Goal: Information Seeking & Learning: Learn about a topic

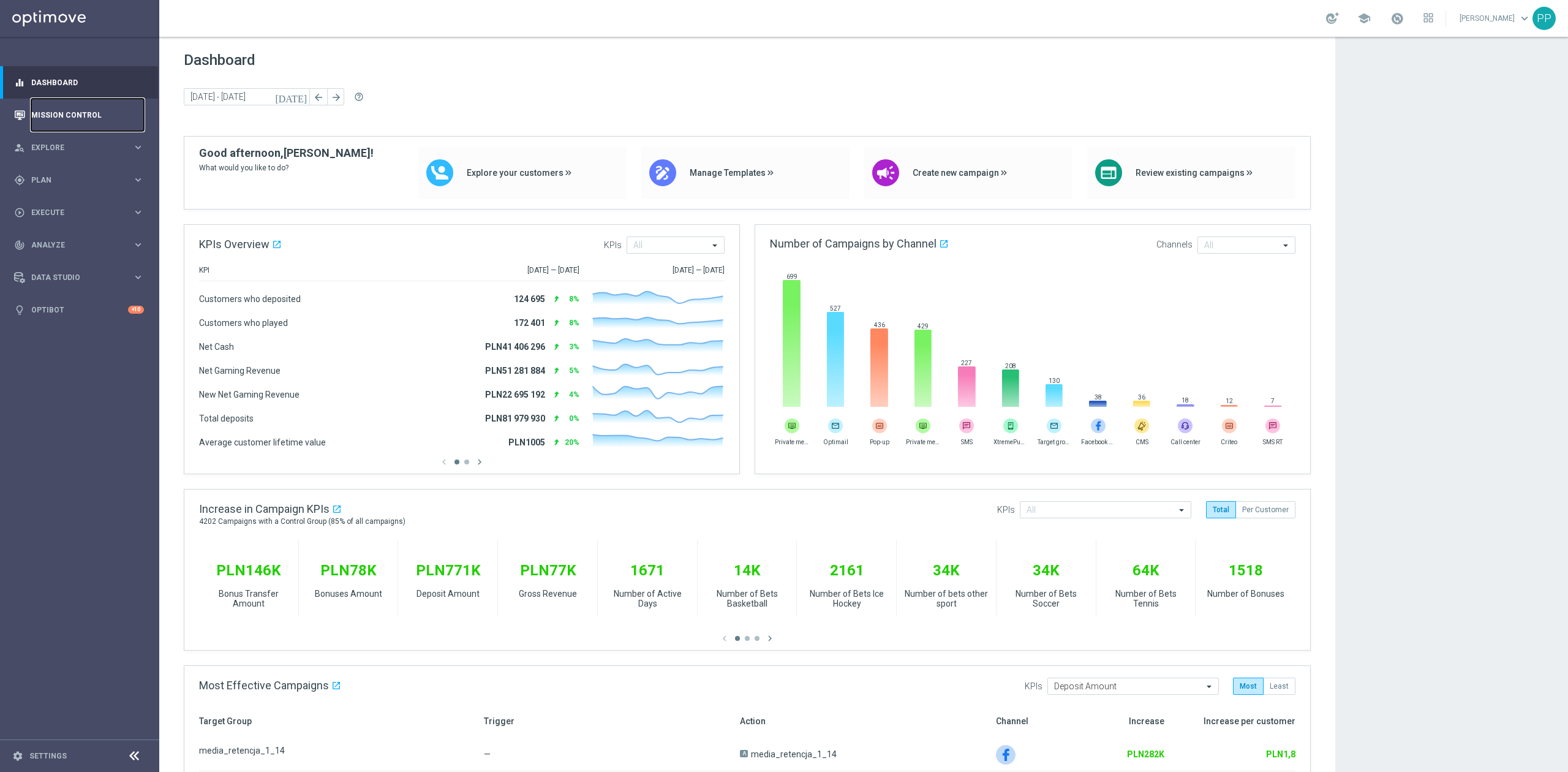
click at [71, 116] on link "Mission Control" at bounding box center [87, 115] width 113 height 32
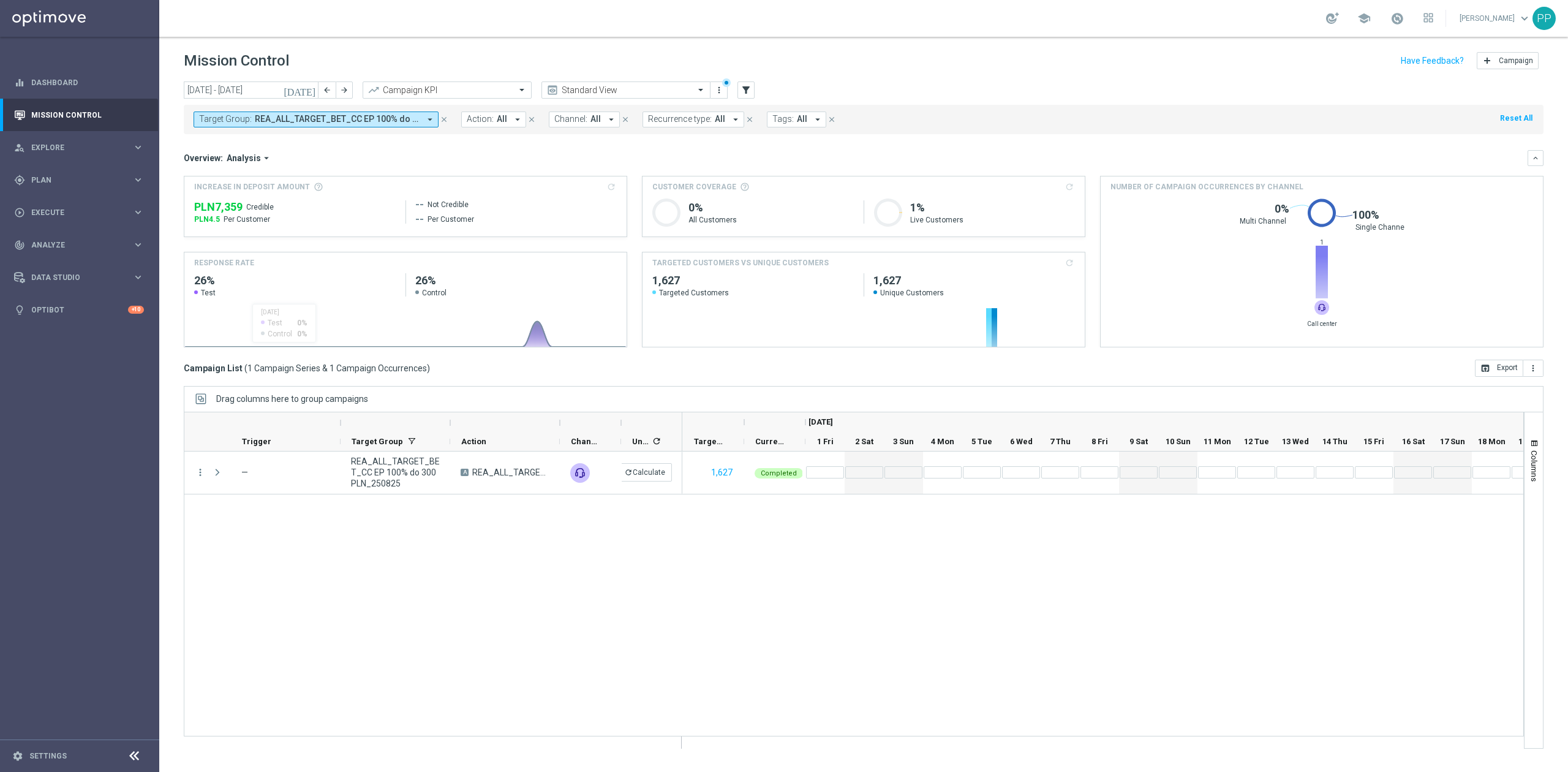
click at [395, 118] on span "REA_ALL_TARGET_BET_CC EP 100% do 300 PLN_250825" at bounding box center [337, 119] width 165 height 10
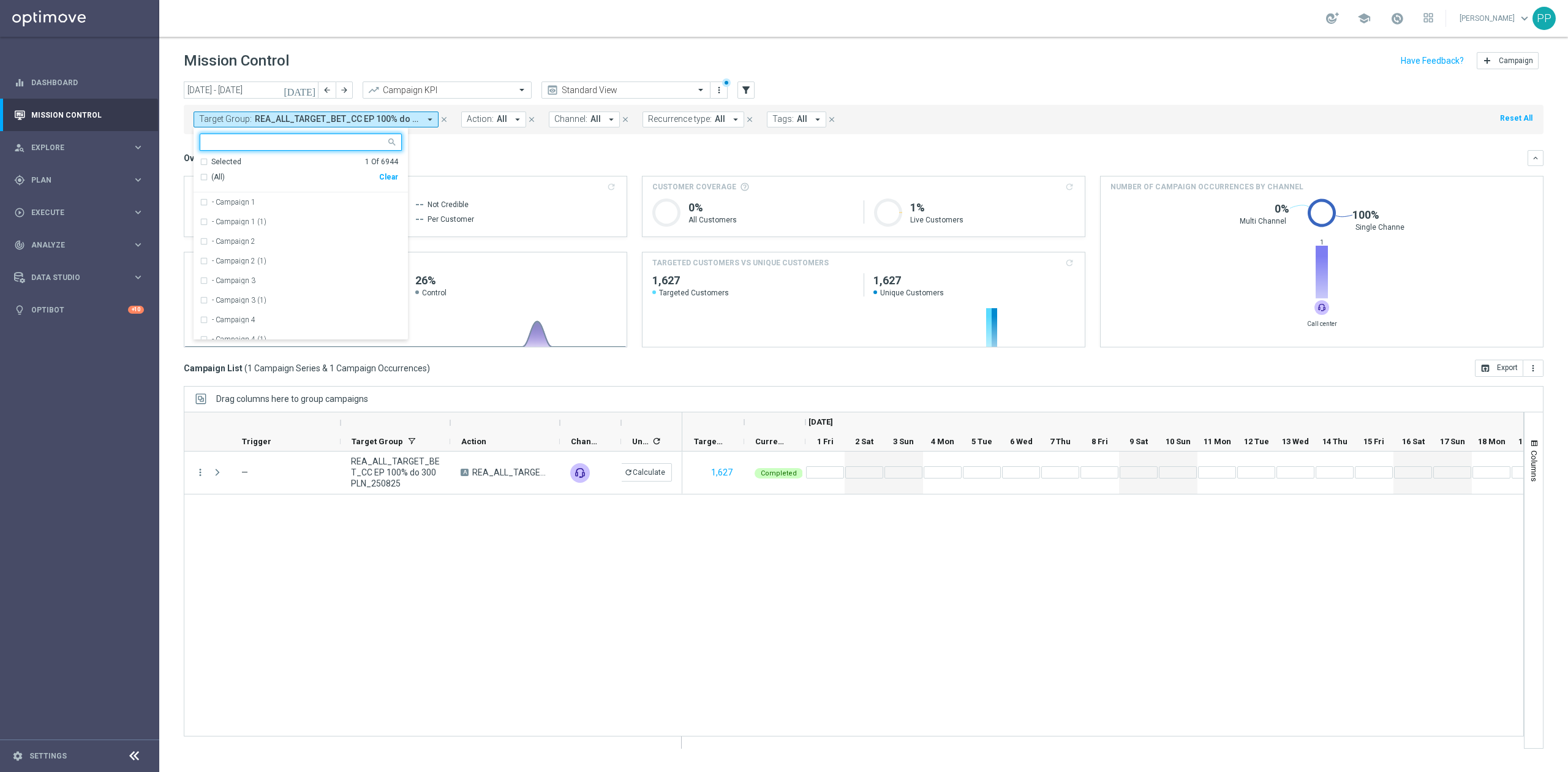
click at [400, 178] on div "Selected 1 Of 6944 (All) Clear" at bounding box center [301, 174] width 214 height 36
click at [0, 0] on div "Clear" at bounding box center [0, 0] width 0 height 0
click at [450, 152] on div "Overview: Analysis arrow_drop_down" at bounding box center [855, 158] width 1344 height 11
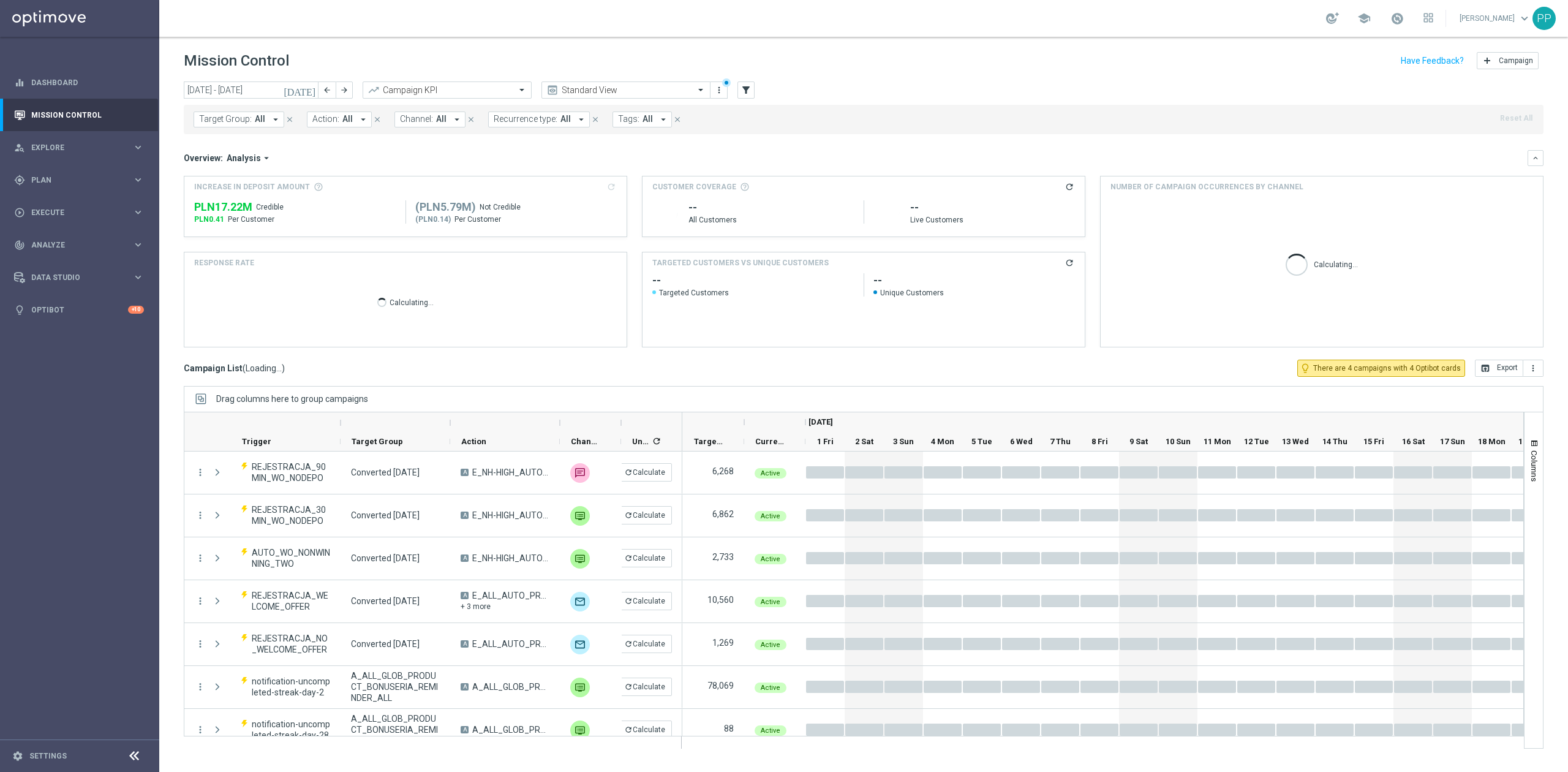
click at [635, 126] on button "Tags: All arrow_drop_down" at bounding box center [642, 119] width 60 height 16
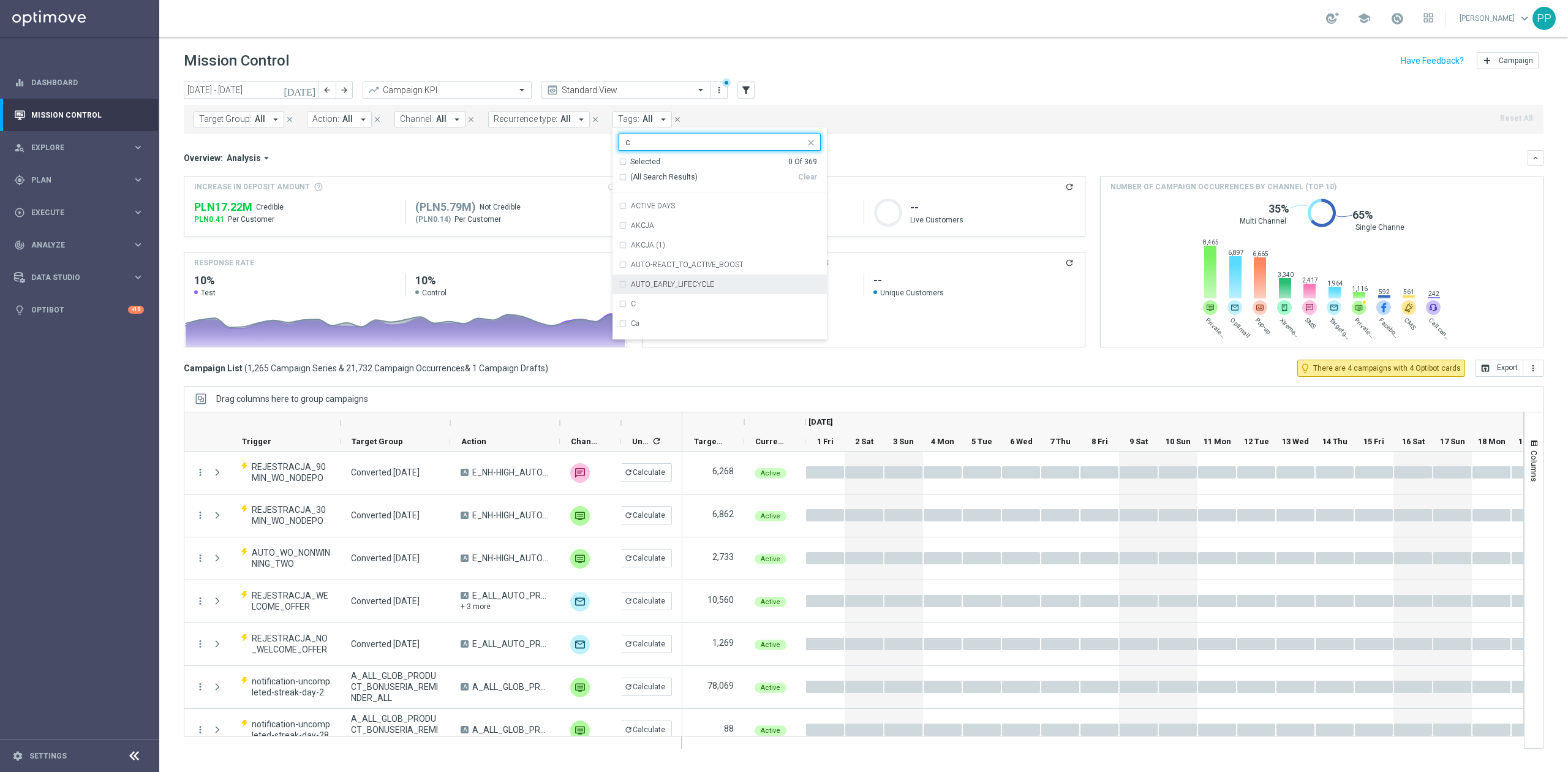
scroll to position [980, 0]
click at [642, 216] on div "C" at bounding box center [719, 222] width 202 height 20
type input "c"
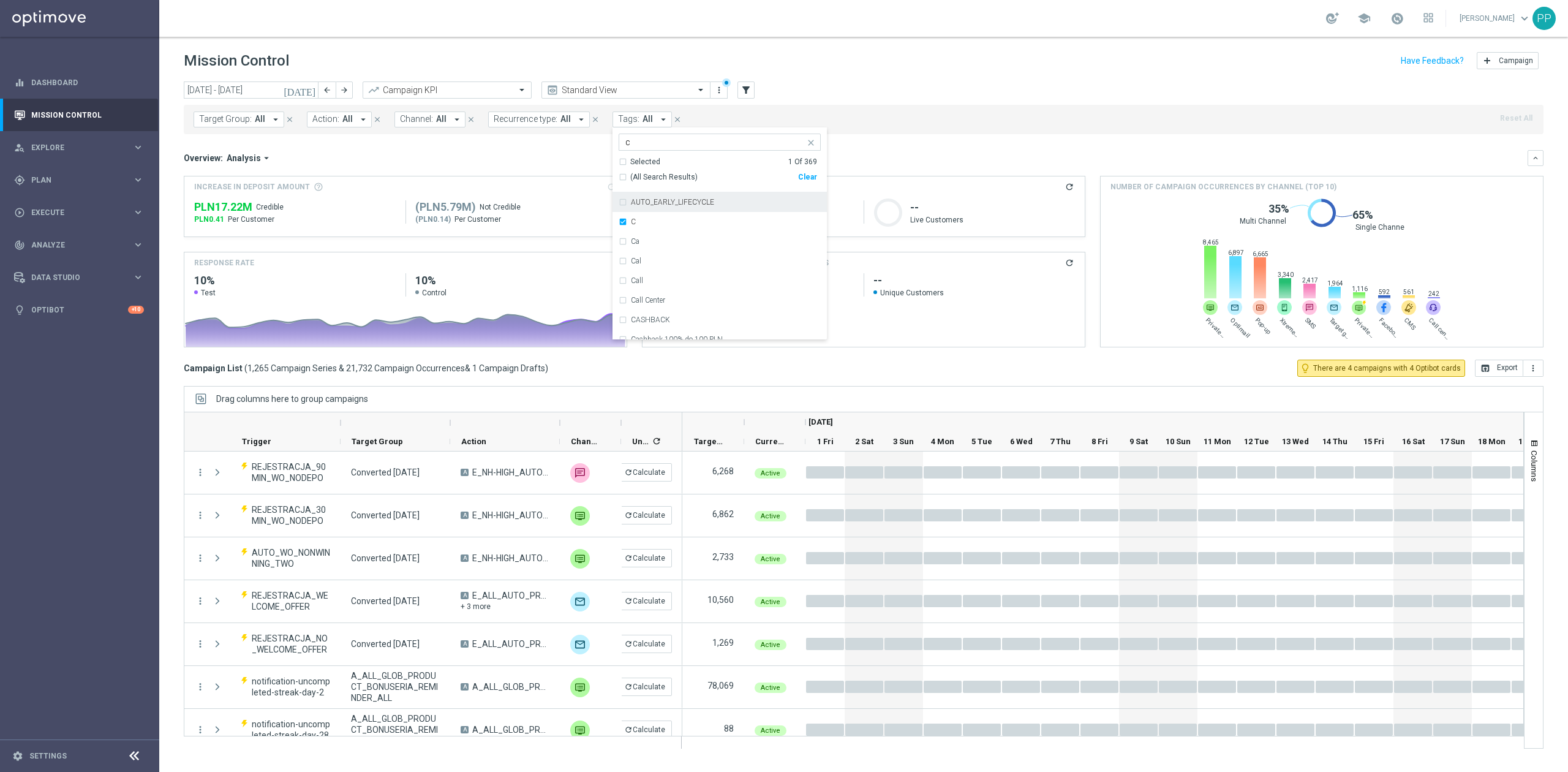
drag, startPoint x: 567, startPoint y: 160, endPoint x: 555, endPoint y: 130, distance: 32.3
click at [567, 159] on div "Overview: Analysis arrow_drop_down" at bounding box center [855, 158] width 1344 height 11
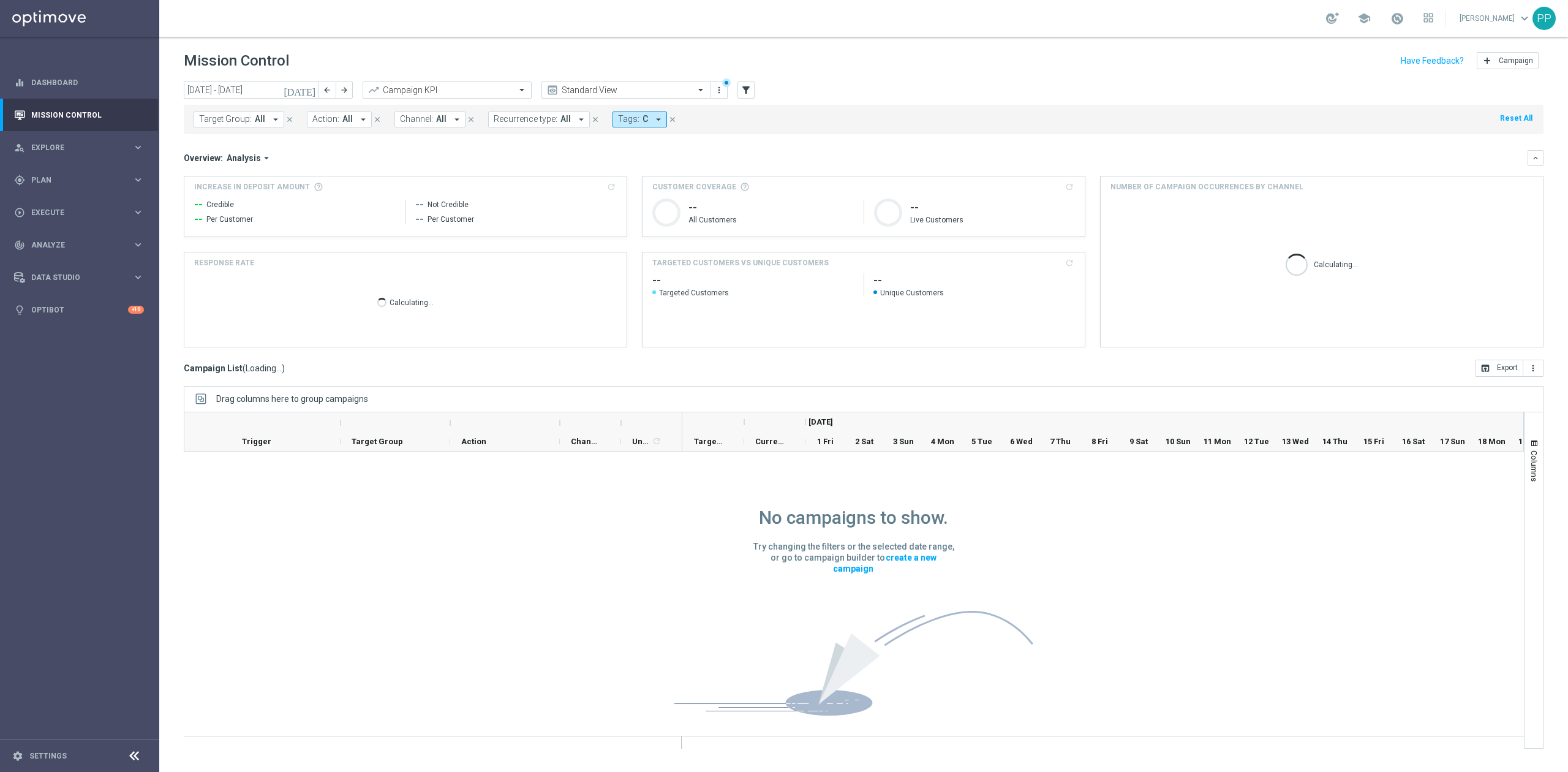
click at [549, 119] on span "Recurrence type:" at bounding box center [525, 119] width 64 height 10
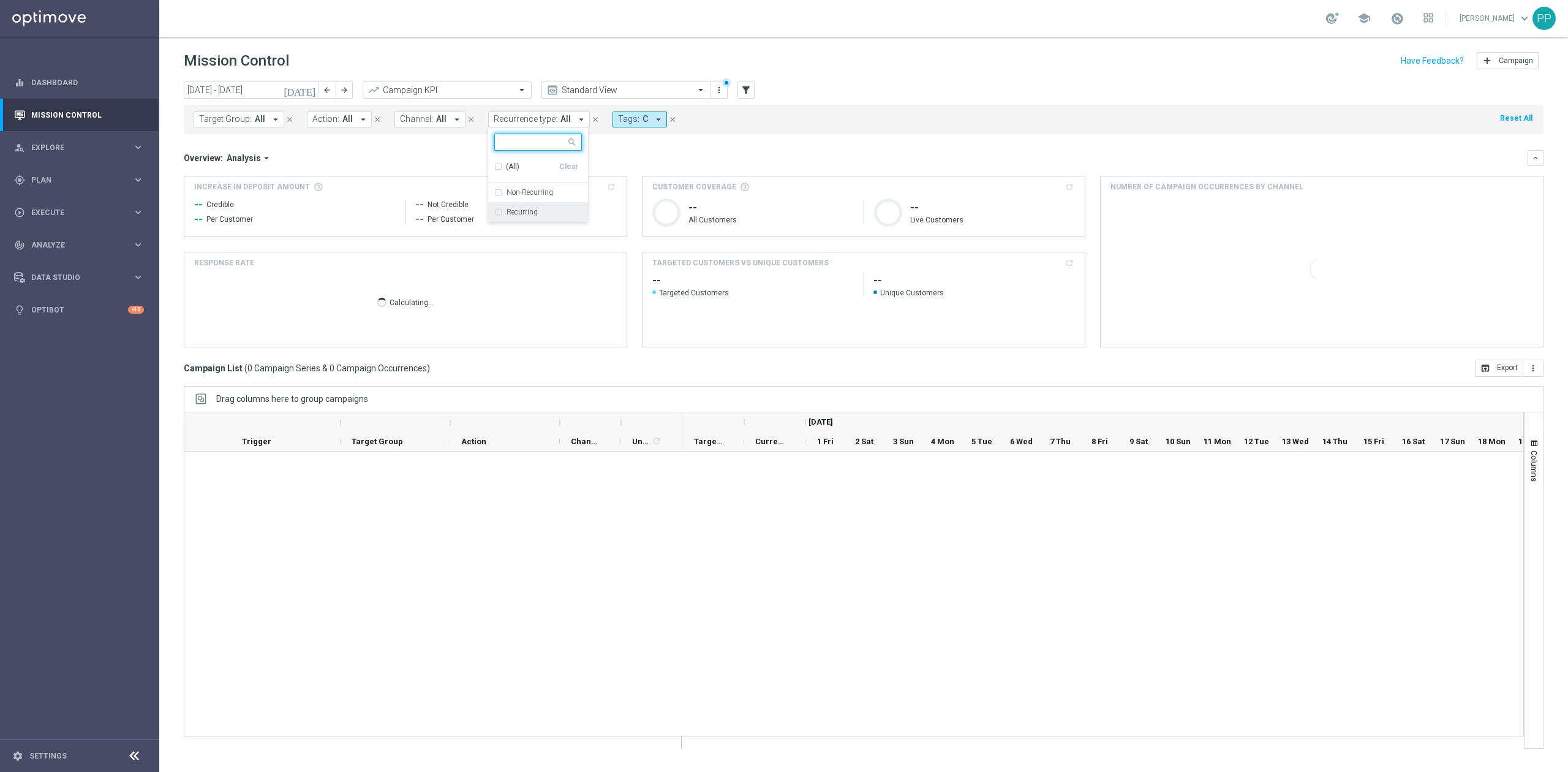
click at [527, 208] on label "Recurring" at bounding box center [522, 212] width 31 height 8
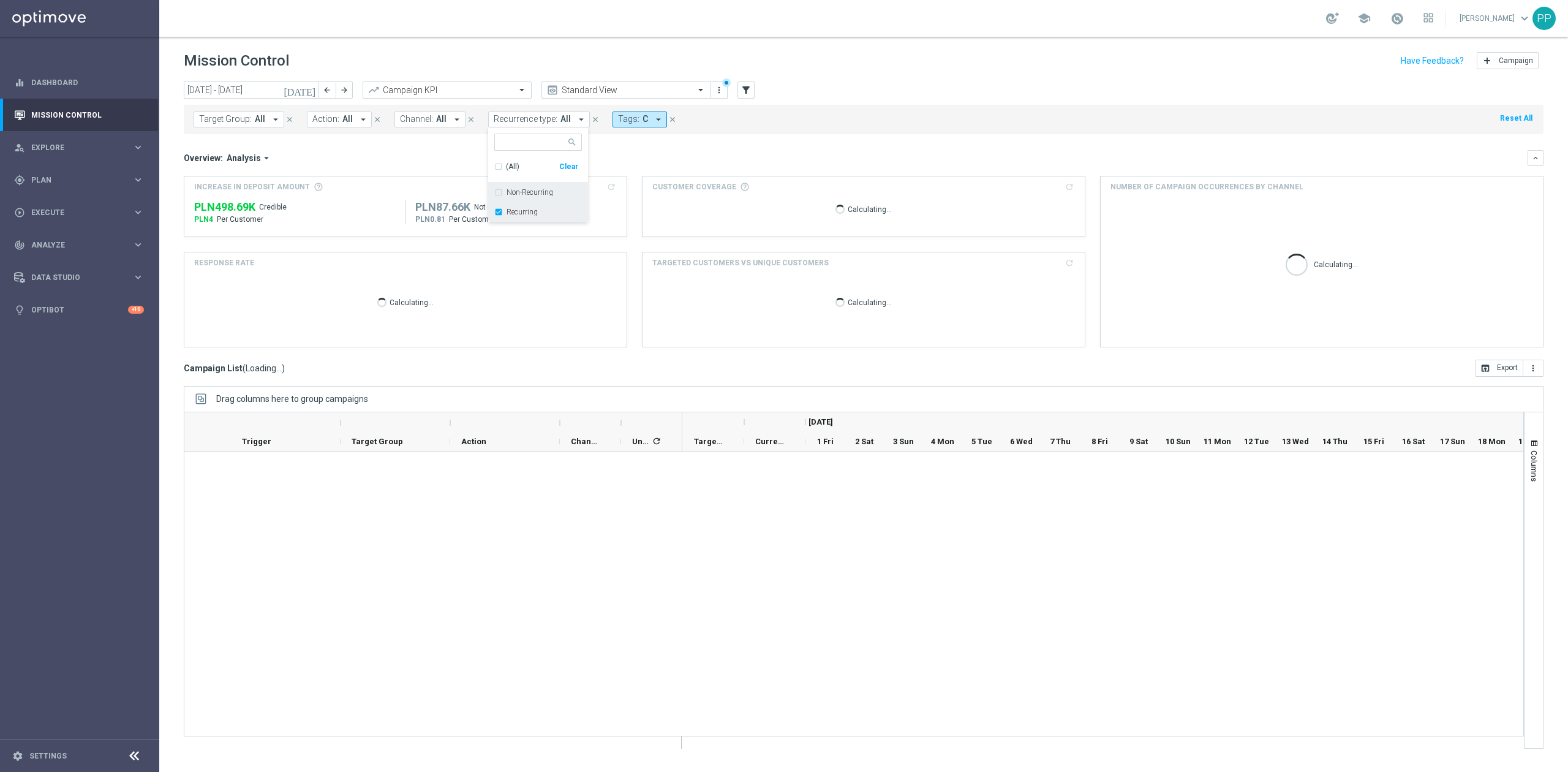
click at [519, 192] on label "Non-Recurring" at bounding box center [530, 192] width 47 height 8
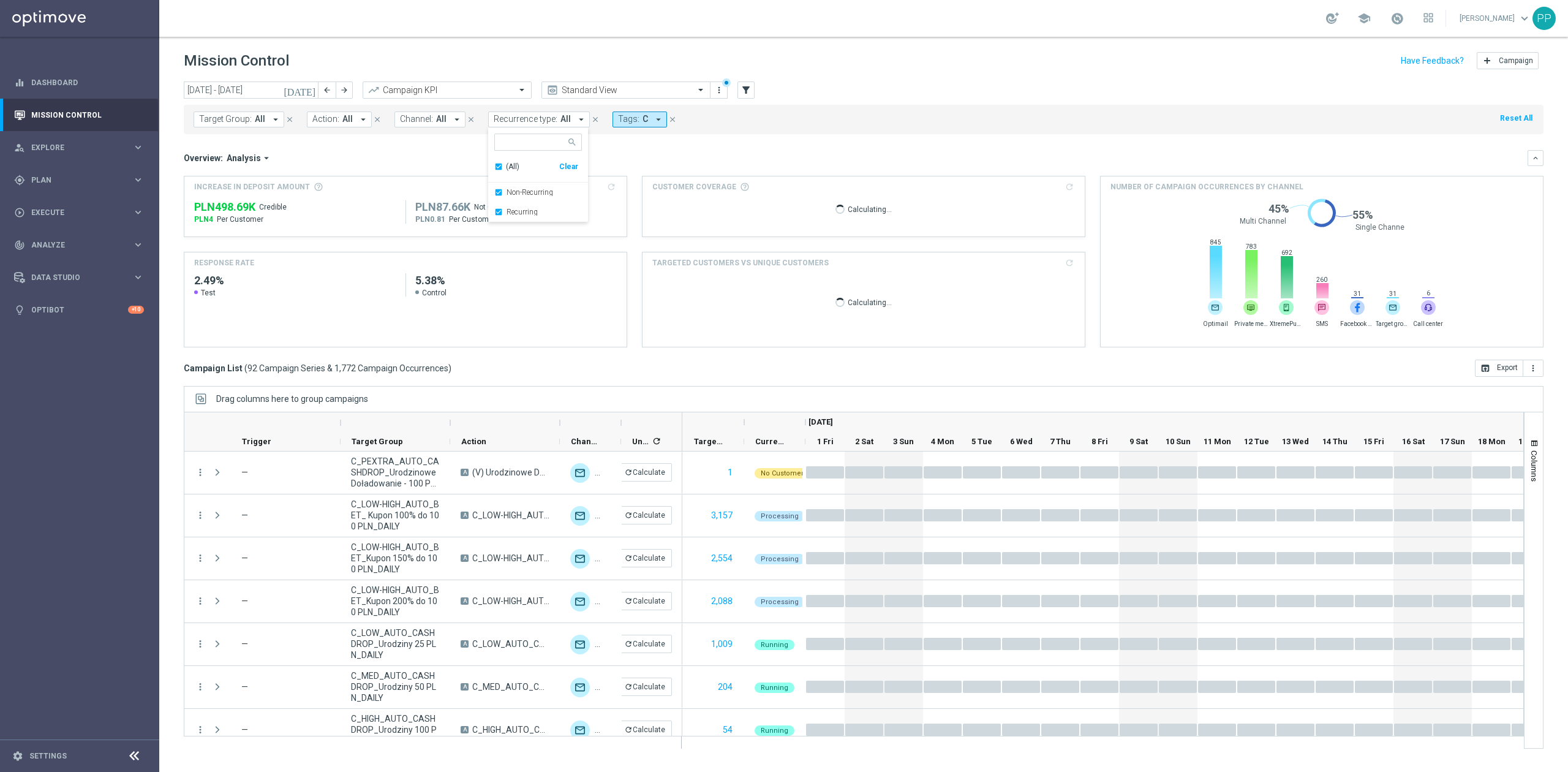
drag, startPoint x: 515, startPoint y: 214, endPoint x: 484, endPoint y: 198, distance: 34.9
click at [515, 214] on label "Recurring" at bounding box center [522, 212] width 31 height 8
click at [430, 160] on div "Overview: Analysis arrow_drop_down" at bounding box center [855, 158] width 1344 height 11
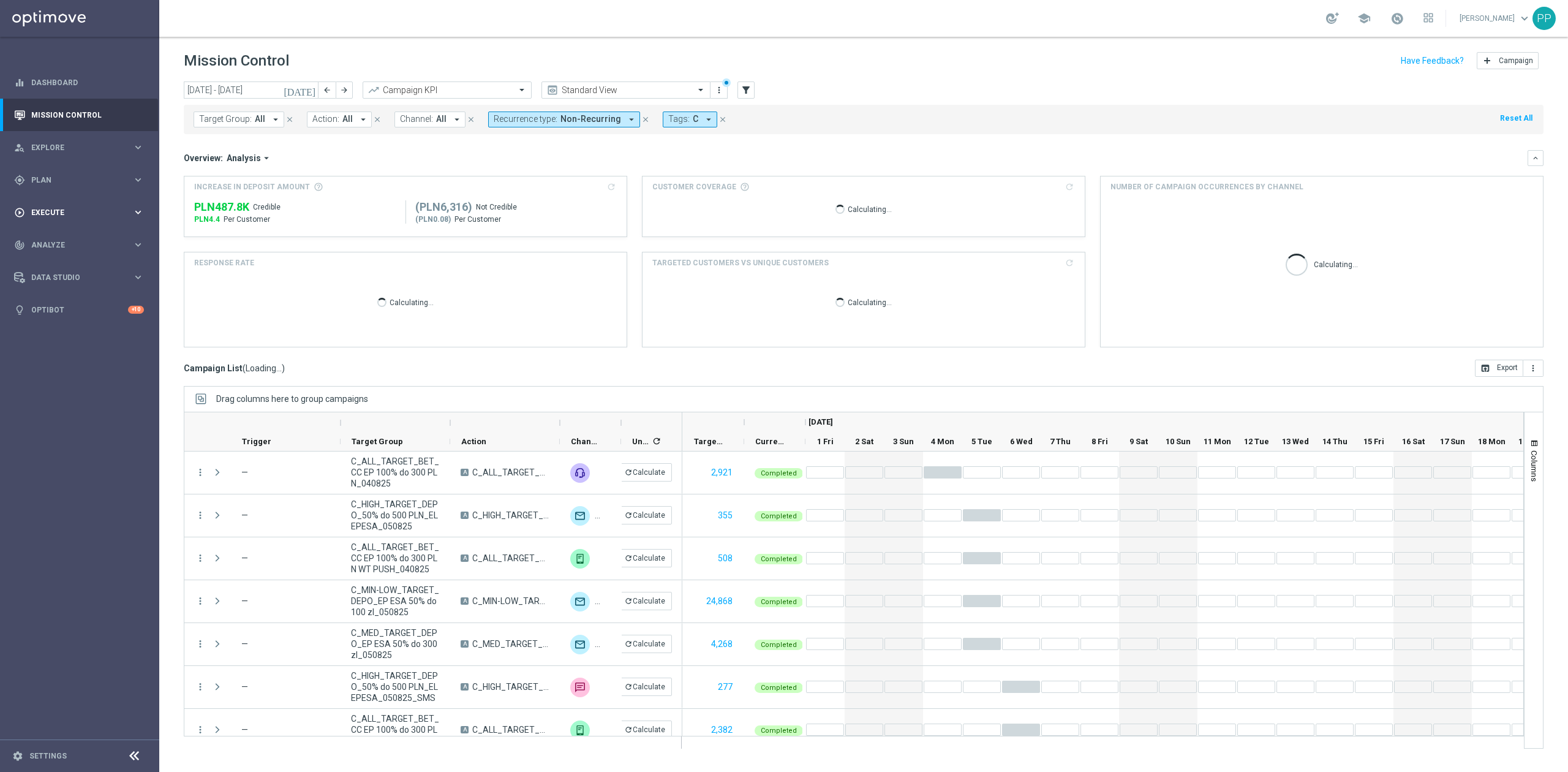
click at [407, 116] on span "Channel:" at bounding box center [416, 119] width 33 height 10
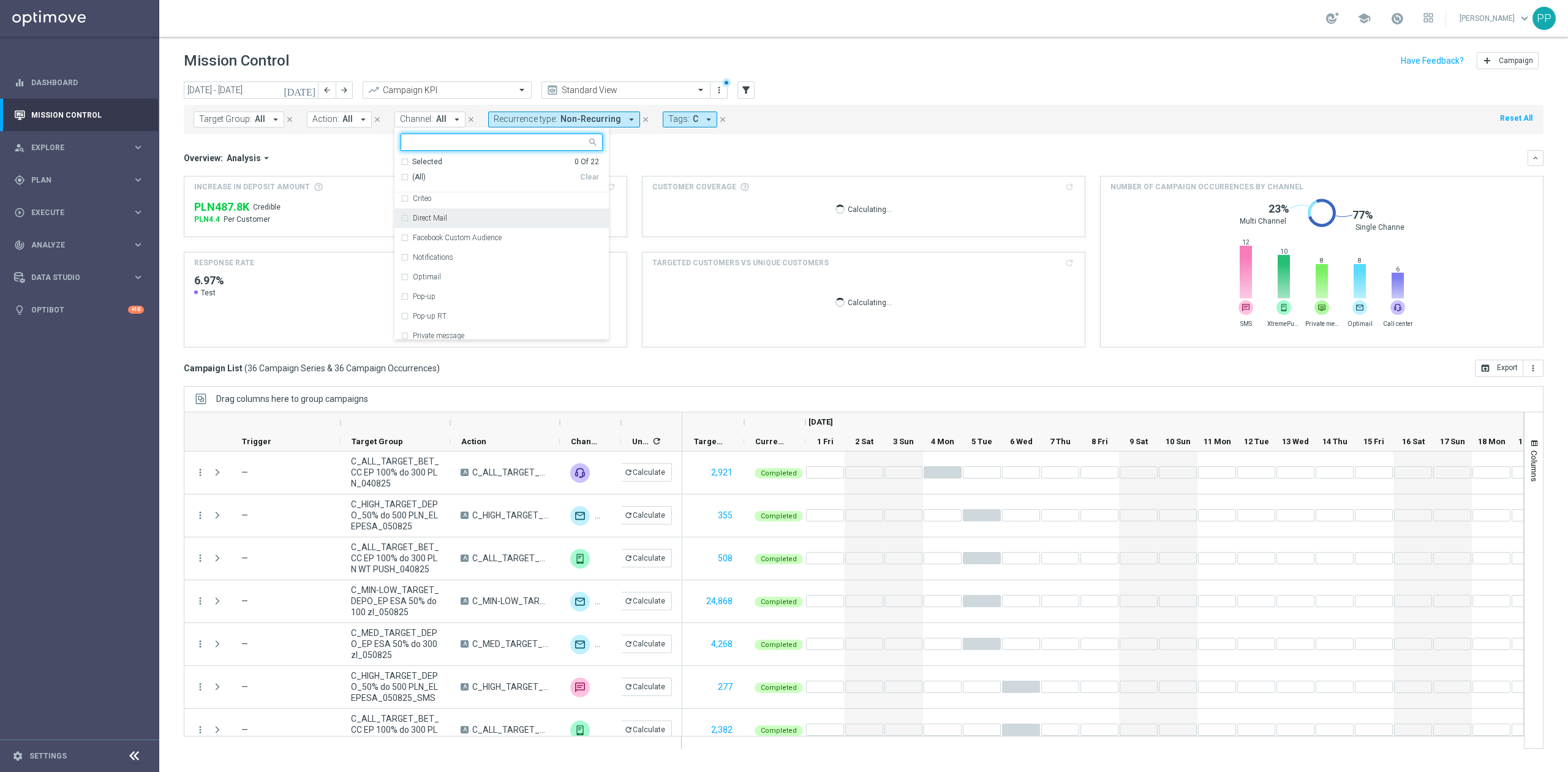
scroll to position [163, 0]
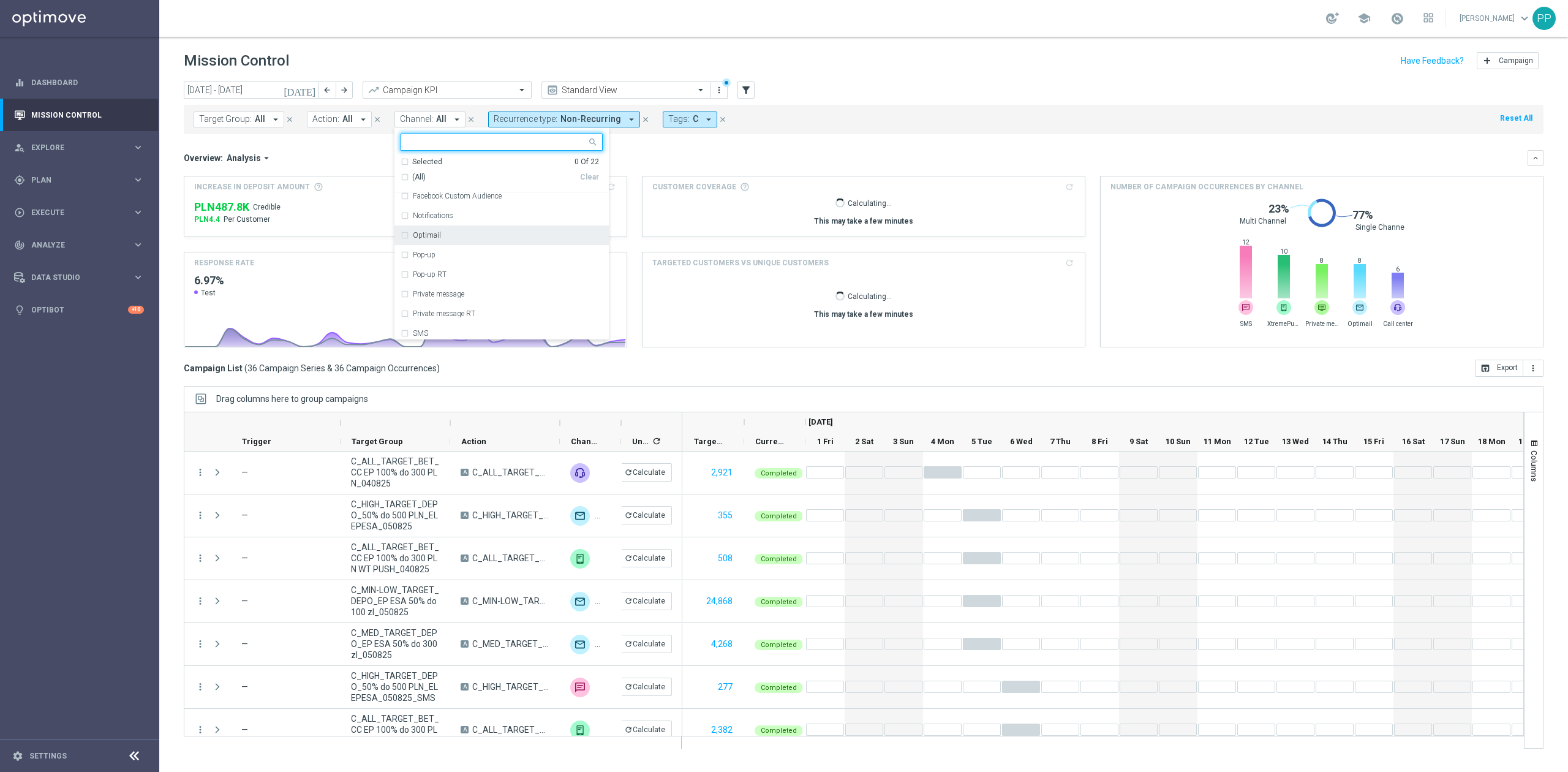
drag, startPoint x: 480, startPoint y: 241, endPoint x: 614, endPoint y: 199, distance: 140.4
click at [480, 241] on div "Optimail" at bounding box center [501, 235] width 202 height 20
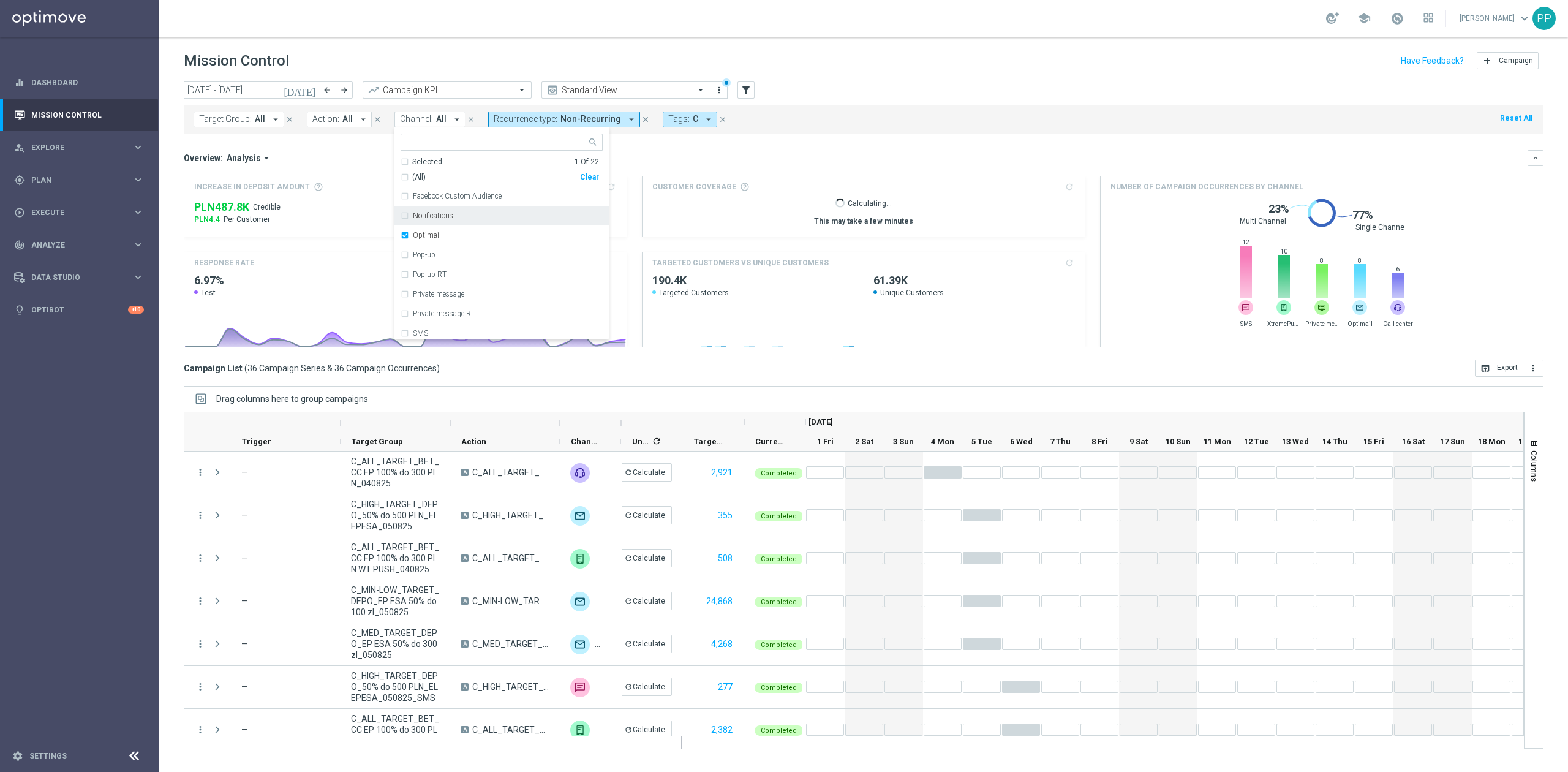
click at [670, 155] on div "Overview: Analysis arrow_drop_down" at bounding box center [855, 158] width 1344 height 11
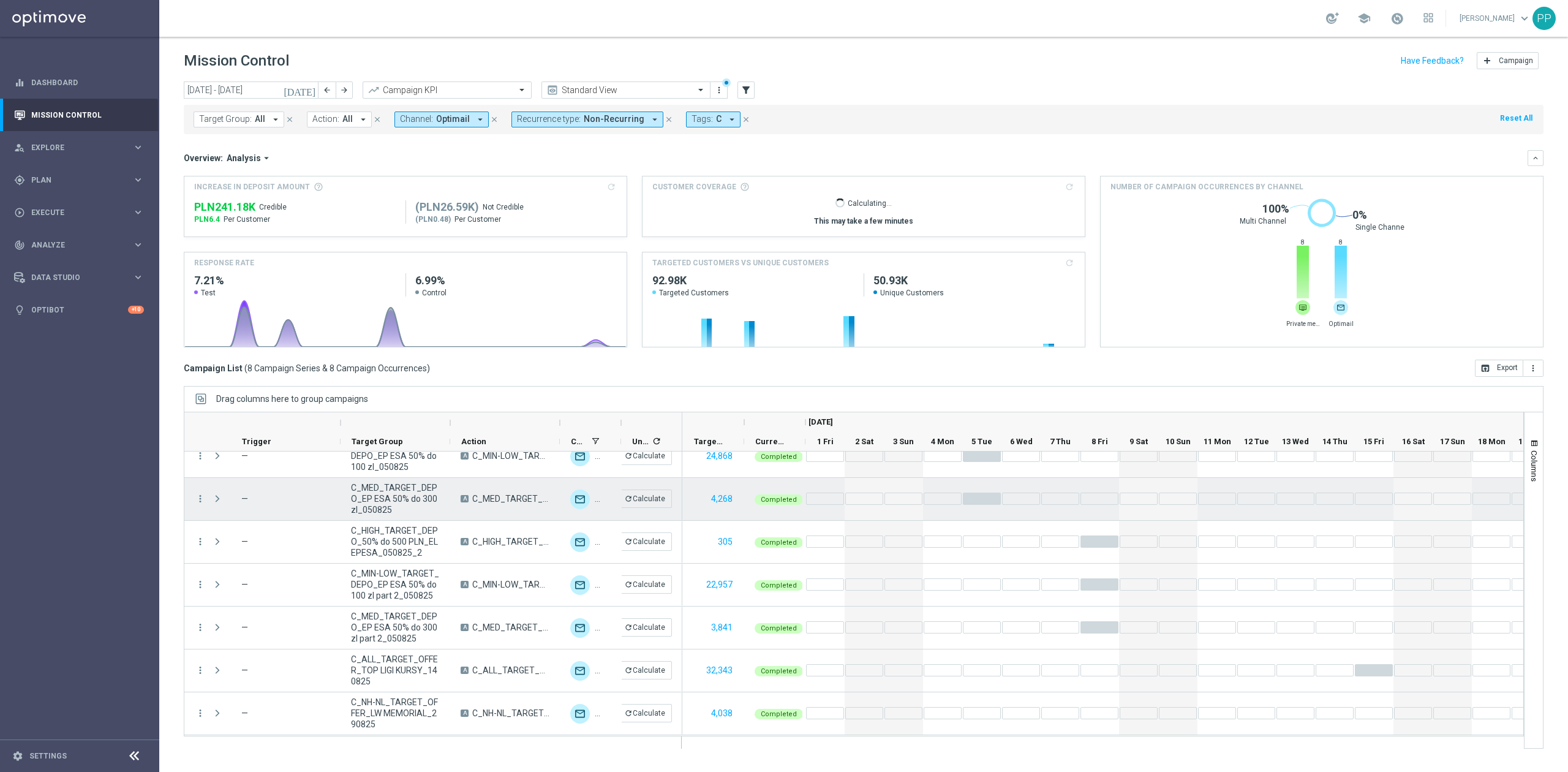
scroll to position [0, 0]
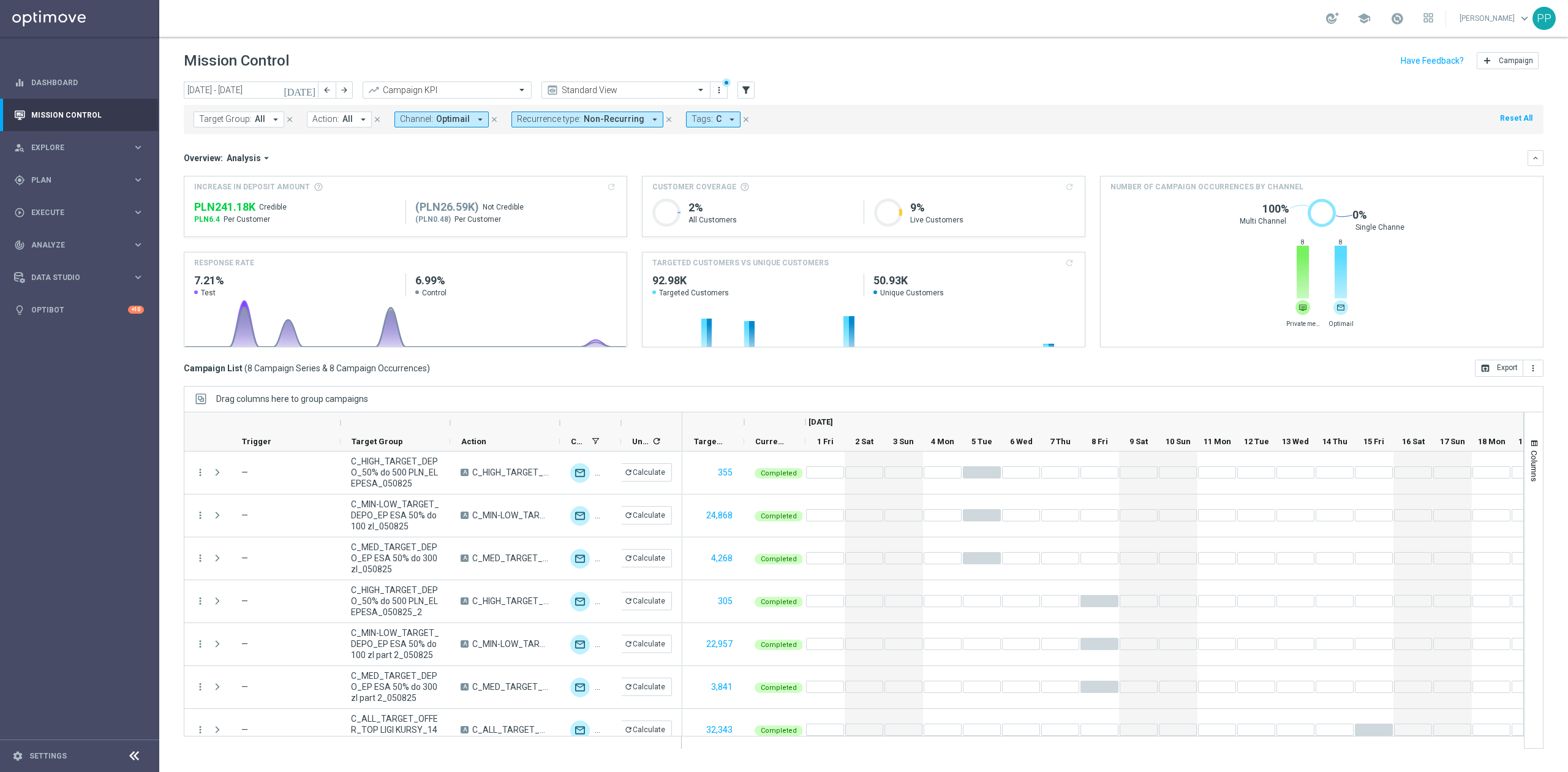
click at [453, 124] on button "Channel: Optimail arrow_drop_down" at bounding box center [441, 119] width 94 height 16
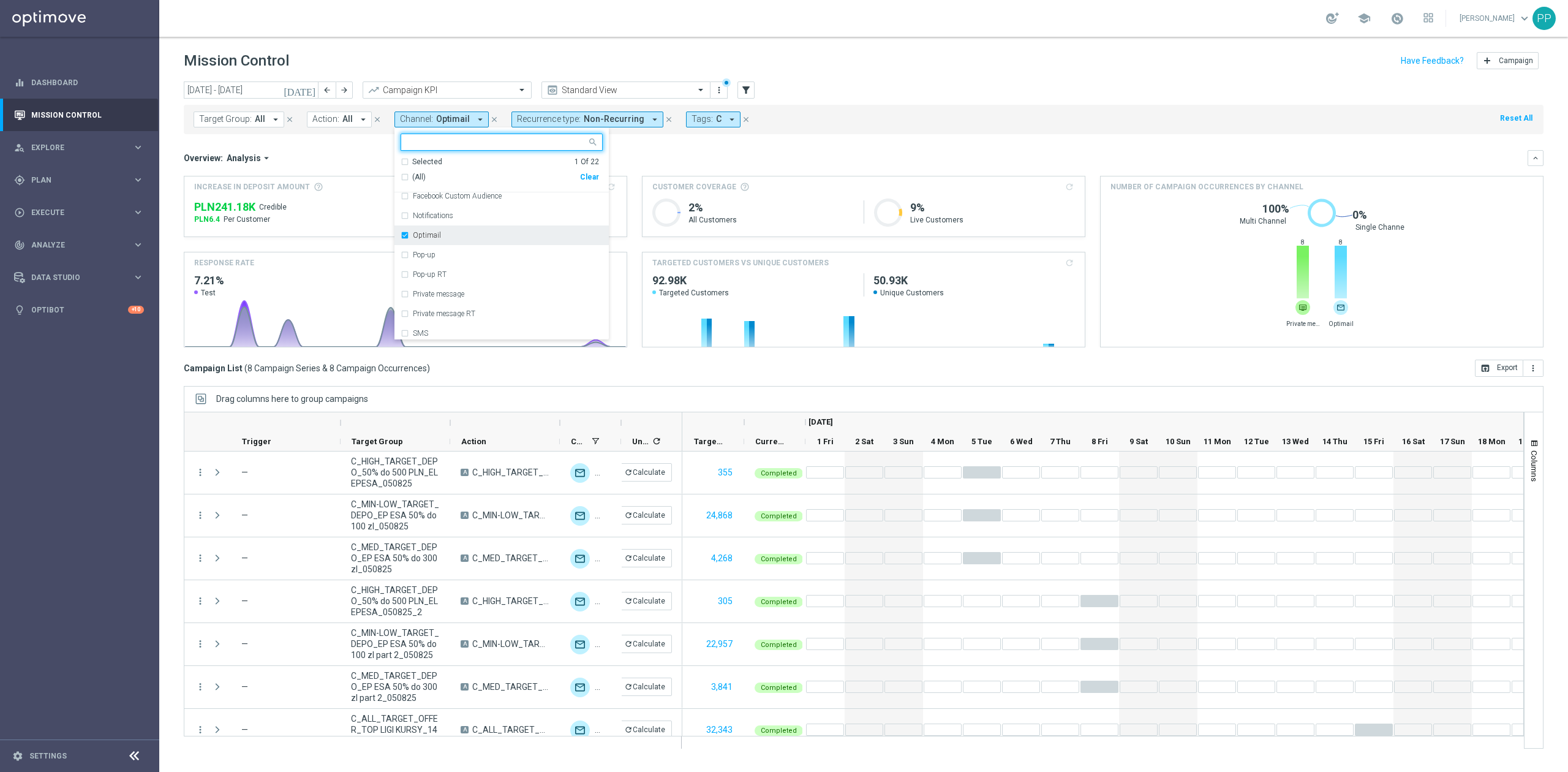
click at [451, 239] on div "Optimail" at bounding box center [507, 235] width 190 height 8
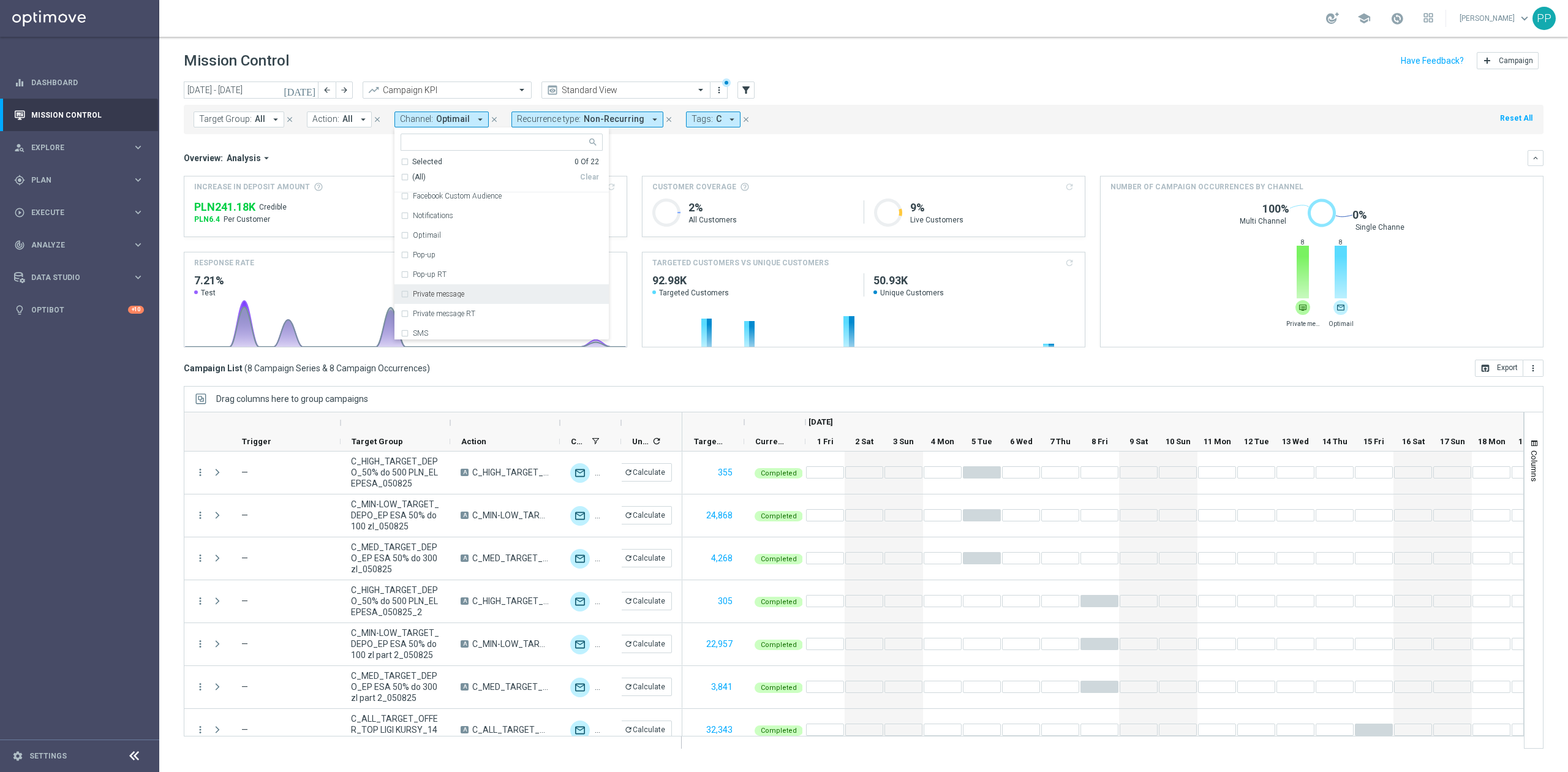
click at [452, 286] on div "Private message" at bounding box center [501, 294] width 202 height 20
click at [615, 159] on div "Overview: Analysis arrow_drop_down" at bounding box center [855, 158] width 1344 height 11
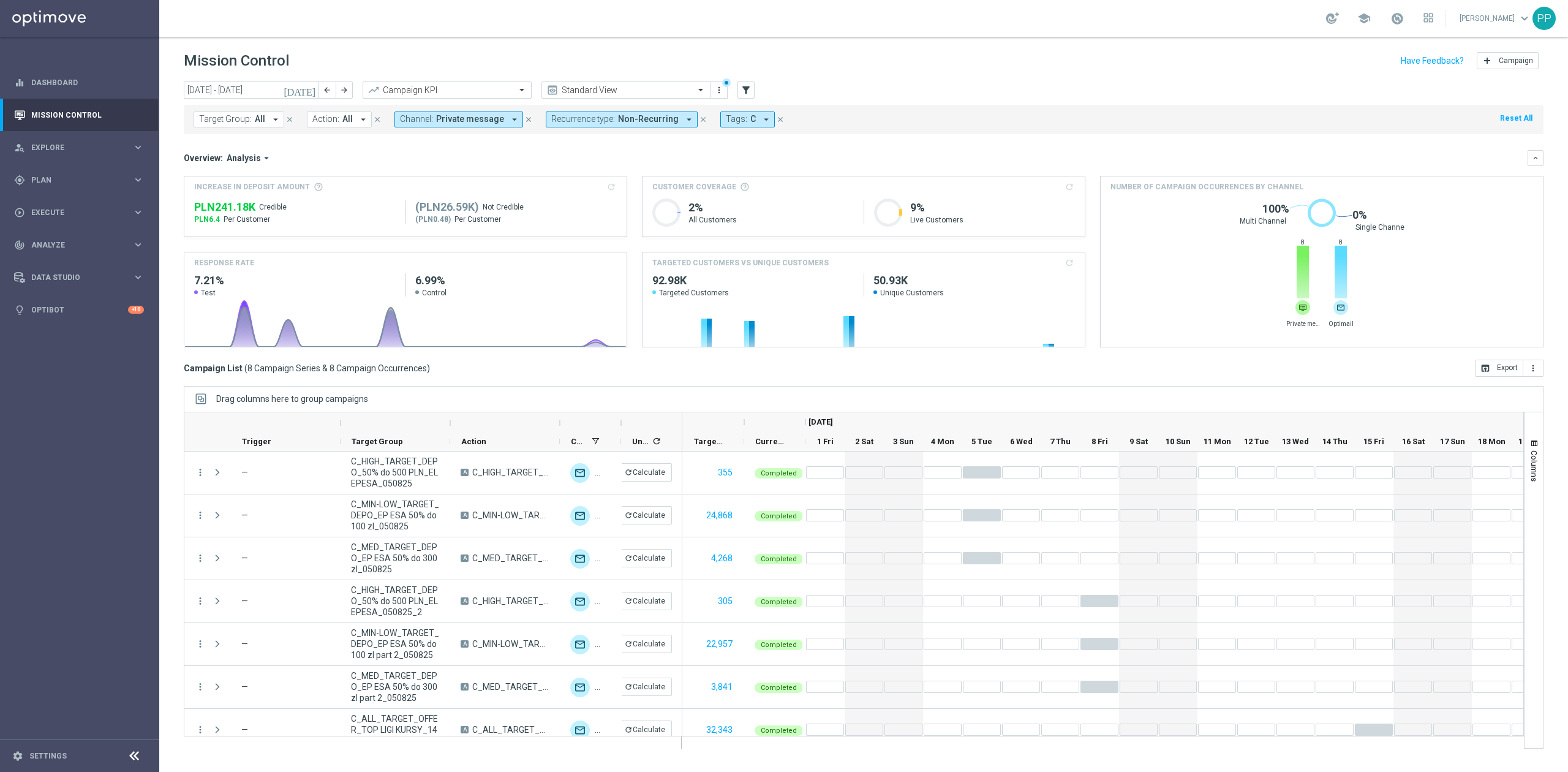
click at [430, 119] on span "Channel:" at bounding box center [416, 119] width 33 height 10
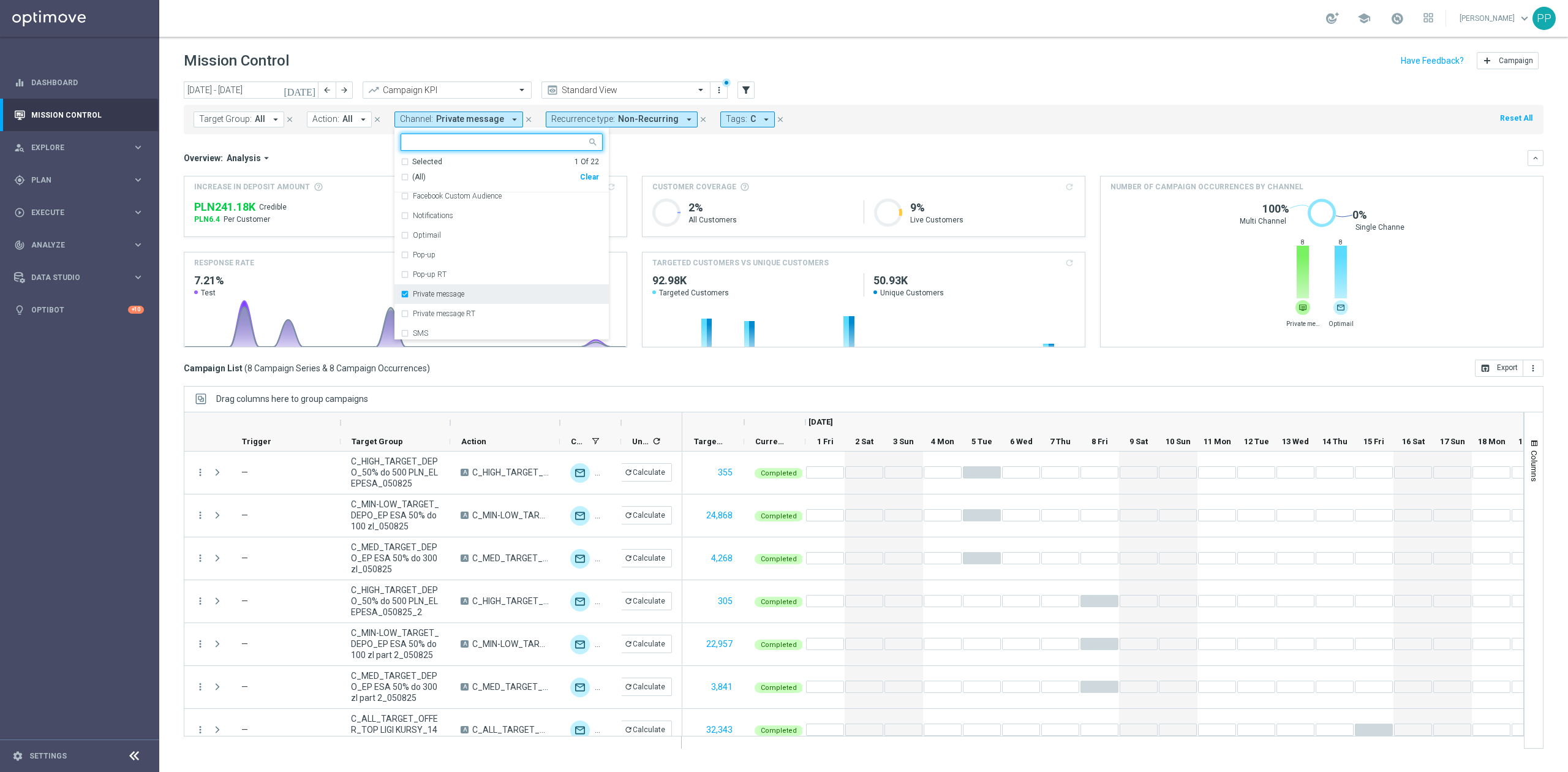
click at [452, 291] on label "Private message" at bounding box center [438, 294] width 51 height 8
click at [465, 305] on div "XtremePush" at bounding box center [501, 310] width 202 height 20
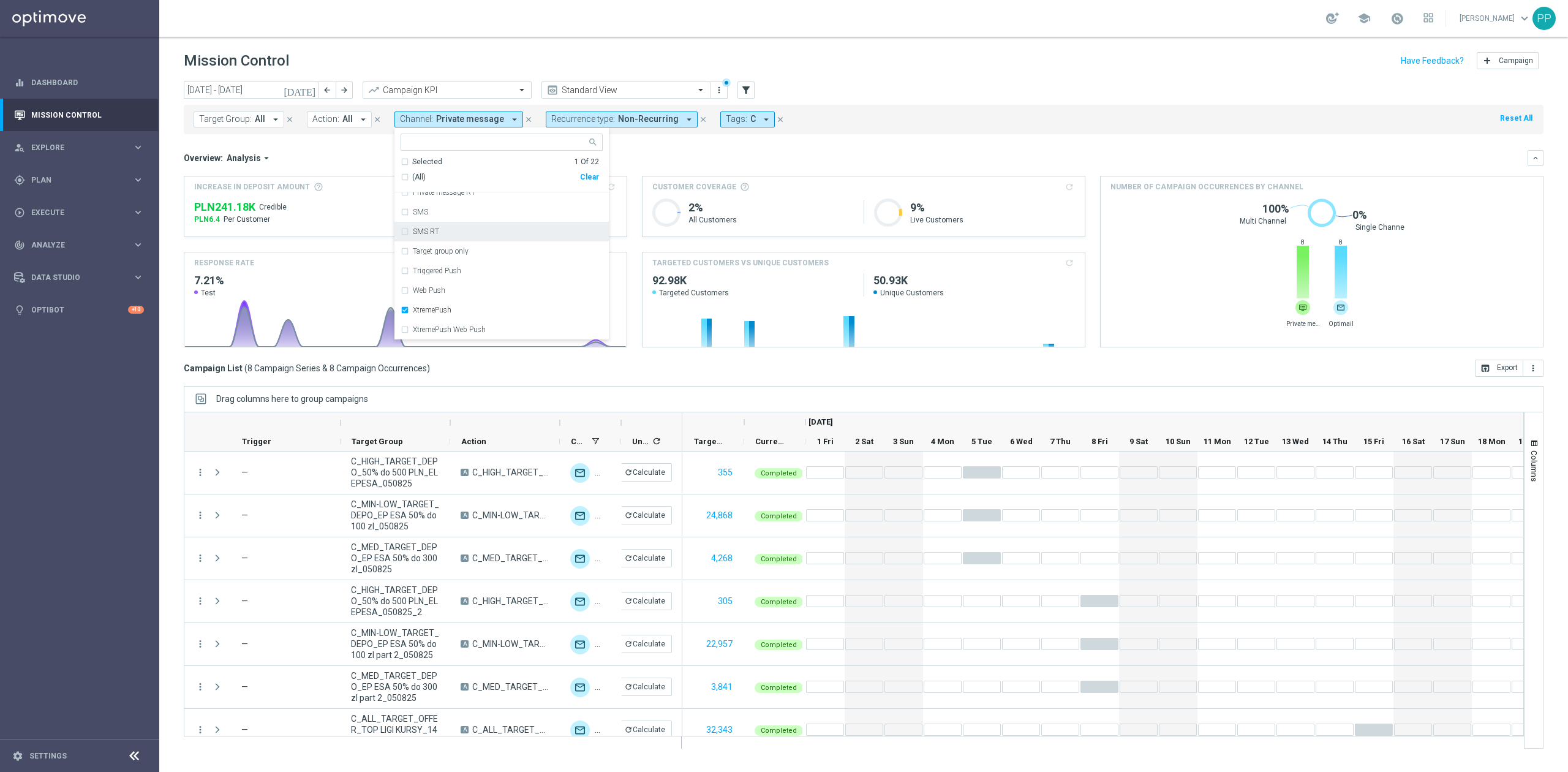
click at [647, 163] on div "Overview: Analysis arrow_drop_down" at bounding box center [855, 158] width 1344 height 11
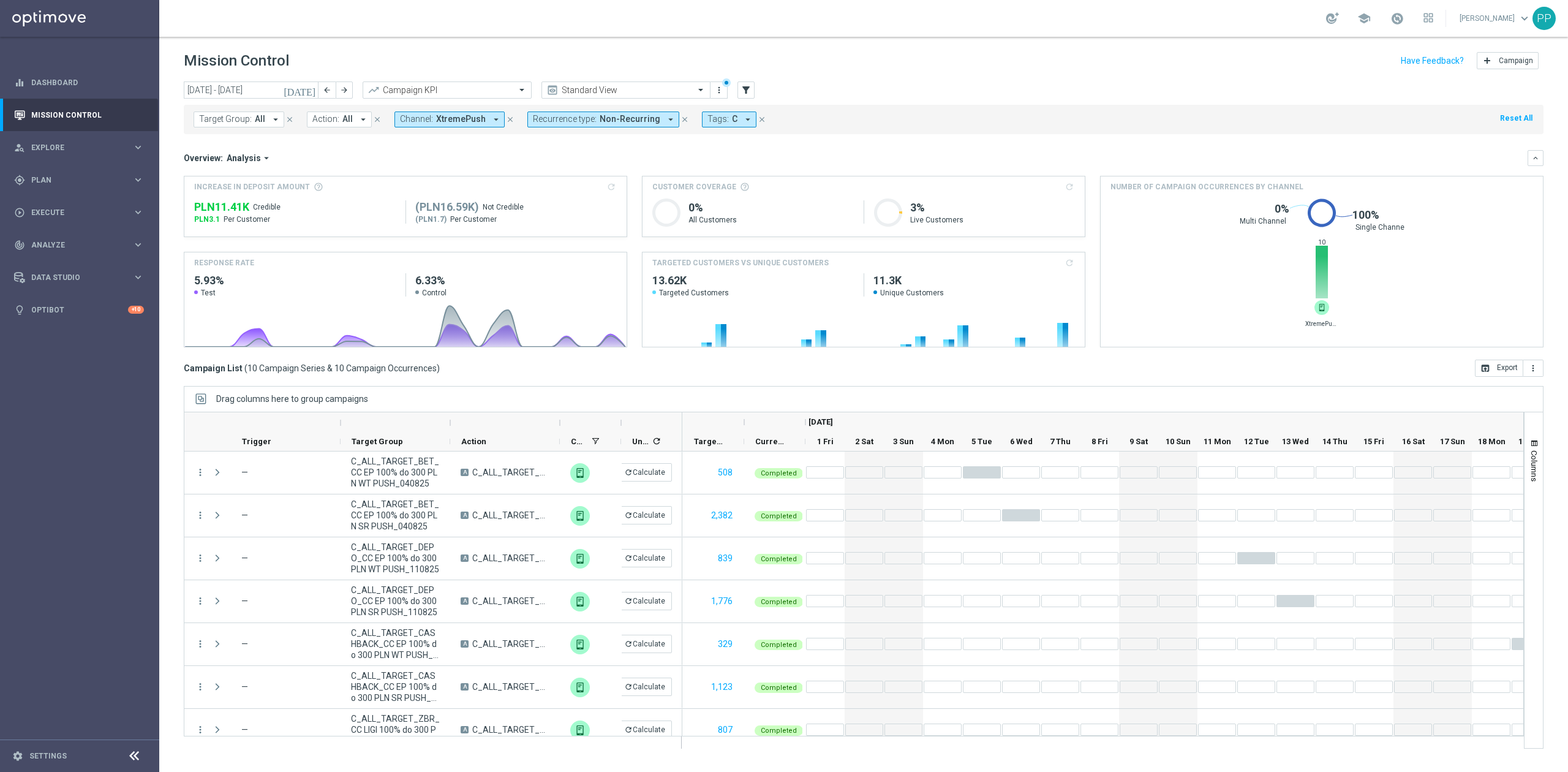
click at [461, 115] on span "XtremePush" at bounding box center [461, 119] width 49 height 10
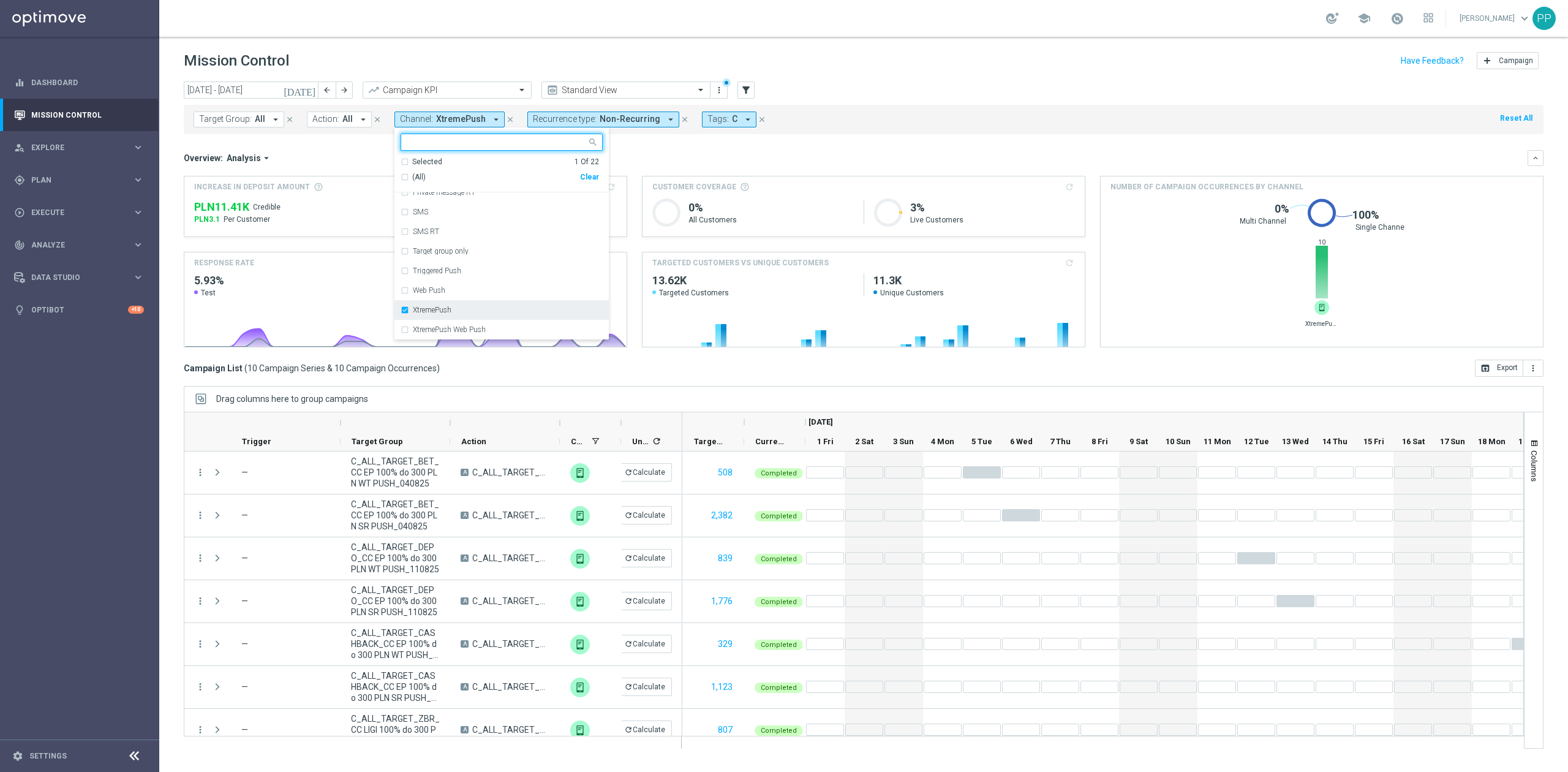
click at [461, 300] on div "XtremePush" at bounding box center [501, 310] width 202 height 20
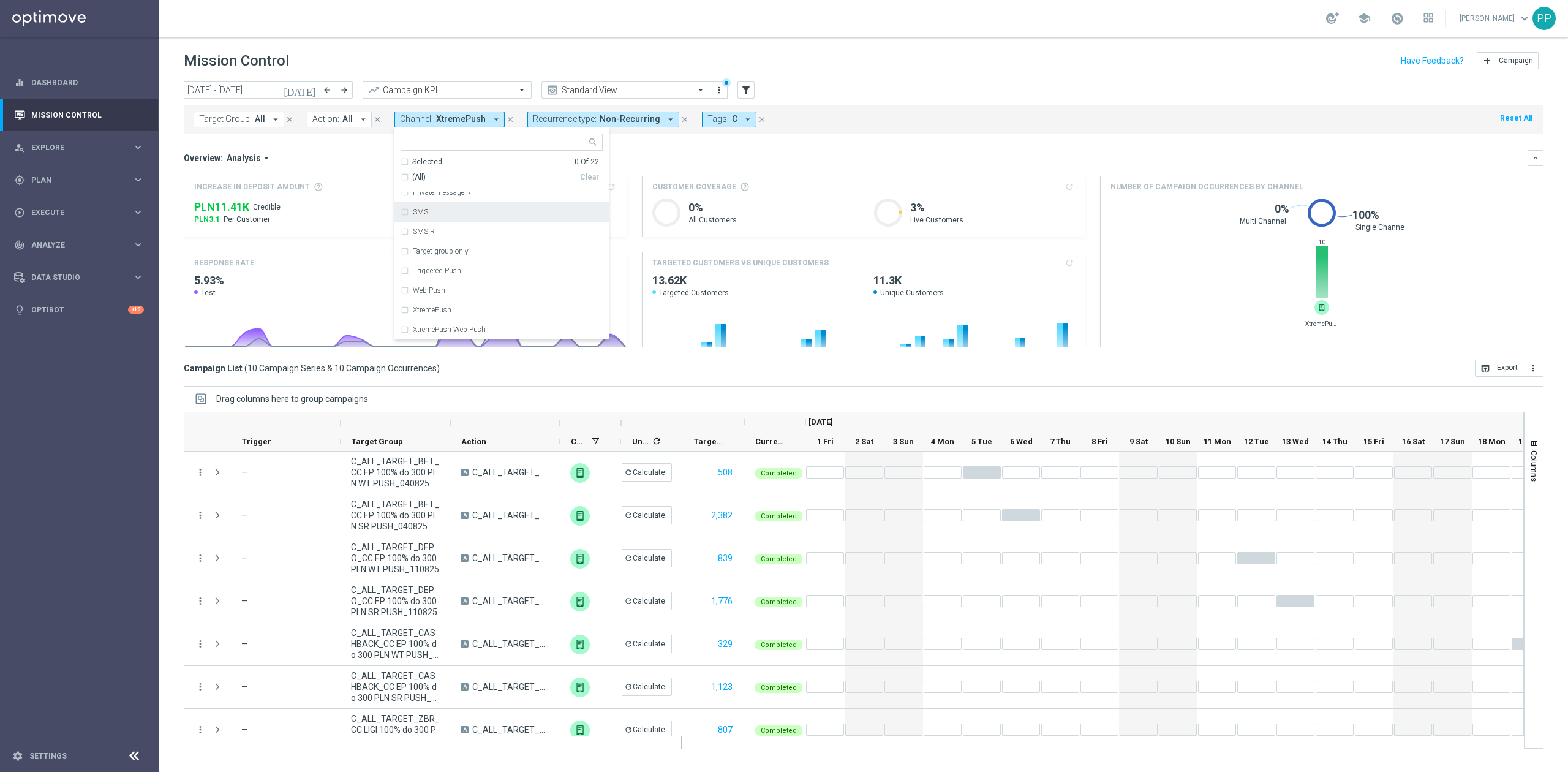
click at [441, 218] on div "SMS" at bounding box center [501, 212] width 202 height 20
click at [620, 158] on div "Overview: Analysis arrow_drop_down" at bounding box center [855, 158] width 1344 height 11
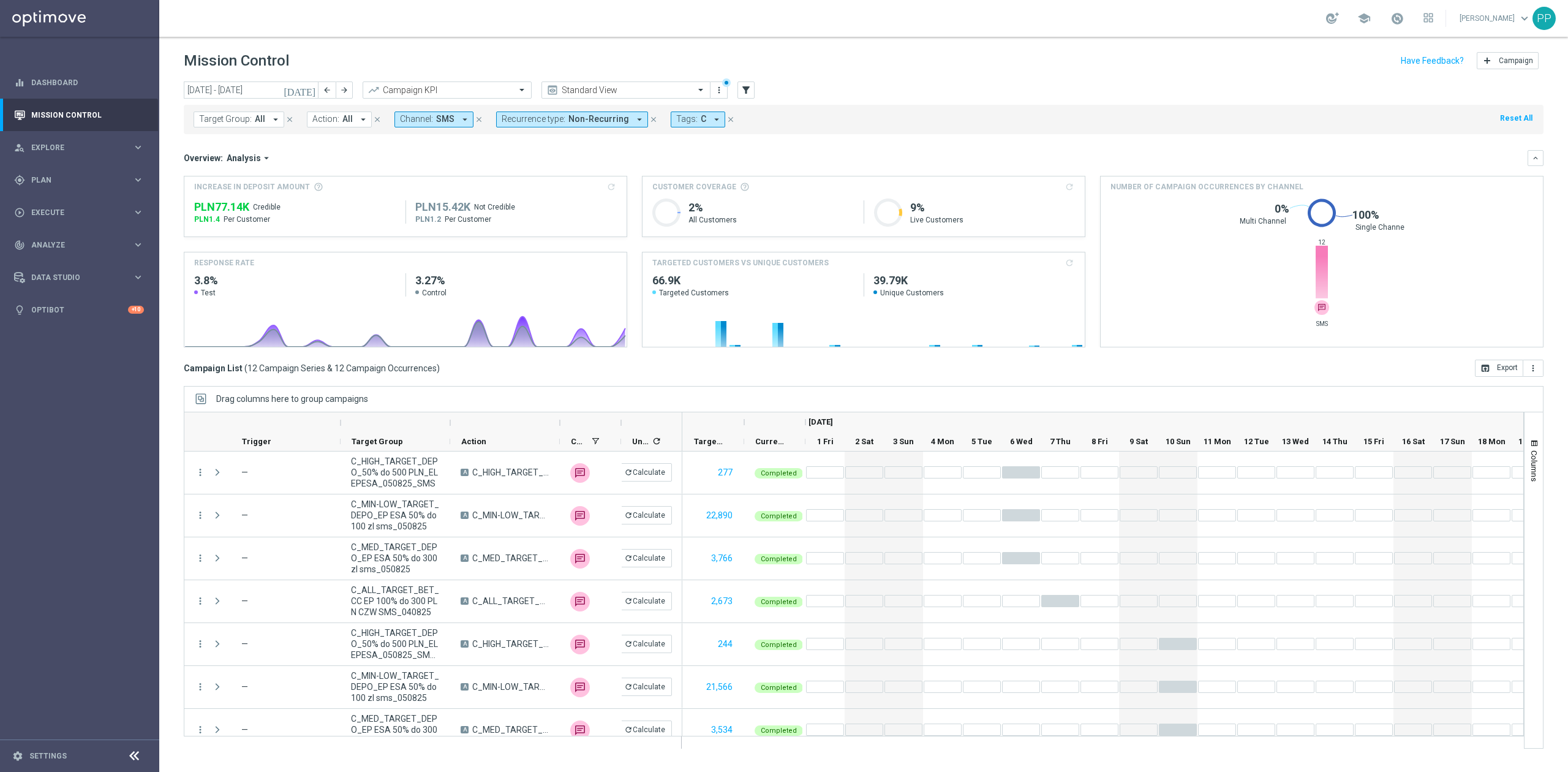
click at [450, 117] on span "SMS" at bounding box center [445, 119] width 19 height 10
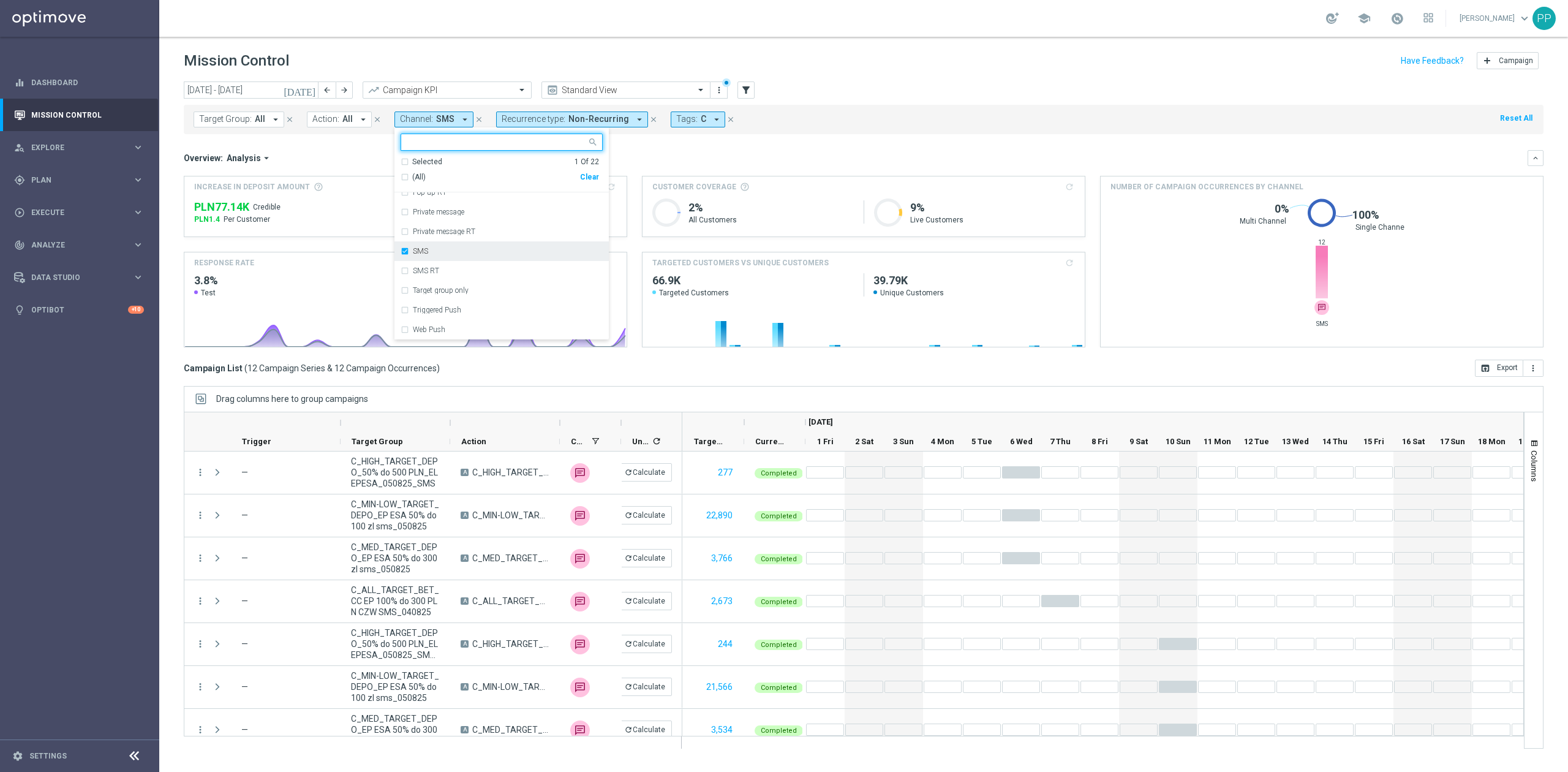
click at [443, 253] on div "SMS" at bounding box center [507, 251] width 190 height 8
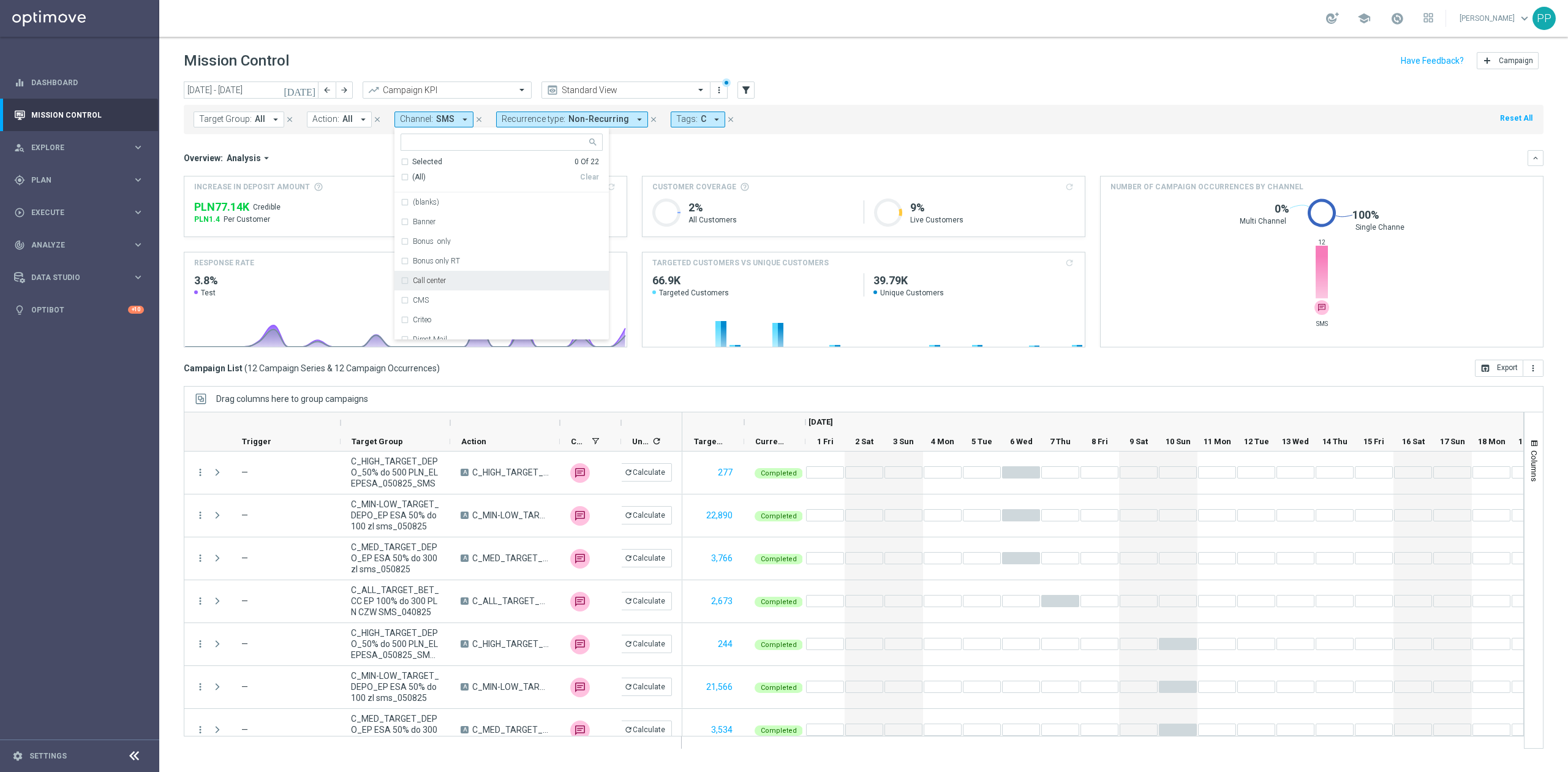
click at [476, 281] on div "Call center" at bounding box center [507, 280] width 190 height 8
click at [617, 155] on div "Overview: Analysis arrow_drop_down" at bounding box center [855, 158] width 1344 height 11
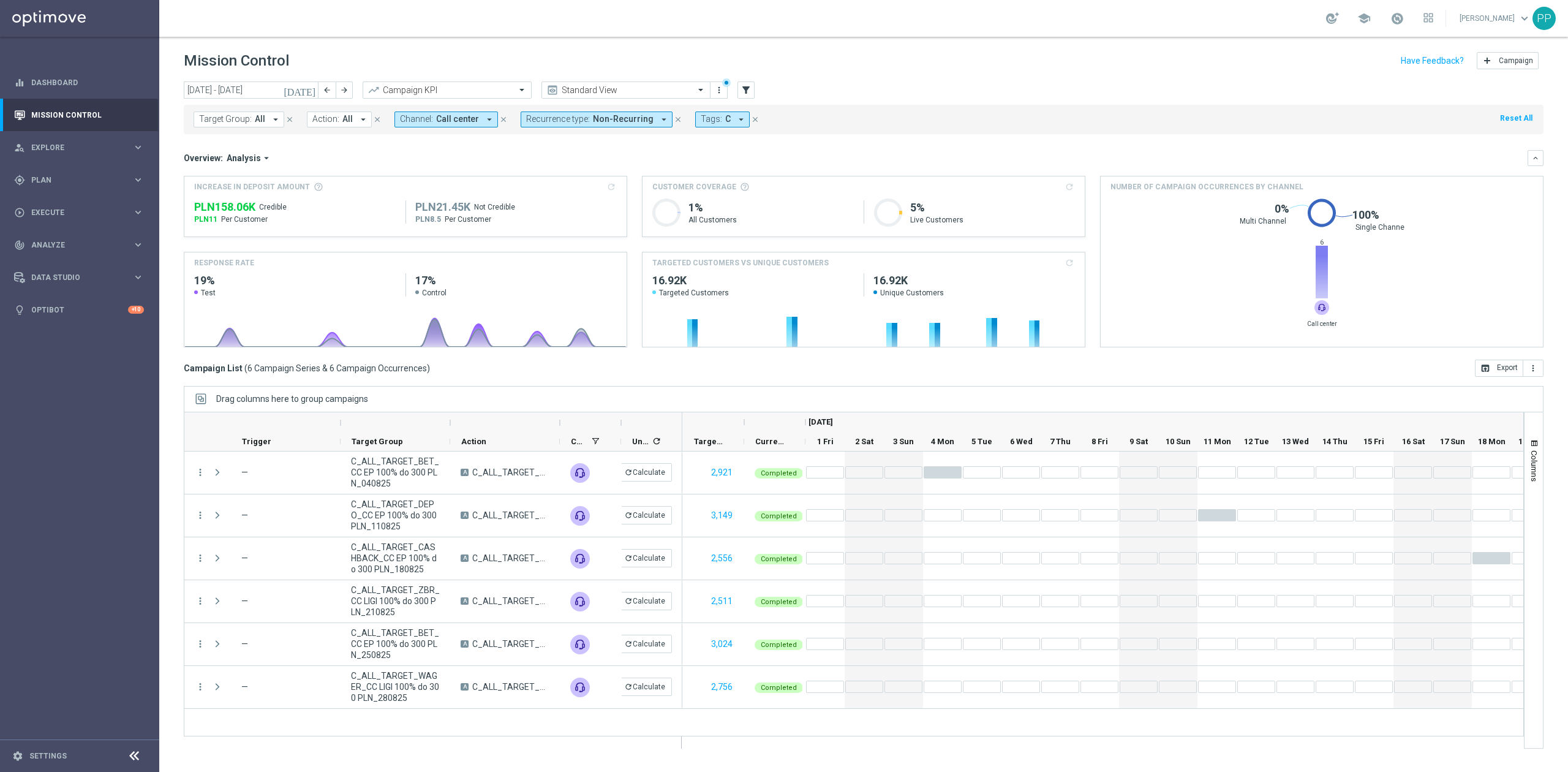
click at [549, 124] on span "Recurrence type:" at bounding box center [557, 119] width 64 height 10
click at [546, 190] on label "Non-Recurring" at bounding box center [562, 192] width 47 height 8
click at [545, 207] on div "Recurring" at bounding box center [570, 212] width 88 height 20
click at [489, 168] on div "Overview: Analysis arrow_drop_down keyboard_arrow_down Increase In Deposit Amou…" at bounding box center [864, 249] width 1359 height 197
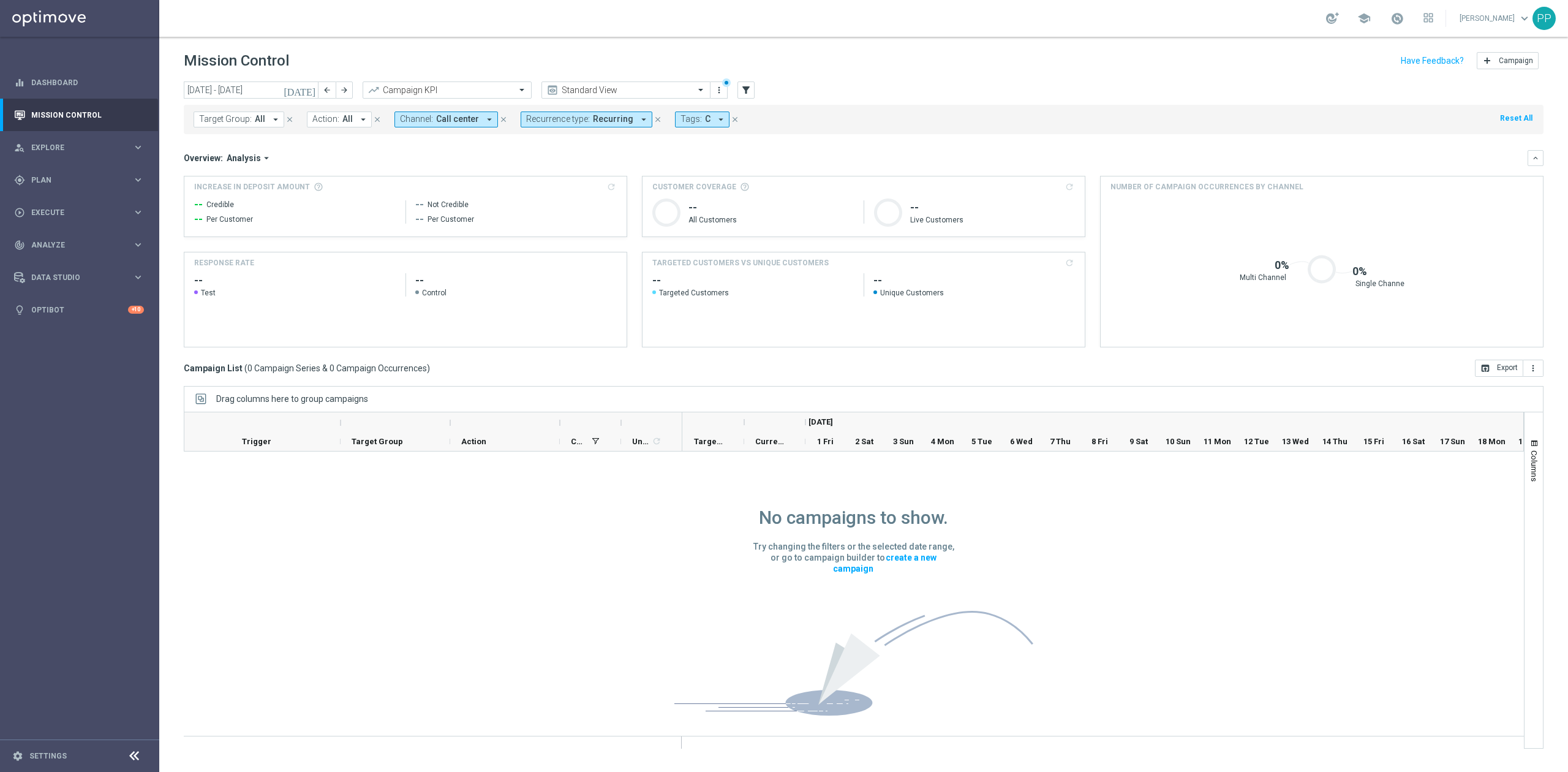
click at [466, 119] on span "Call center" at bounding box center [457, 119] width 43 height 10
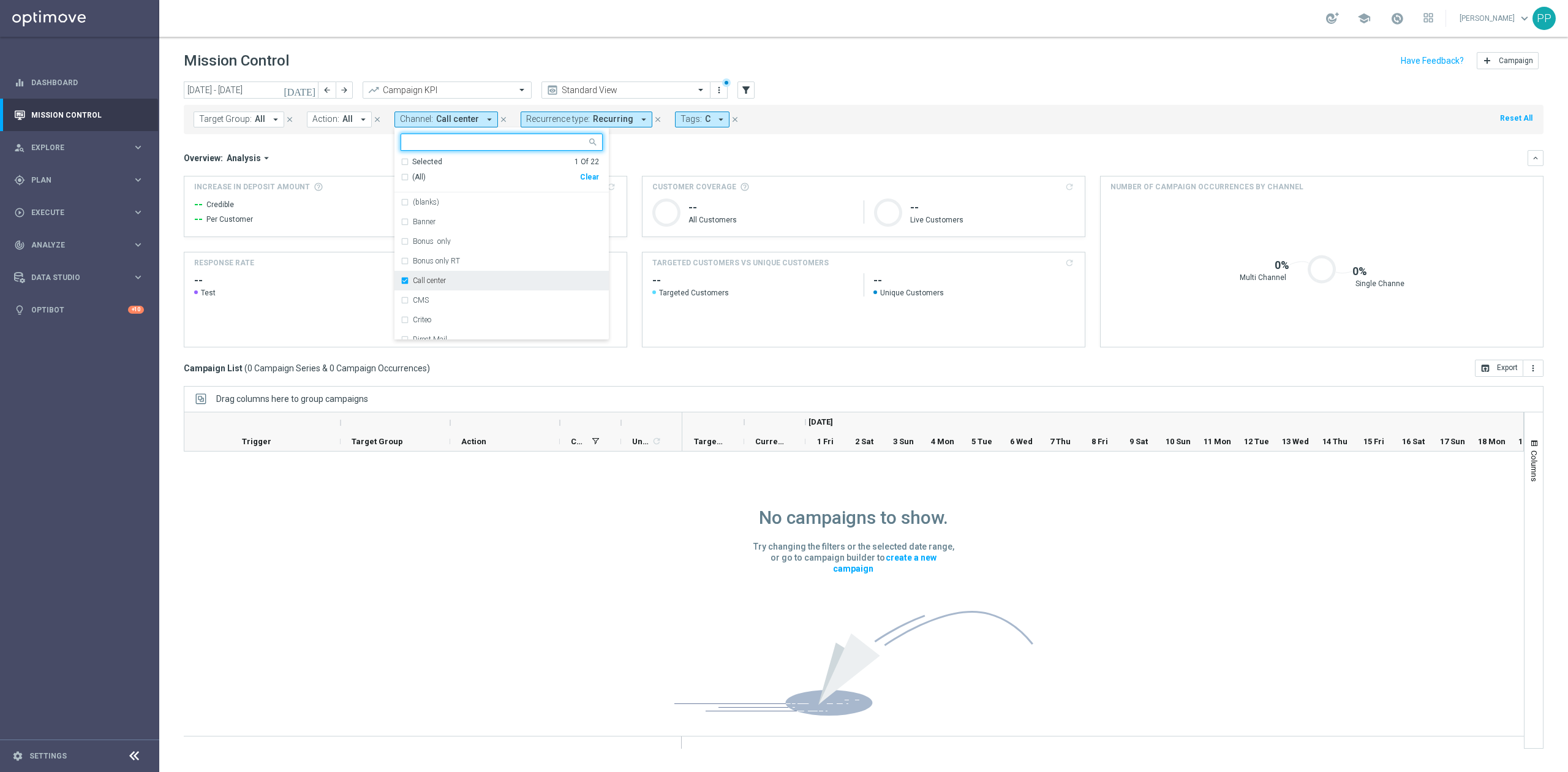
click at [439, 277] on label "Call center" at bounding box center [429, 280] width 33 height 8
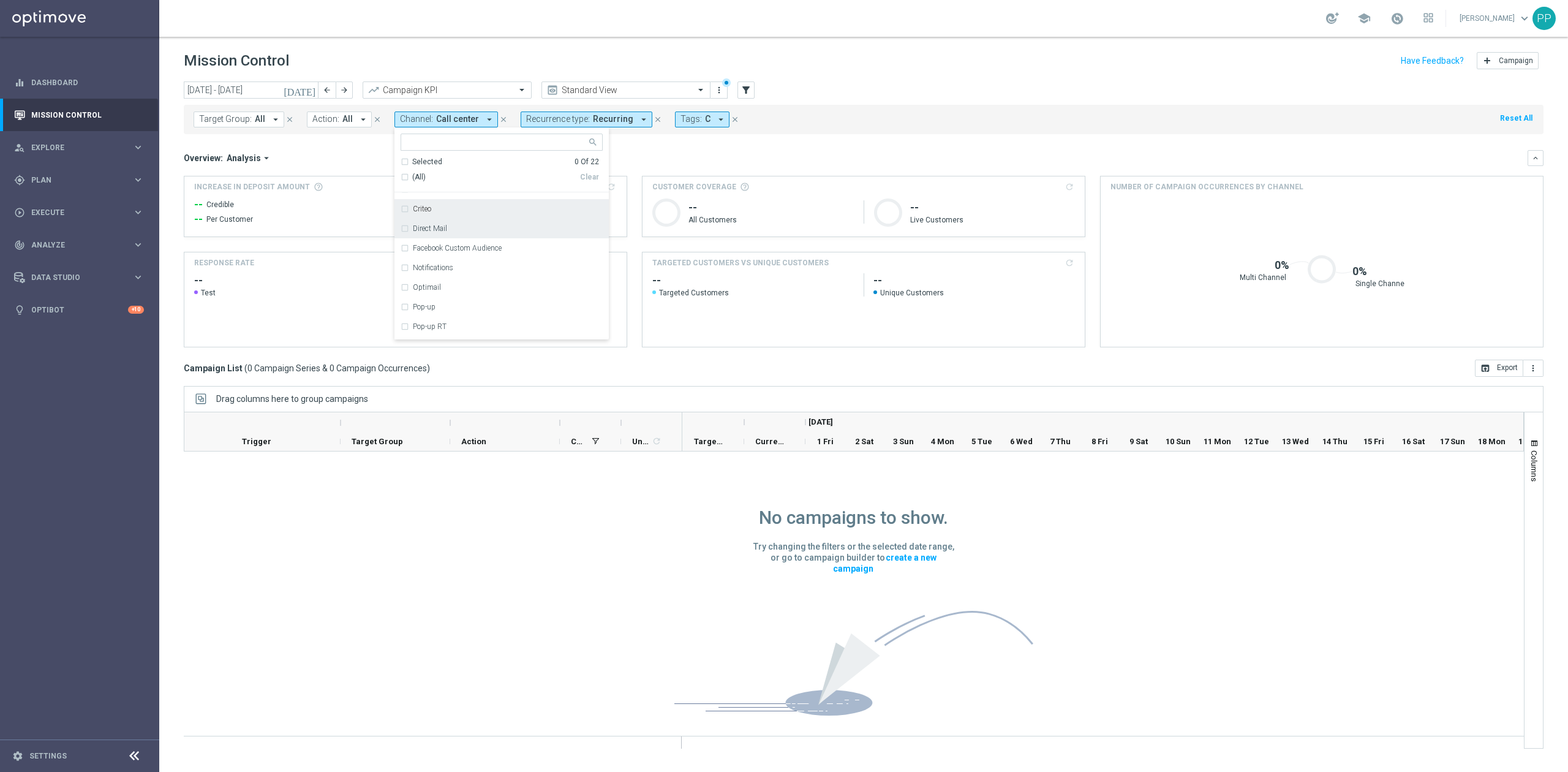
scroll to position [82, 0]
click at [466, 315] on div "Optimail" at bounding box center [507, 317] width 190 height 8
click at [700, 155] on div "Overview: Analysis arrow_drop_down" at bounding box center [855, 158] width 1344 height 11
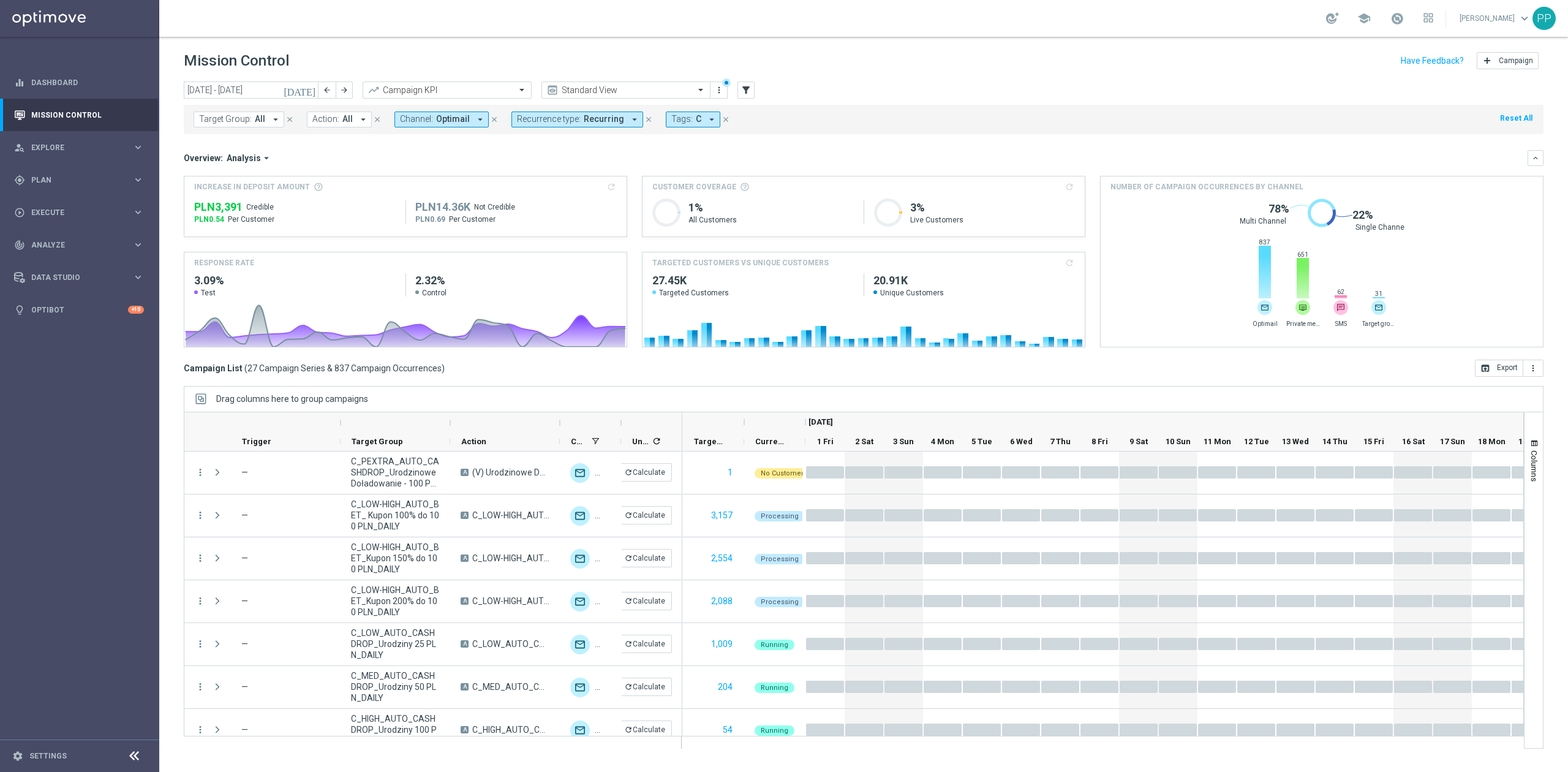
click at [422, 116] on span "Channel:" at bounding box center [416, 119] width 33 height 10
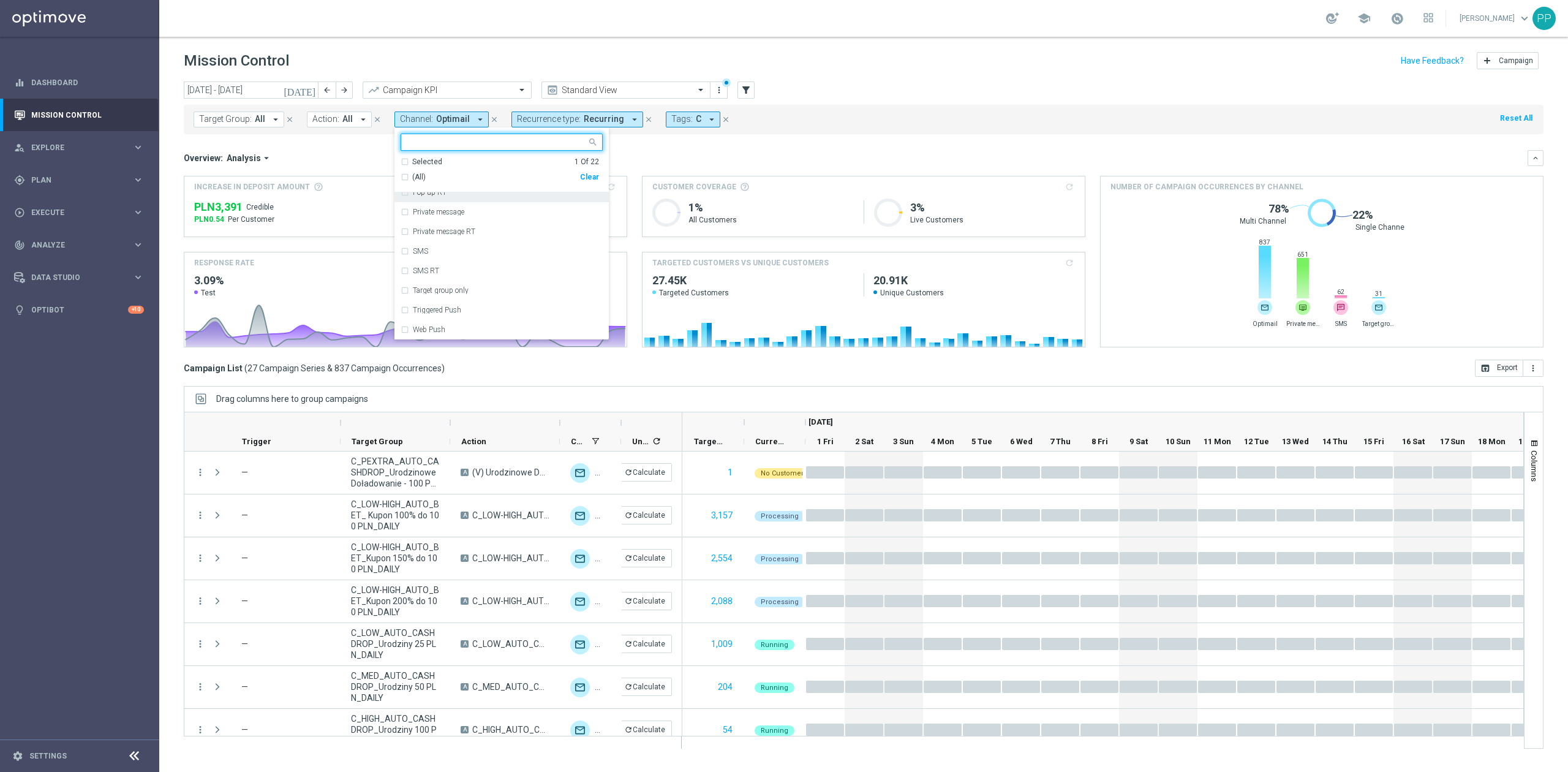
scroll to position [163, 0]
click at [452, 241] on div "Optimail" at bounding box center [501, 235] width 202 height 20
click at [468, 261] on div "Private message" at bounding box center [501, 255] width 202 height 20
click at [659, 165] on div "Overview: Analysis arrow_drop_down keyboard_arrow_down" at bounding box center [864, 158] width 1359 height 16
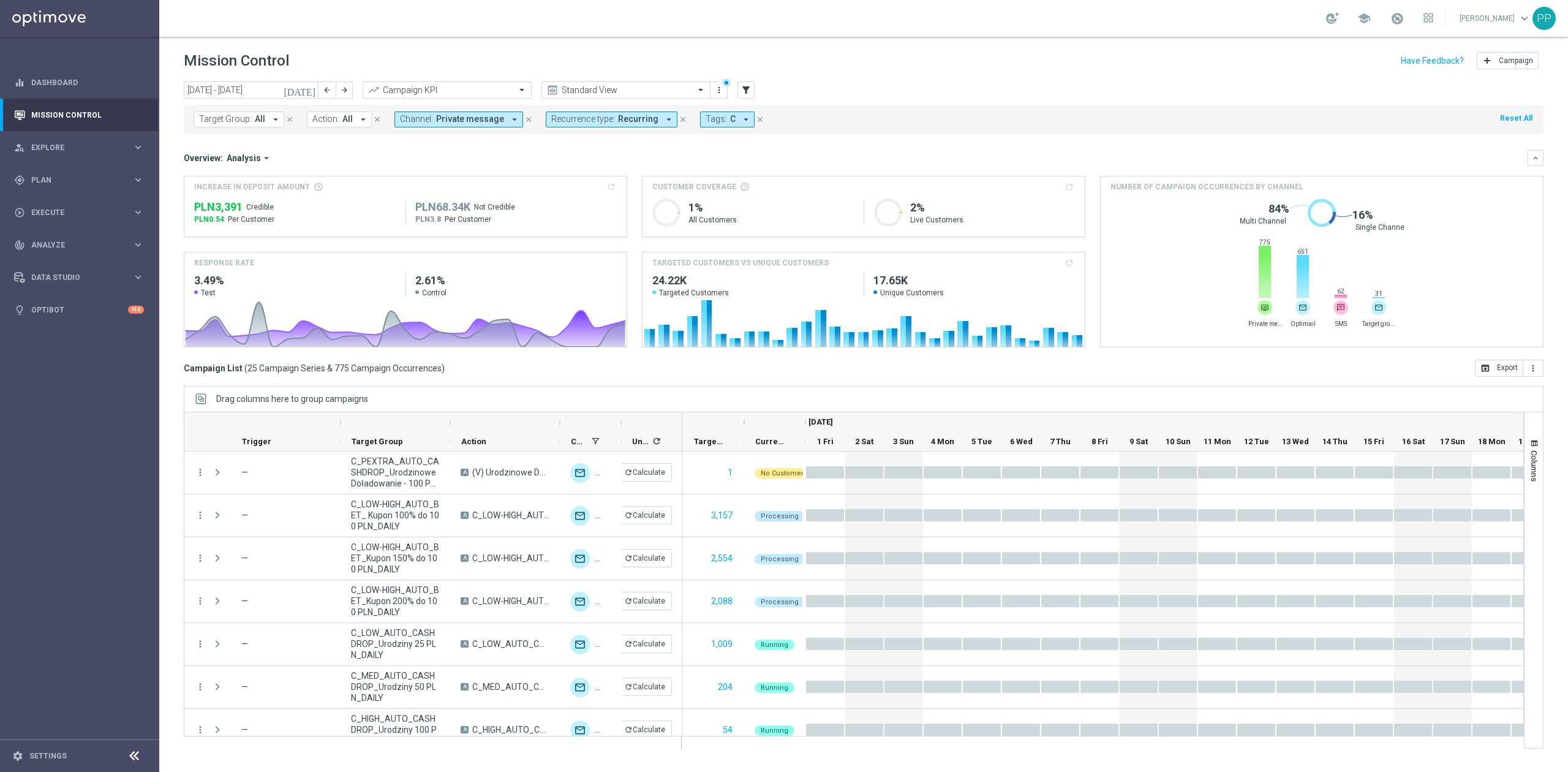
click at [491, 124] on span "Private message" at bounding box center [470, 119] width 68 height 10
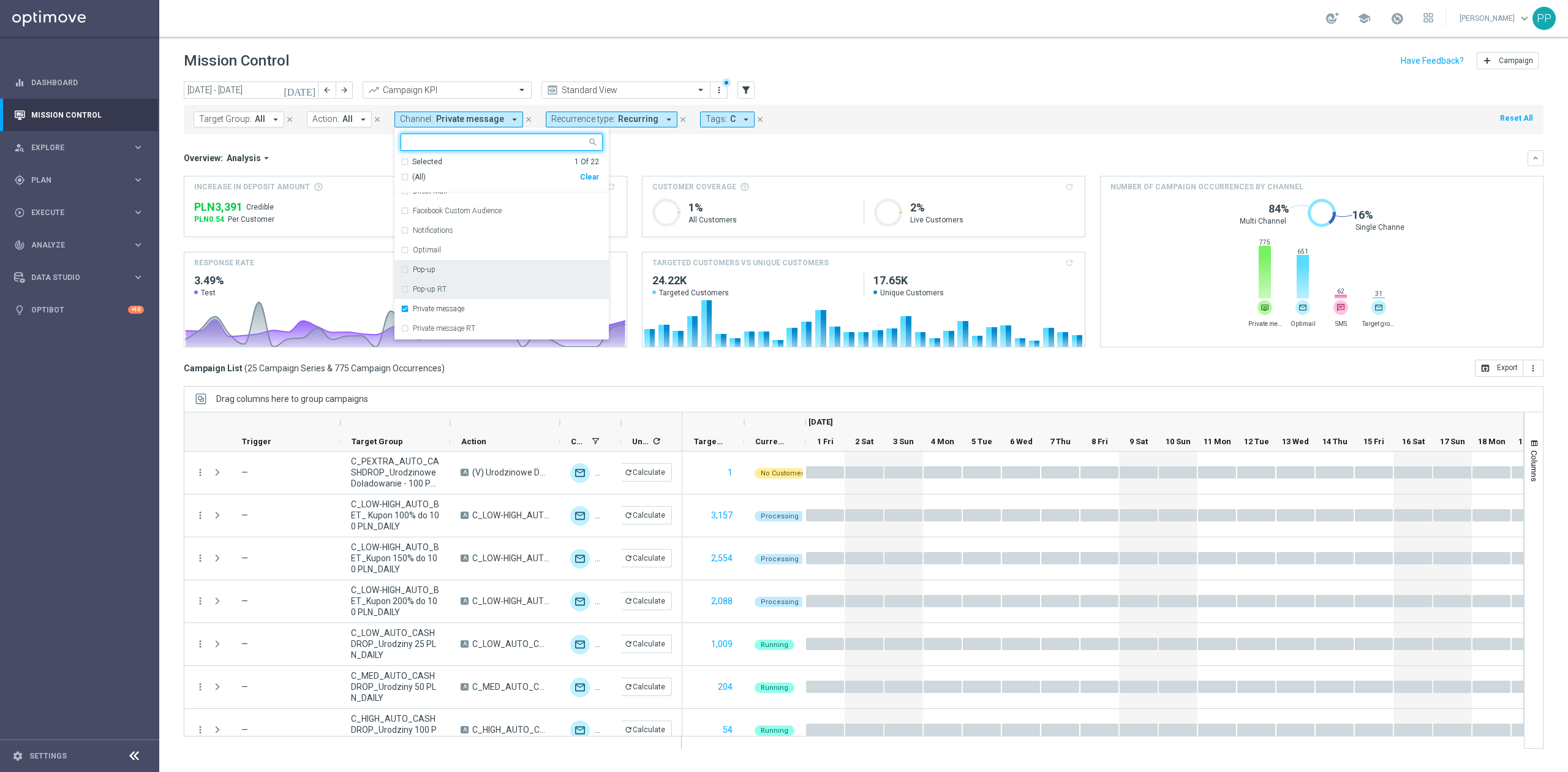
scroll to position [163, 0]
click at [452, 289] on div "Private message" at bounding box center [501, 294] width 202 height 20
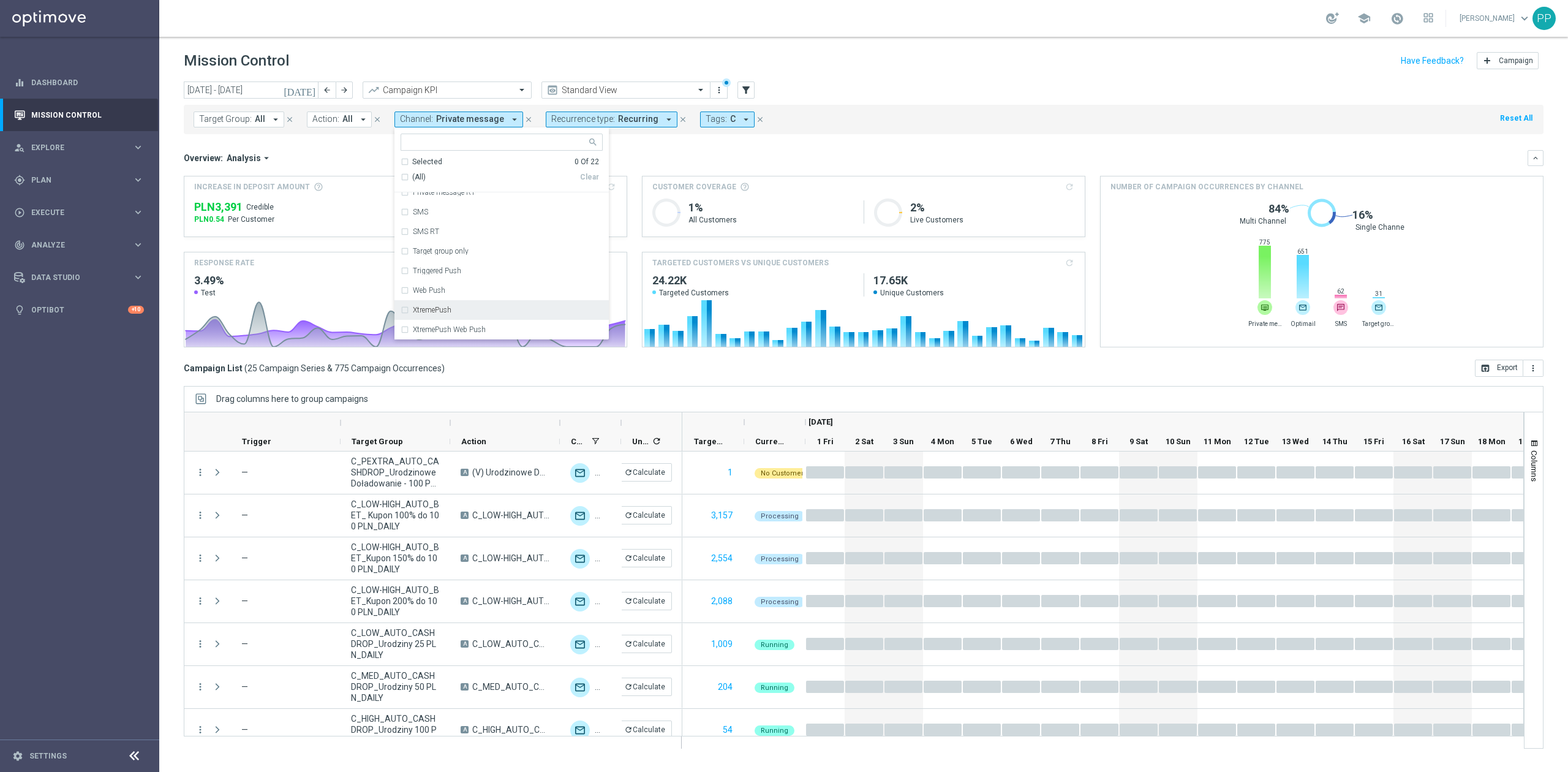
click at [461, 305] on div "XtremePush" at bounding box center [501, 310] width 202 height 20
click at [633, 155] on div "Overview: Analysis arrow_drop_down" at bounding box center [855, 158] width 1344 height 11
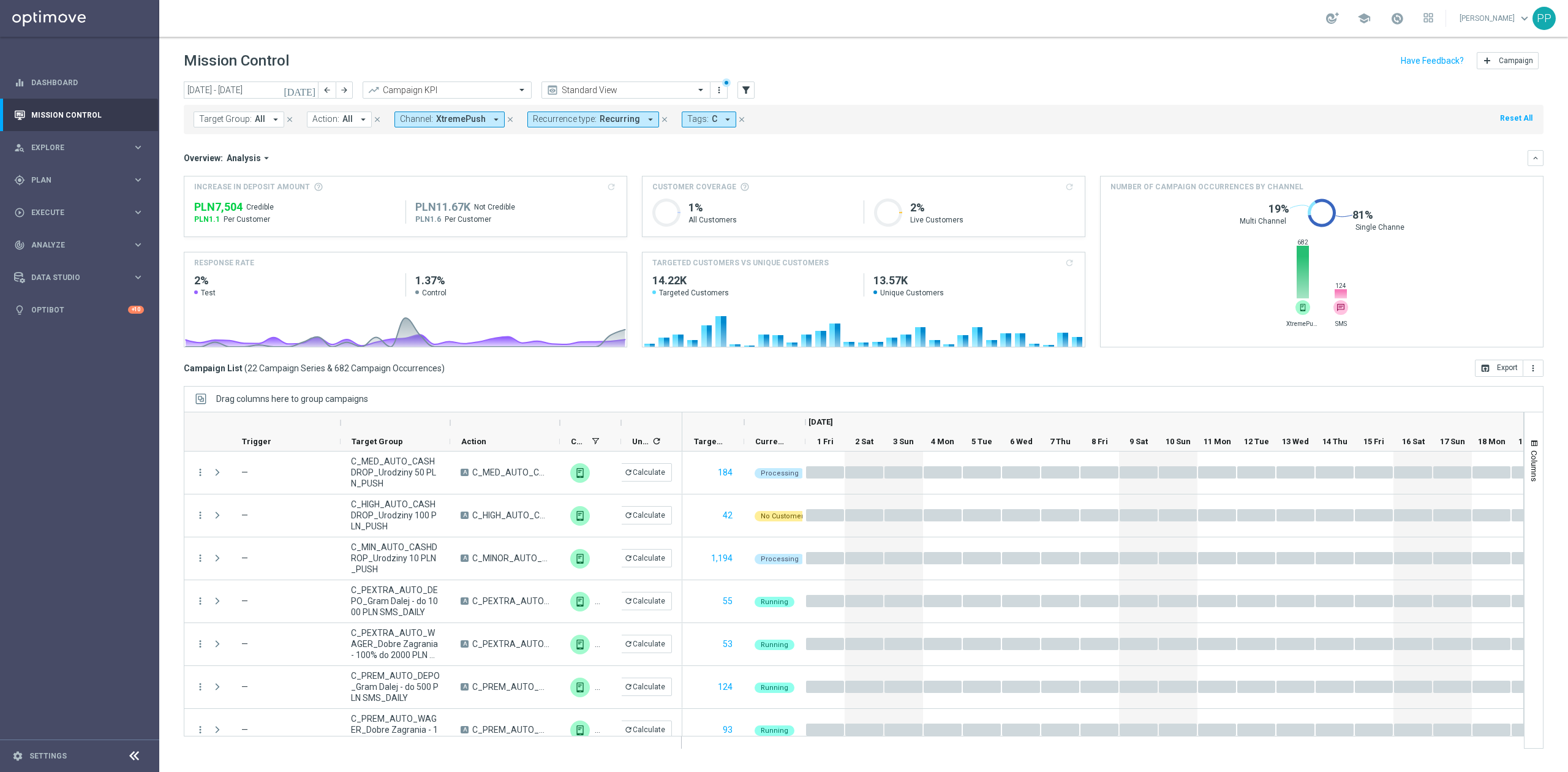
click at [419, 123] on span "Channel:" at bounding box center [416, 119] width 33 height 10
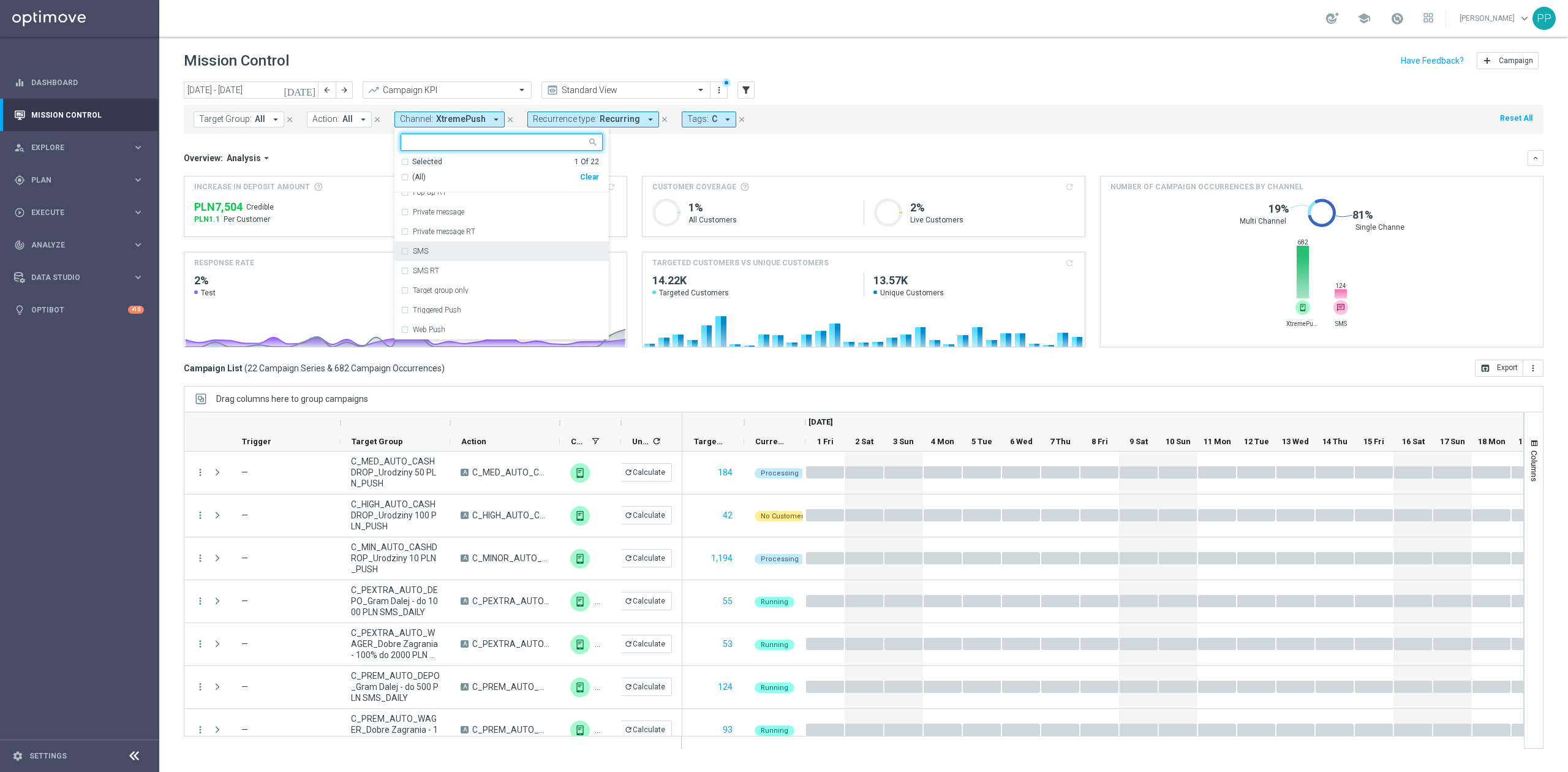
click at [441, 258] on div "SMS" at bounding box center [501, 251] width 202 height 20
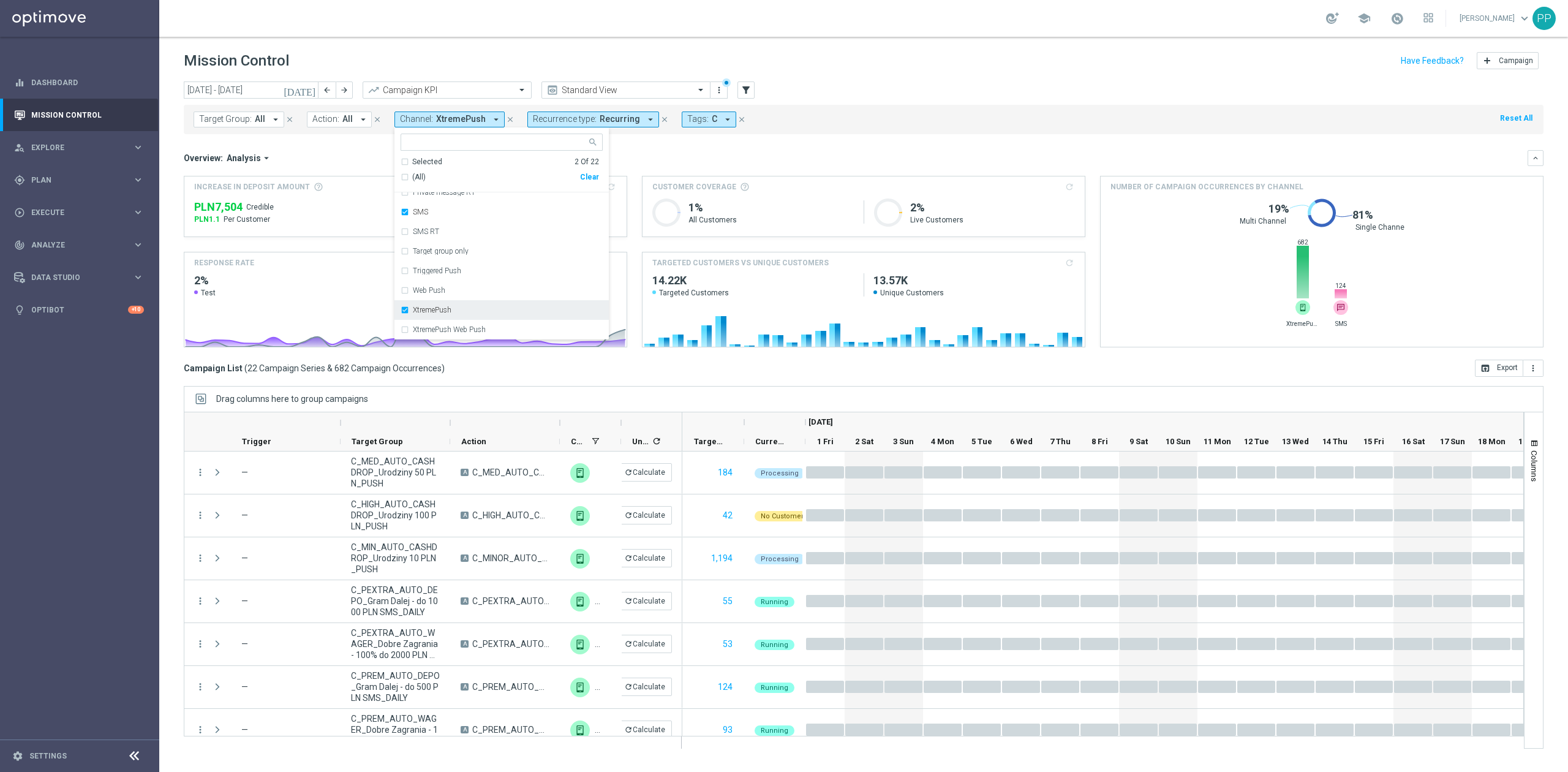
click at [457, 306] on div "XtremePush" at bounding box center [501, 310] width 202 height 20
click at [638, 152] on div "Overview: Analysis arrow_drop_down keyboard_arrow_down" at bounding box center [864, 158] width 1359 height 16
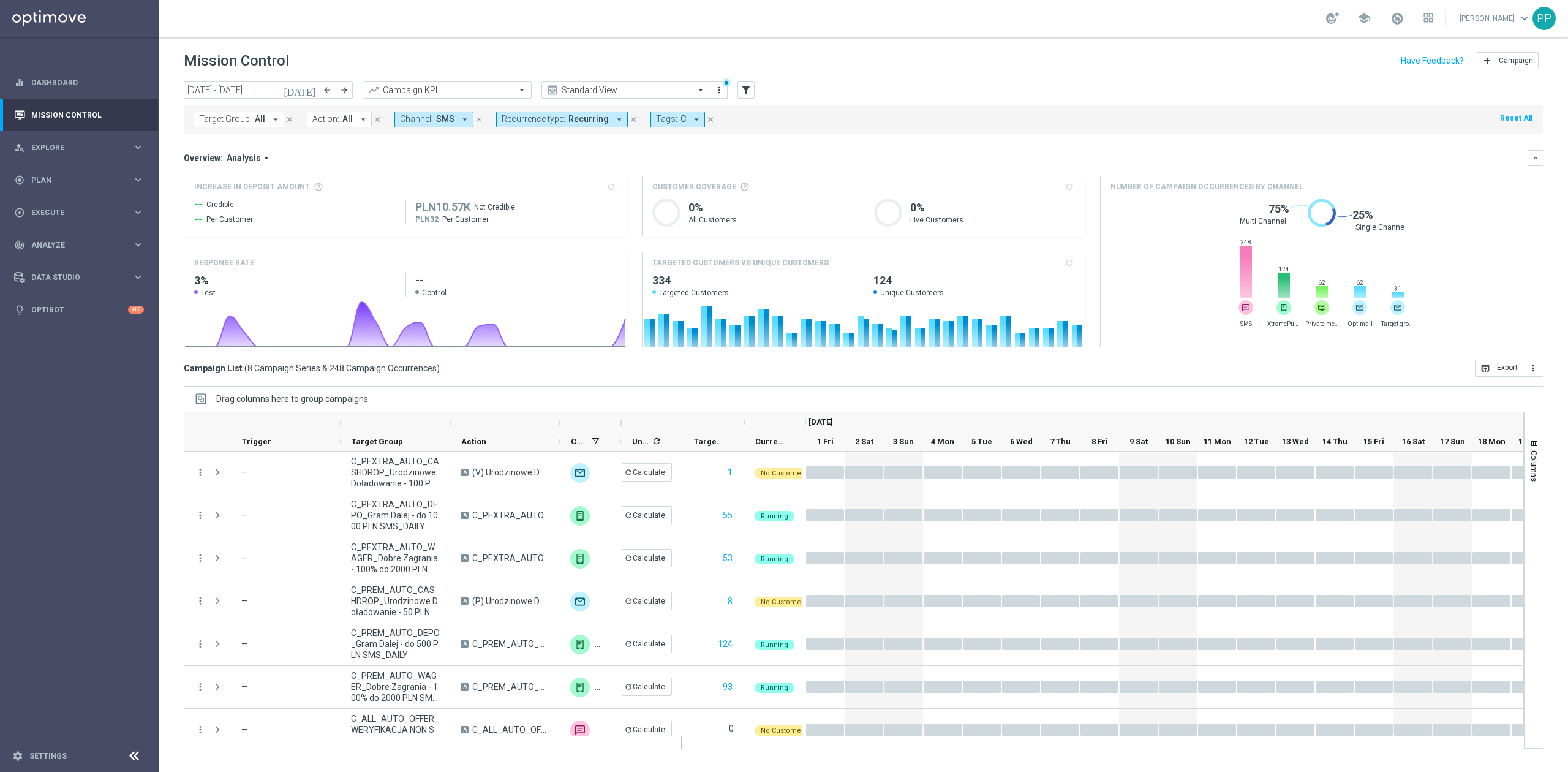
click at [691, 155] on div "Overview: Analysis arrow_drop_down" at bounding box center [855, 158] width 1344 height 11
drag, startPoint x: 669, startPoint y: 123, endPoint x: 676, endPoint y: 126, distance: 7.6
click at [669, 123] on span "Tags:" at bounding box center [666, 119] width 21 height 10
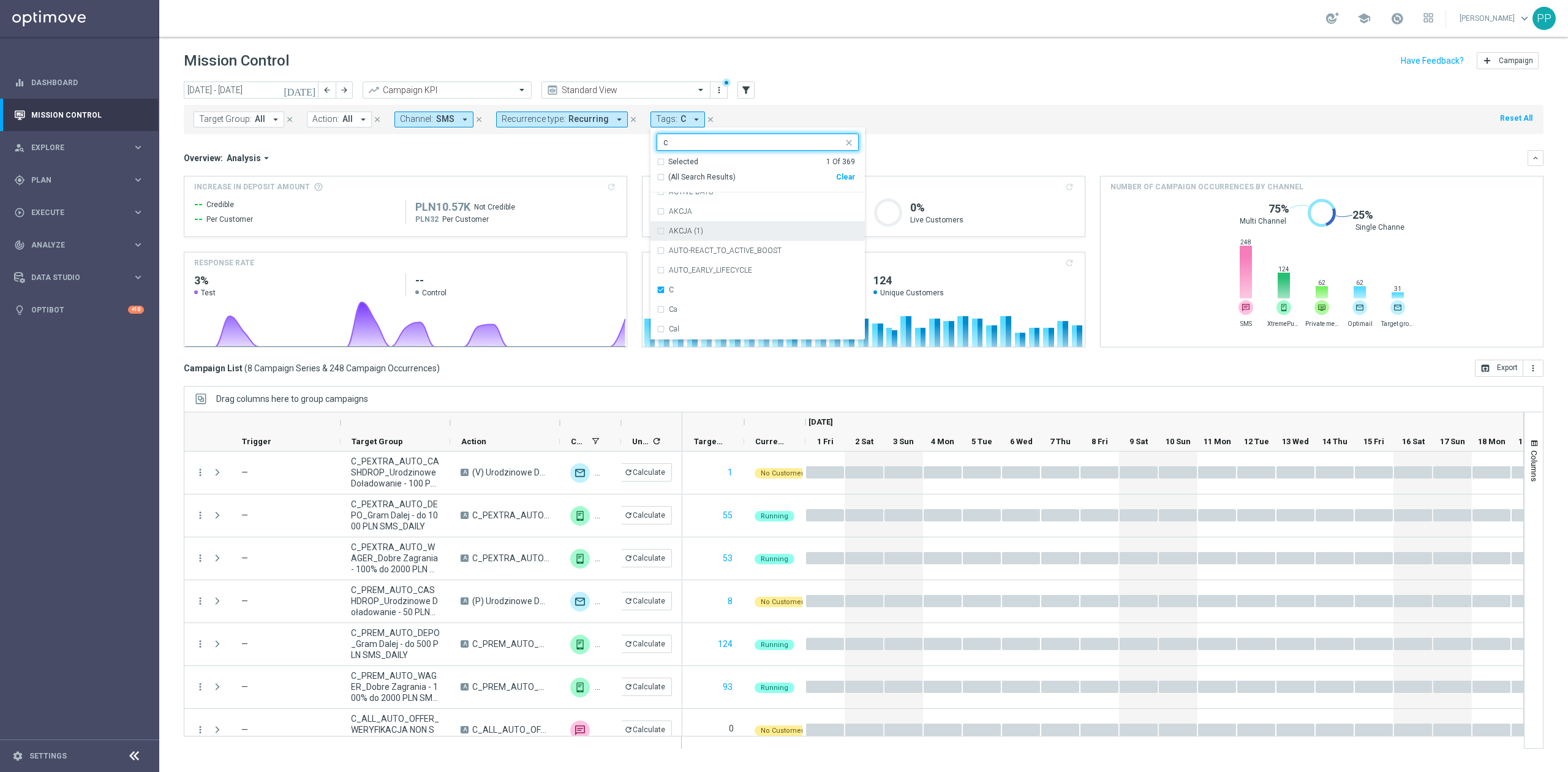
scroll to position [980, 0]
click at [709, 223] on div "C" at bounding box center [763, 222] width 190 height 8
type input "c"
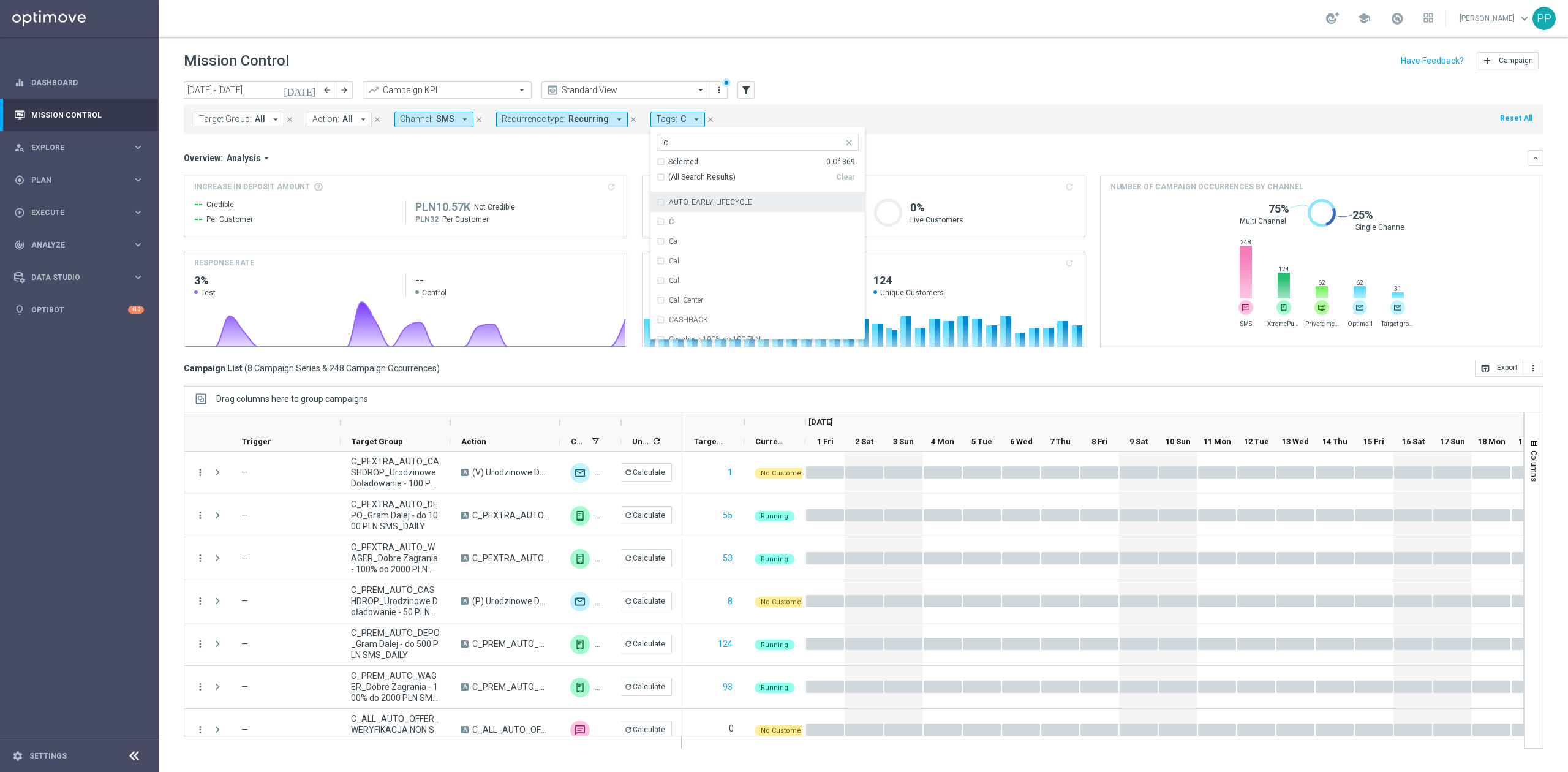
click at [687, 144] on input "c" at bounding box center [752, 142] width 179 height 10
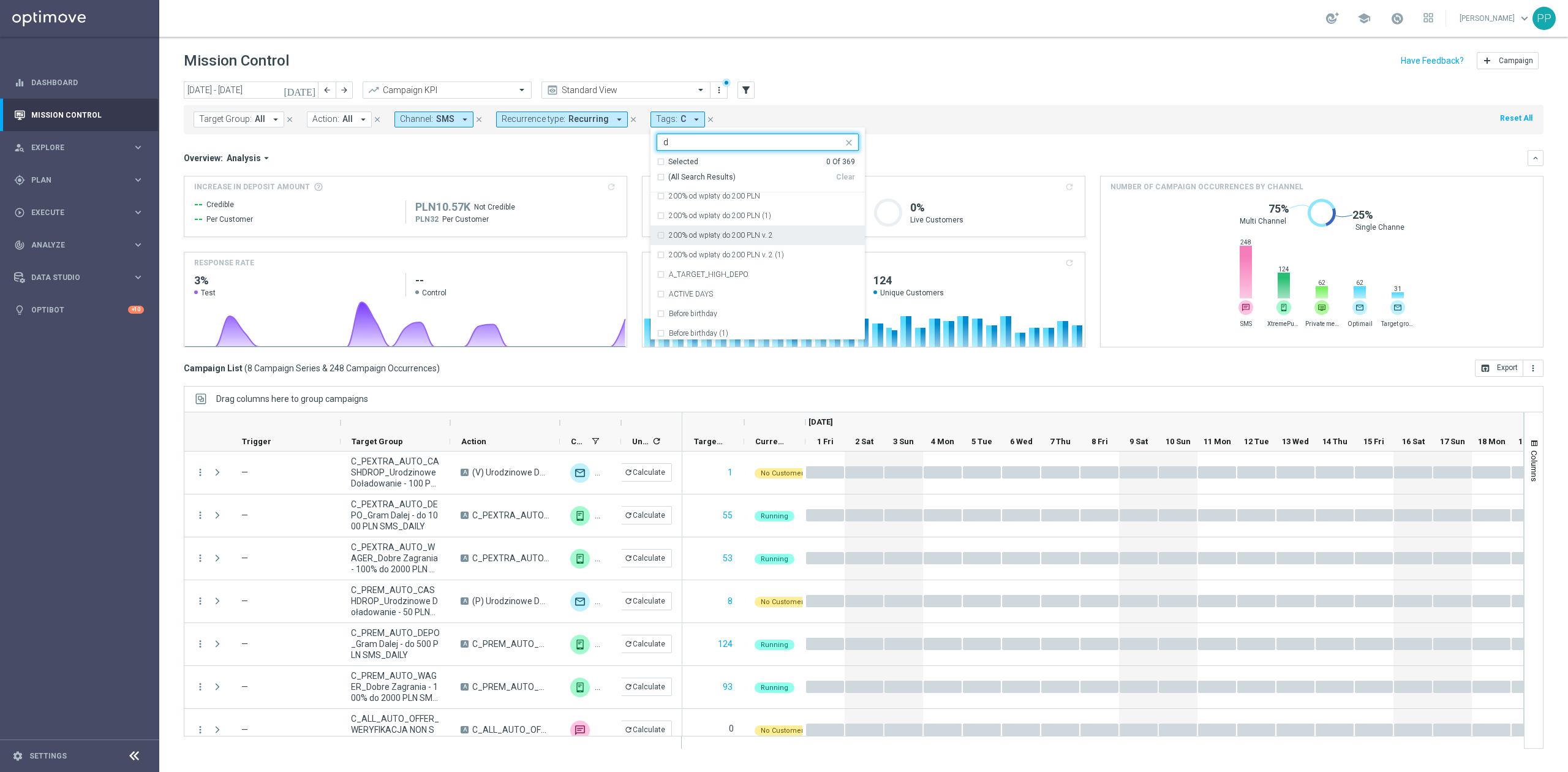
scroll to position [1797, 0]
drag, startPoint x: 743, startPoint y: 231, endPoint x: 733, endPoint y: 146, distance: 85.6
click at [733, 146] on input "d" at bounding box center [752, 142] width 179 height 10
click at [726, 143] on input "d" at bounding box center [752, 142] width 179 height 10
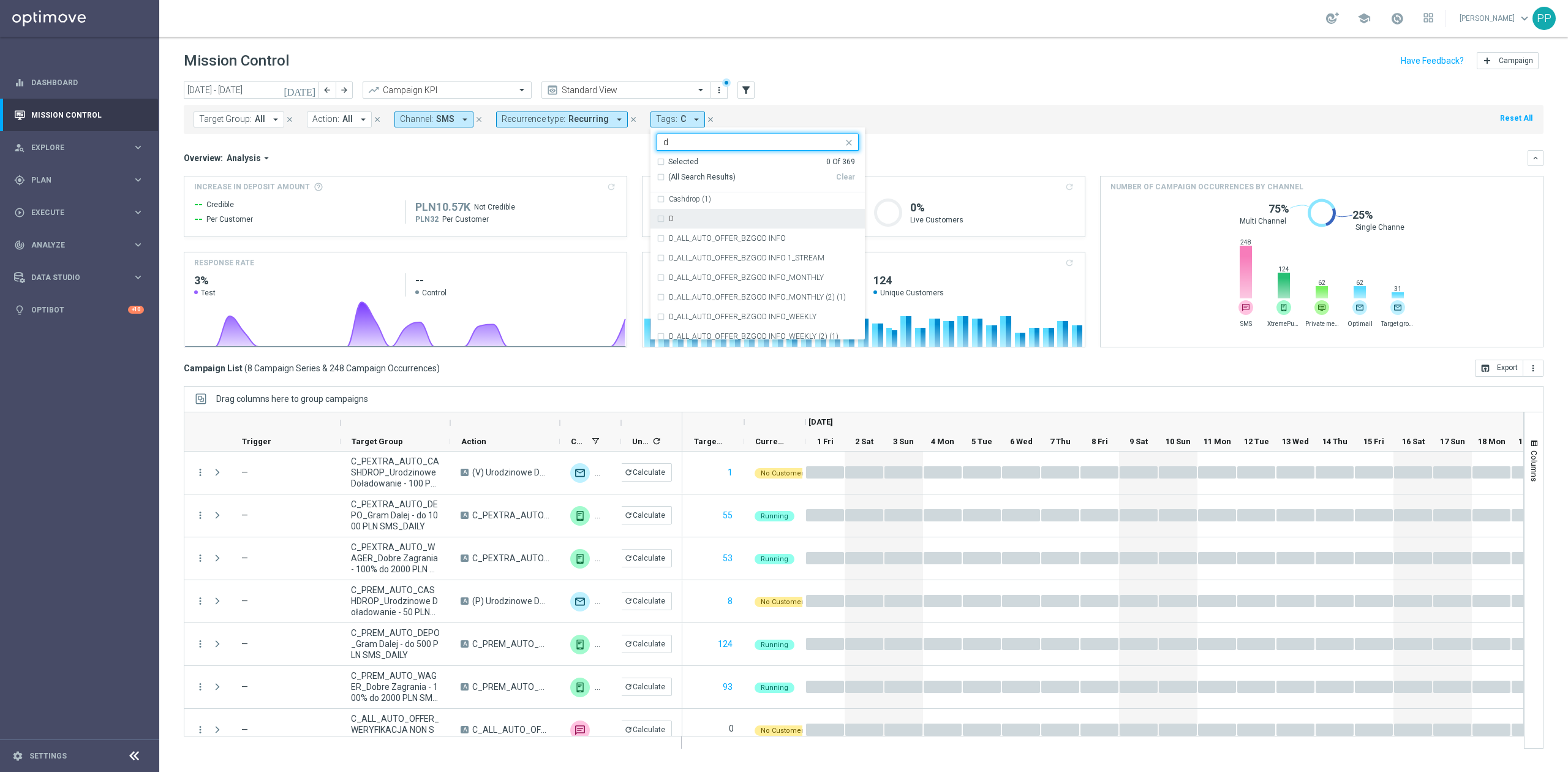
click at [730, 222] on div "D" at bounding box center [763, 218] width 190 height 8
type input "d"
click at [605, 157] on div "Overview: Analysis arrow_drop_down" at bounding box center [855, 158] width 1344 height 11
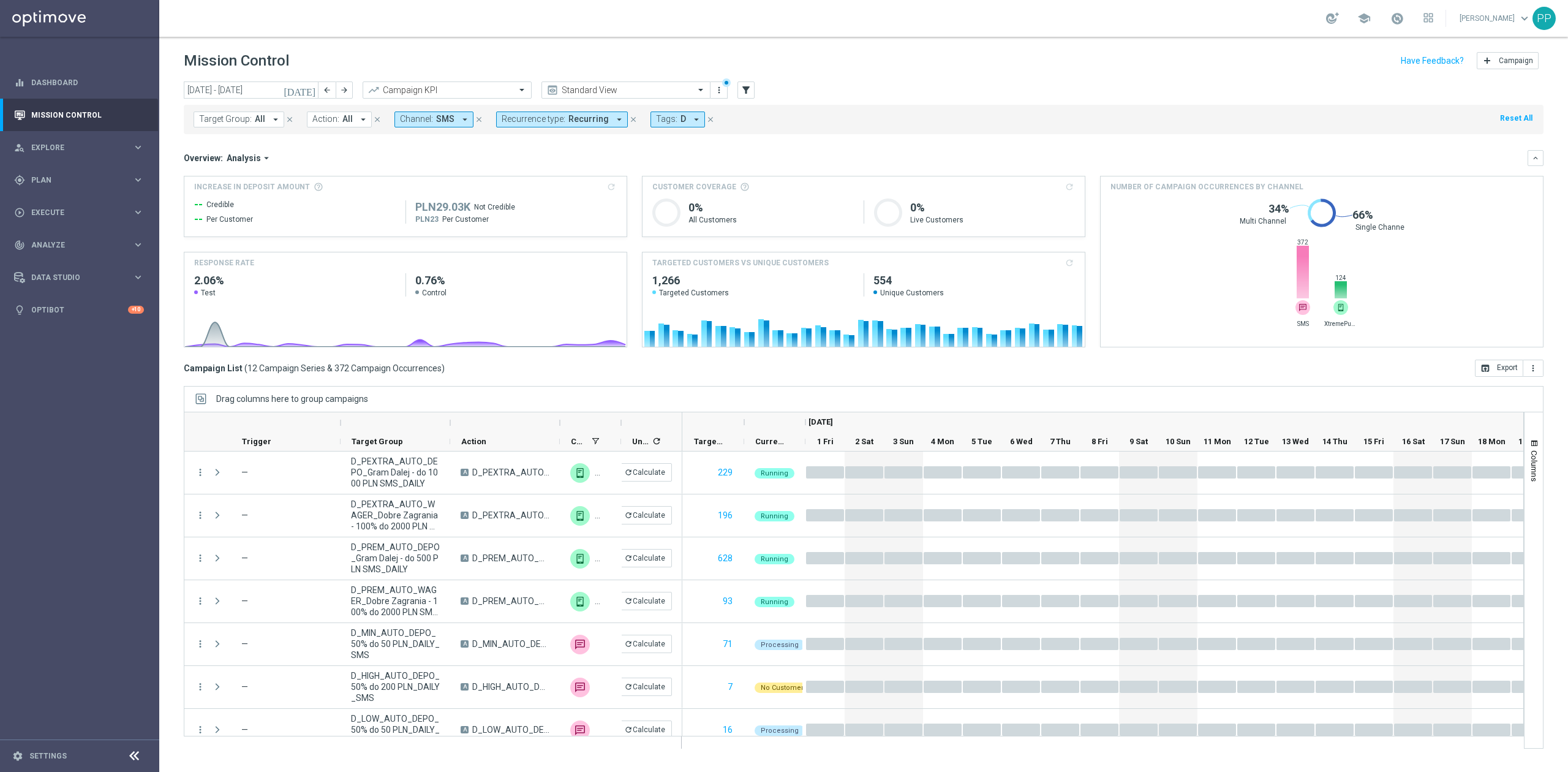
click at [449, 117] on span "SMS" at bounding box center [445, 119] width 19 height 10
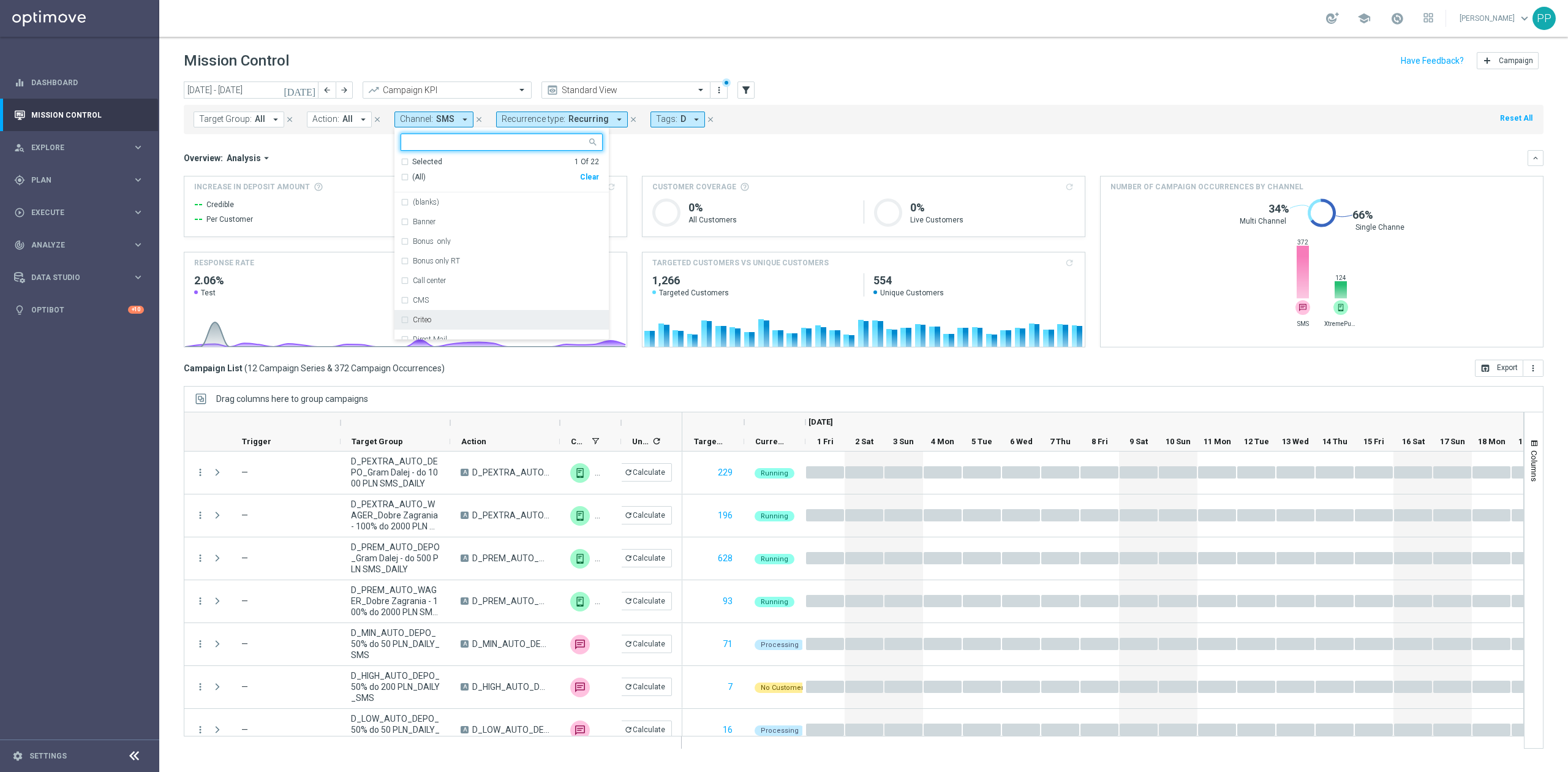
scroll to position [245, 0]
click at [444, 255] on div "SMS" at bounding box center [507, 251] width 190 height 8
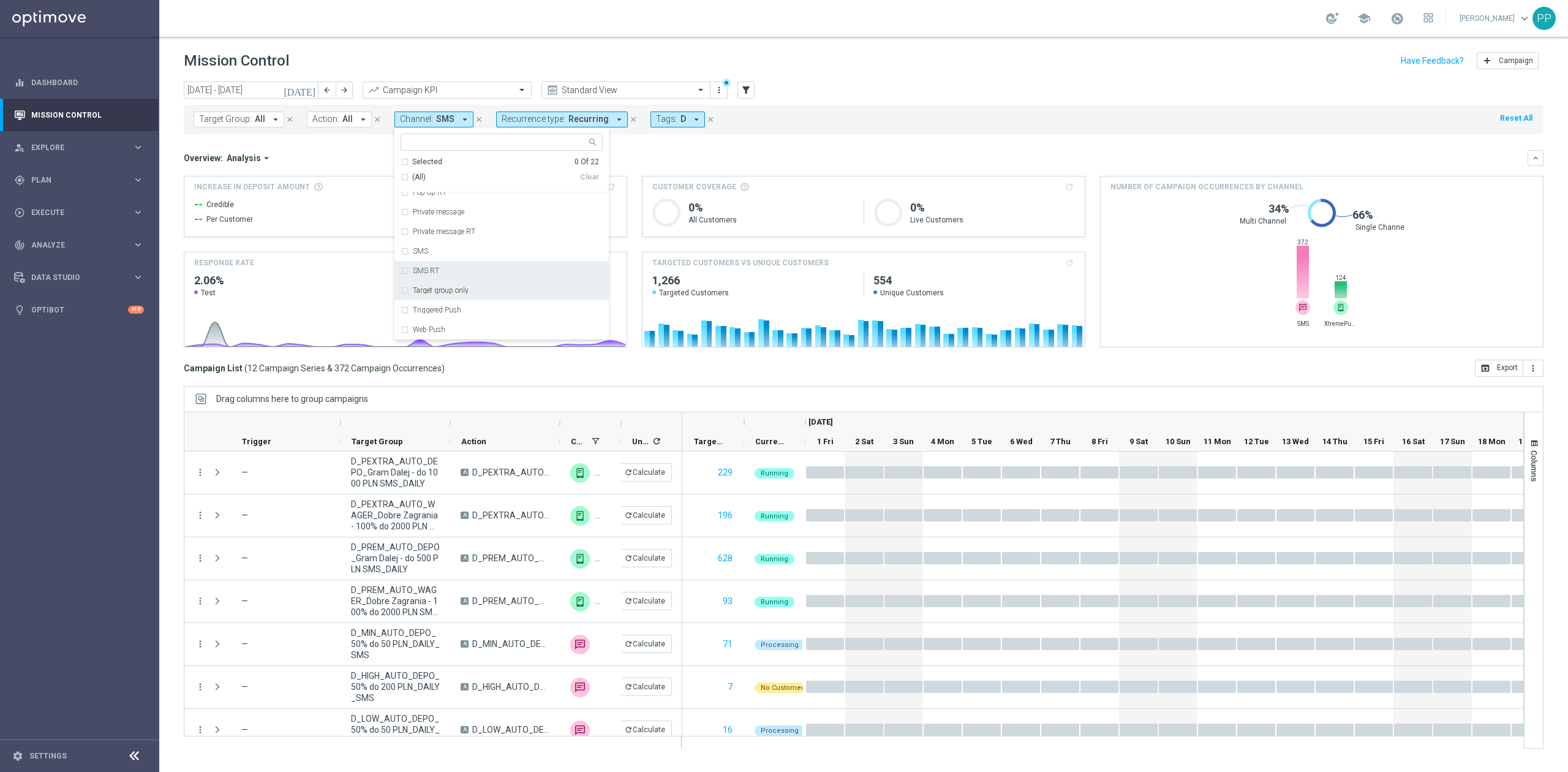
scroll to position [284, 0]
click at [456, 314] on div "XtremePush" at bounding box center [507, 310] width 190 height 8
click at [639, 148] on mini-dashboard "Overview: Analysis arrow_drop_down keyboard_arrow_down Increase In Deposit Amou…" at bounding box center [864, 247] width 1359 height 225
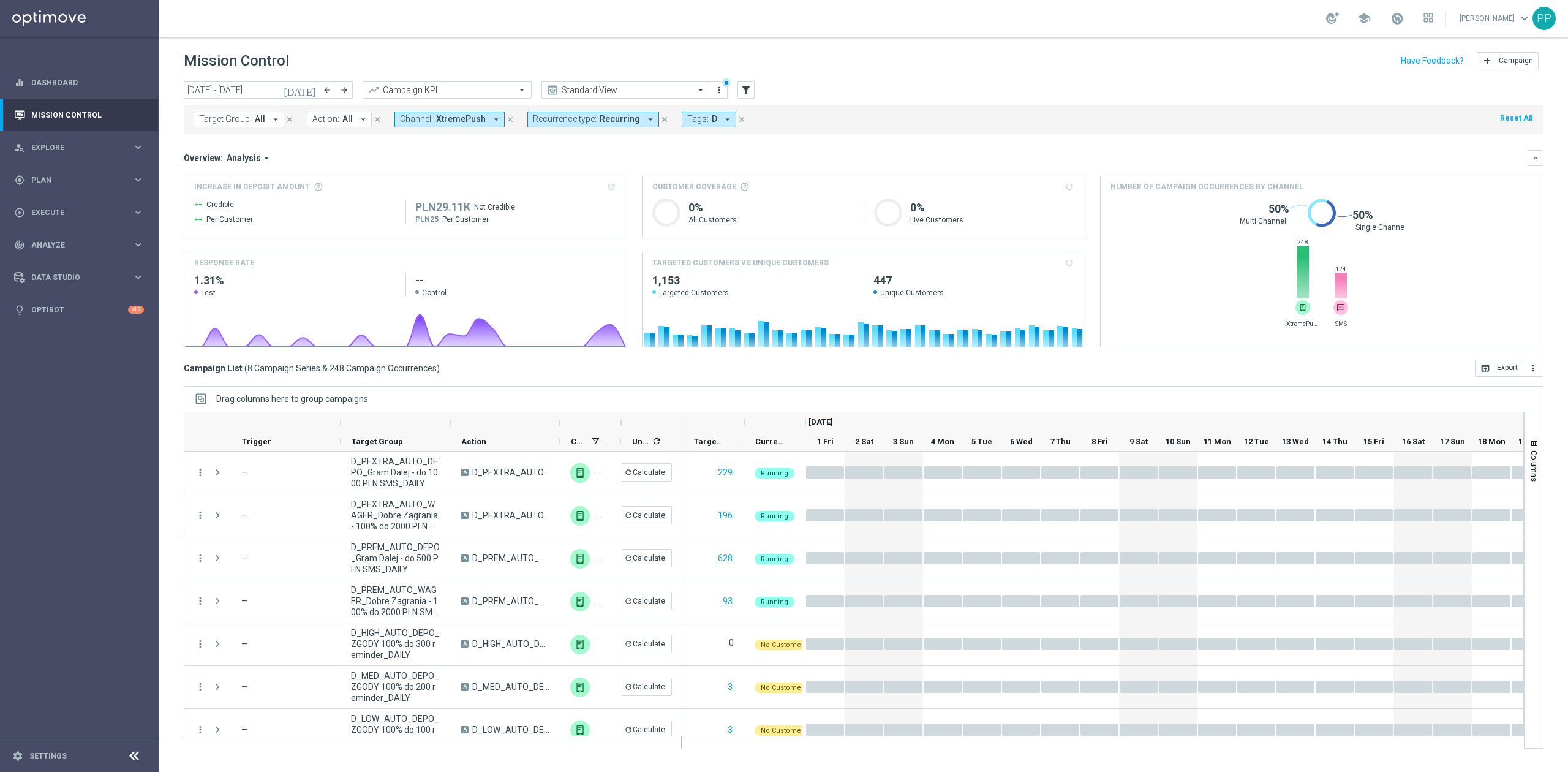
click at [469, 120] on span "XtremePush" at bounding box center [461, 119] width 49 height 10
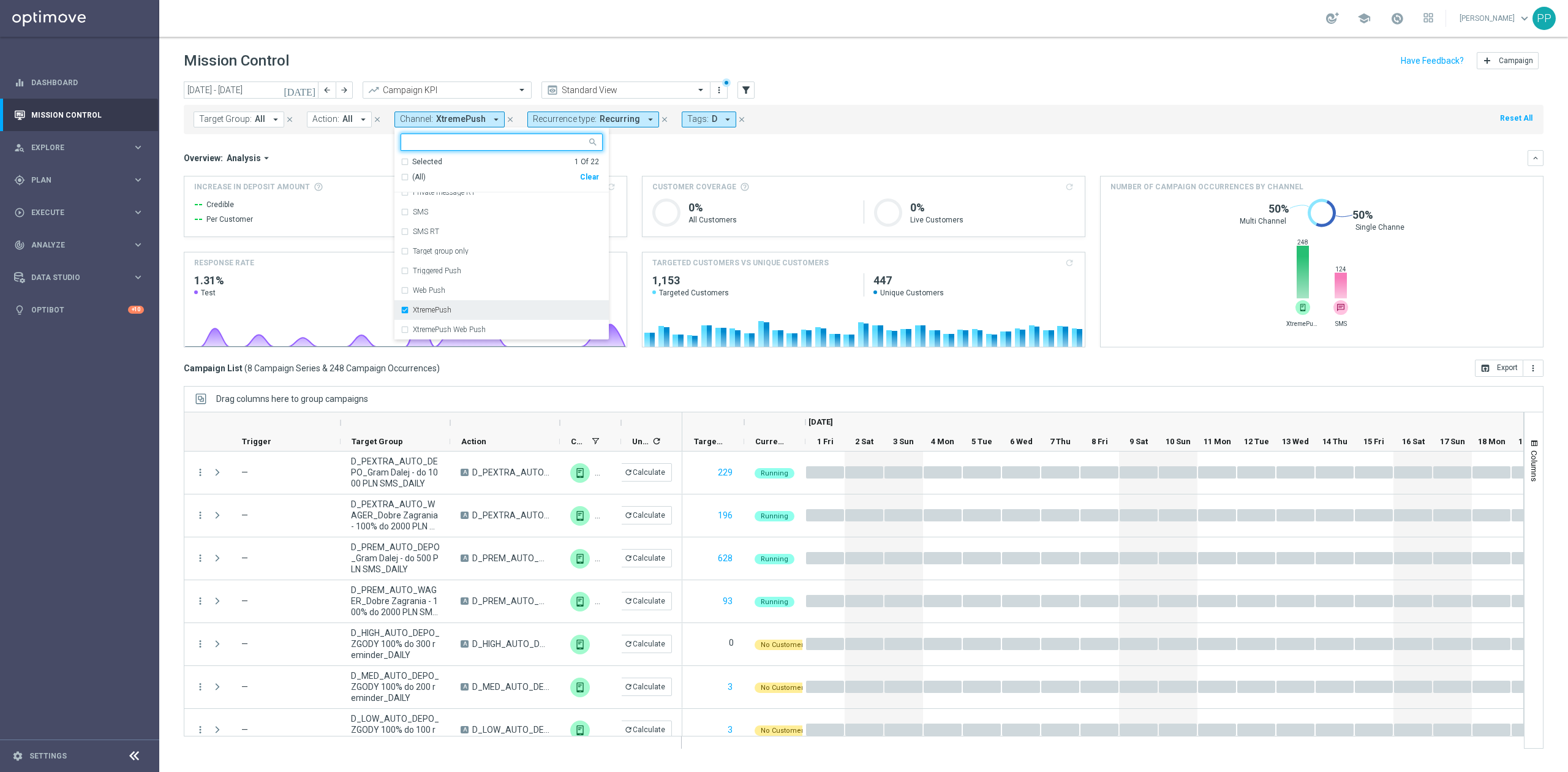
click at [437, 312] on label "XtremePush" at bounding box center [432, 310] width 38 height 8
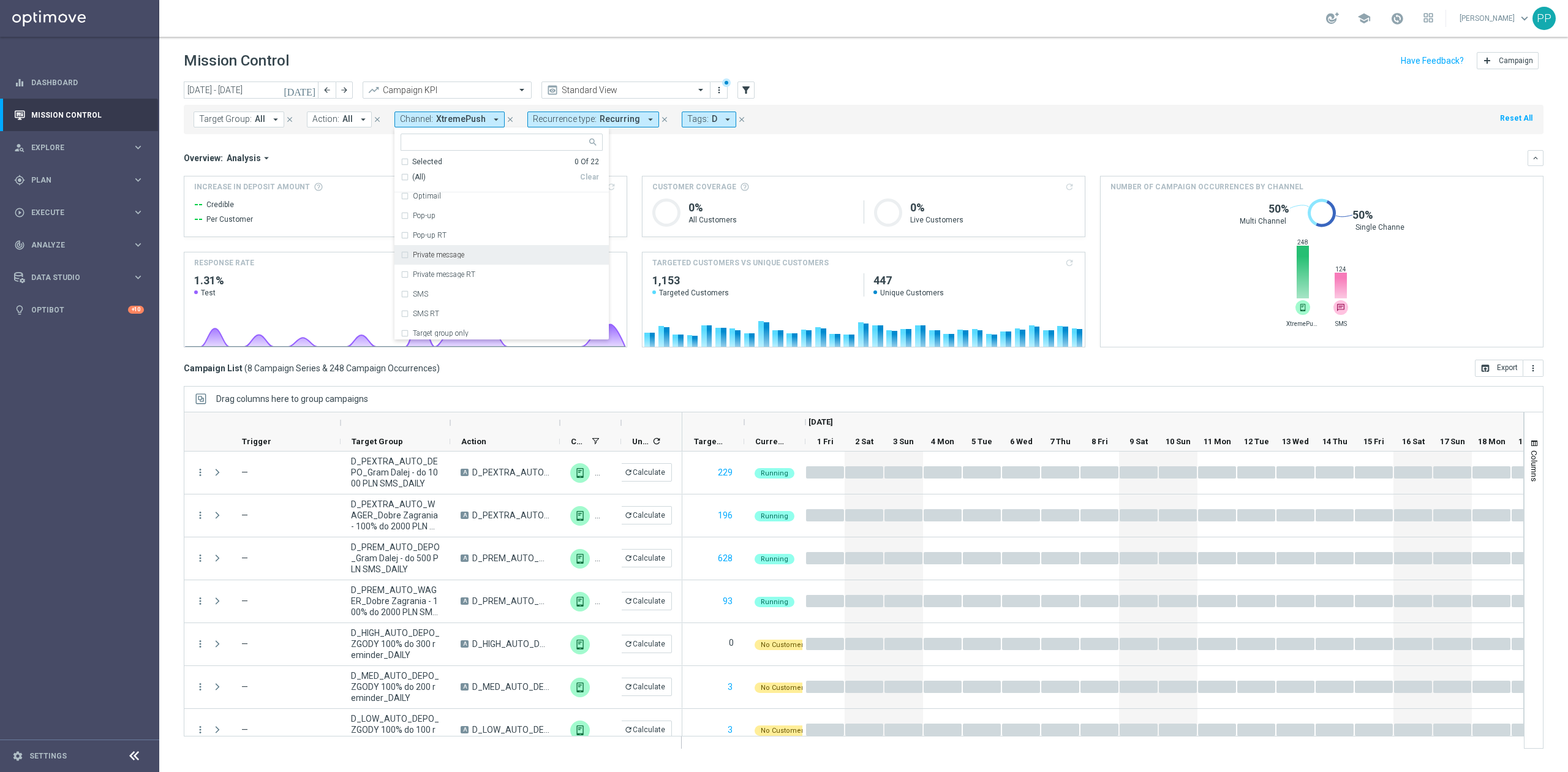
click at [447, 261] on div "Private message" at bounding box center [501, 255] width 202 height 20
click at [667, 160] on div "Overview: Analysis arrow_drop_down" at bounding box center [855, 158] width 1344 height 11
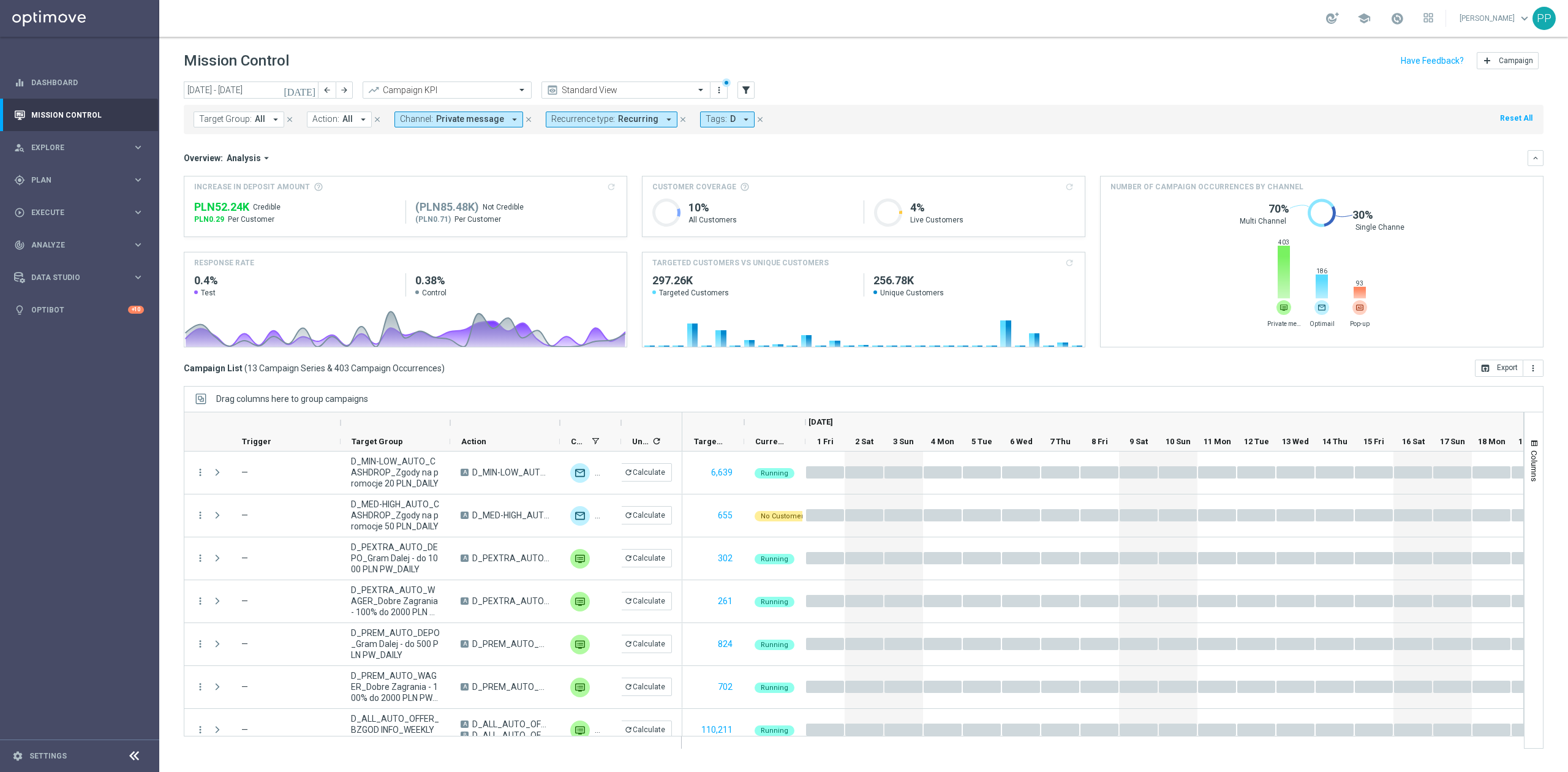
click at [492, 118] on span "Private message" at bounding box center [470, 119] width 68 height 10
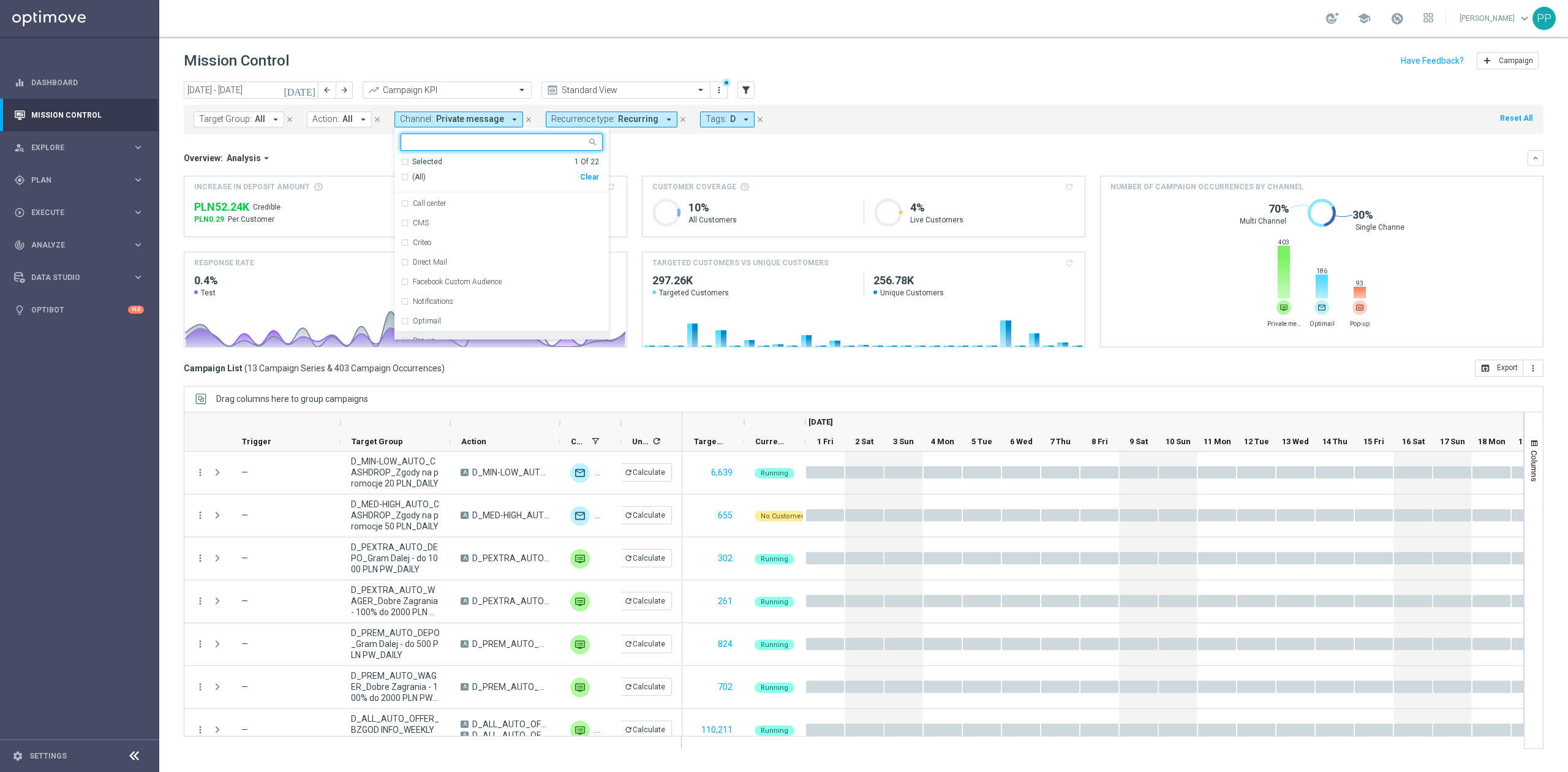
scroll to position [163, 0]
click at [474, 292] on div "Private message" at bounding box center [507, 294] width 190 height 8
click at [464, 231] on div "Optimail" at bounding box center [507, 235] width 190 height 8
click at [649, 160] on div "Overview: Analysis arrow_drop_down" at bounding box center [855, 158] width 1344 height 11
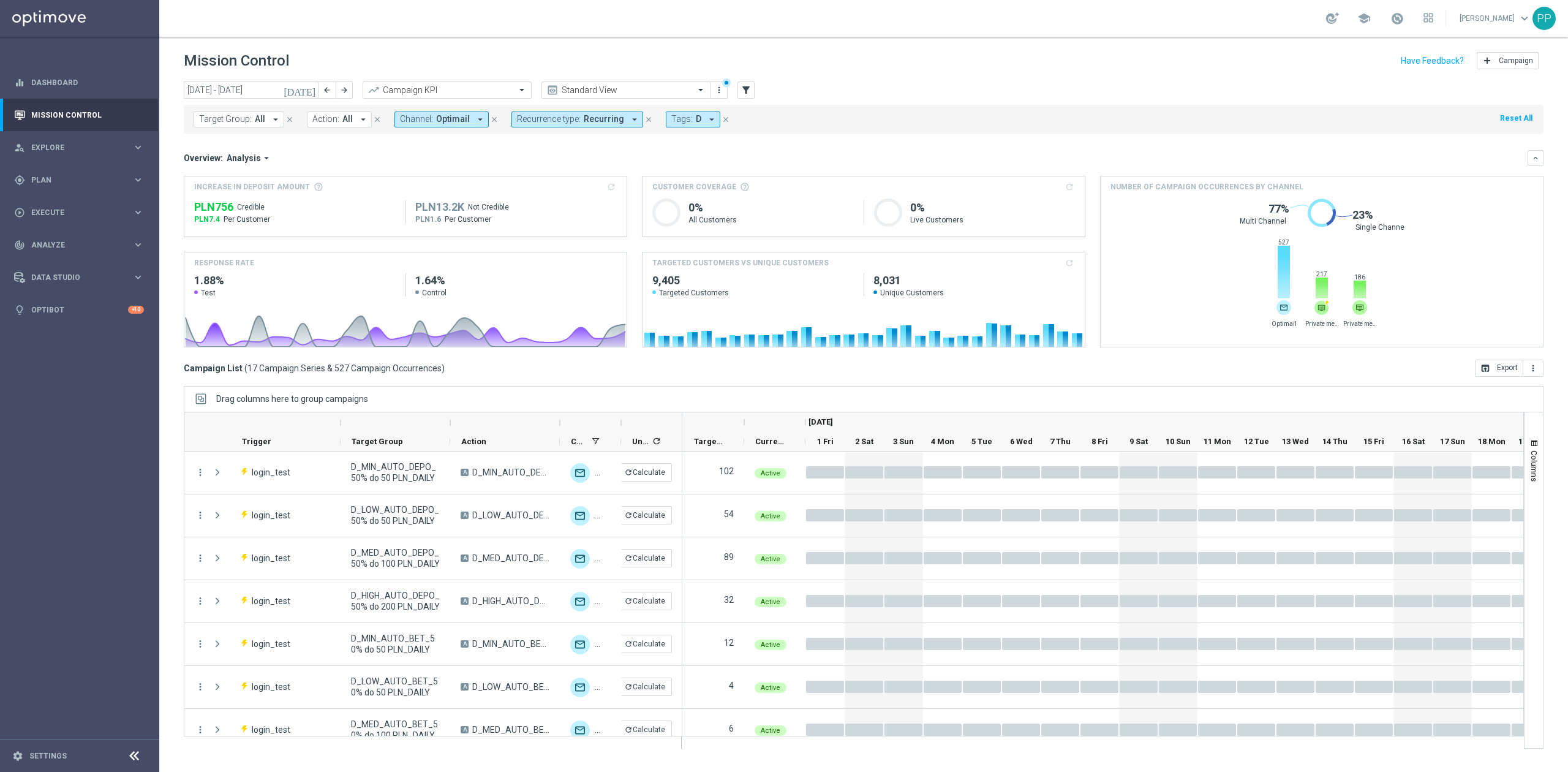
click at [540, 125] on button "Recurrence type: Recurring arrow_drop_down" at bounding box center [577, 119] width 132 height 16
click at [550, 206] on div "Recurring" at bounding box center [562, 212] width 88 height 20
click at [549, 194] on label "Non-Recurring" at bounding box center [553, 192] width 47 height 8
click at [483, 165] on div "Overview: Analysis arrow_drop_down keyboard_arrow_down" at bounding box center [864, 158] width 1359 height 16
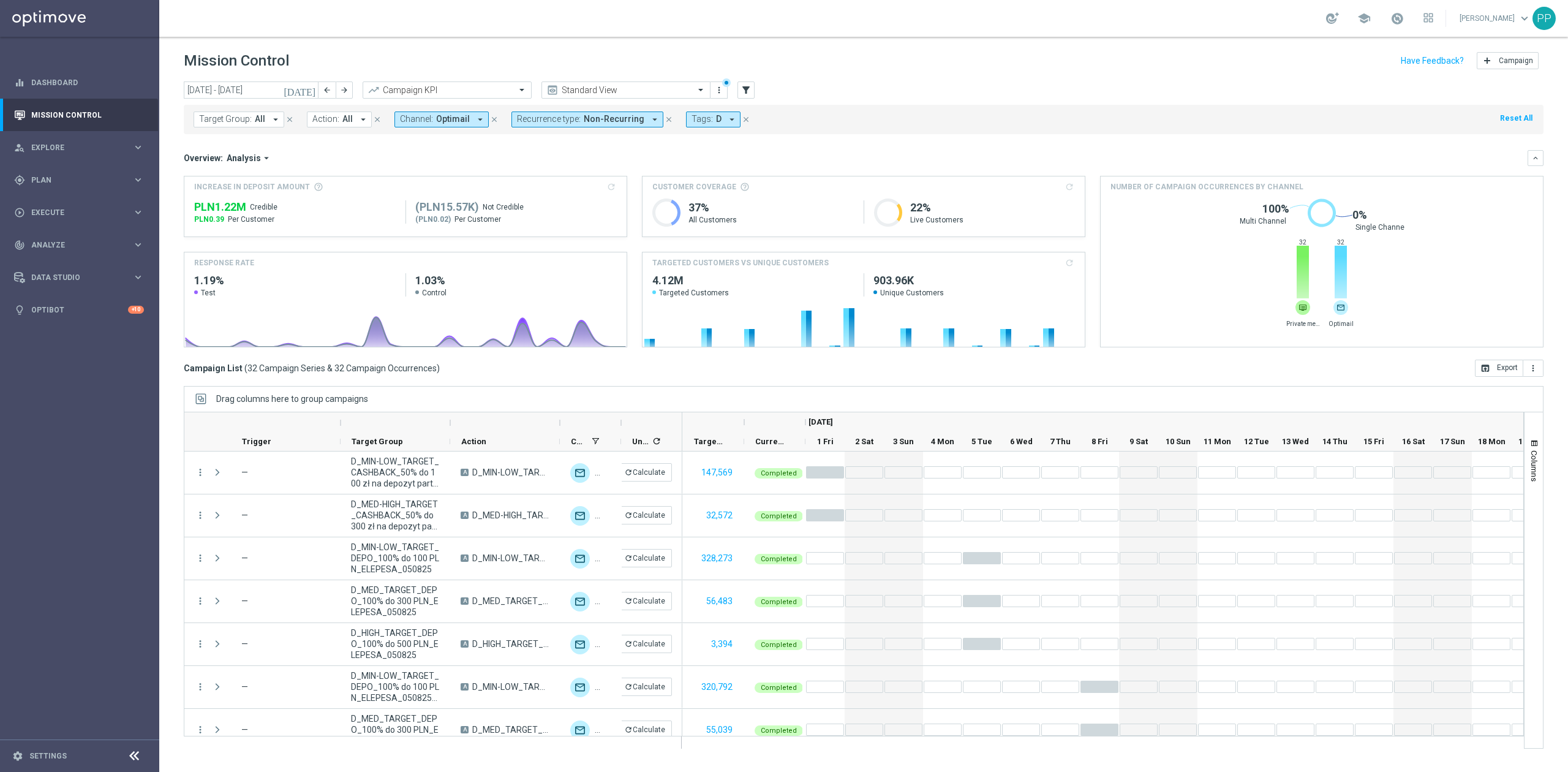
click at [432, 116] on button "Channel: Optimail arrow_drop_down" at bounding box center [441, 119] width 94 height 16
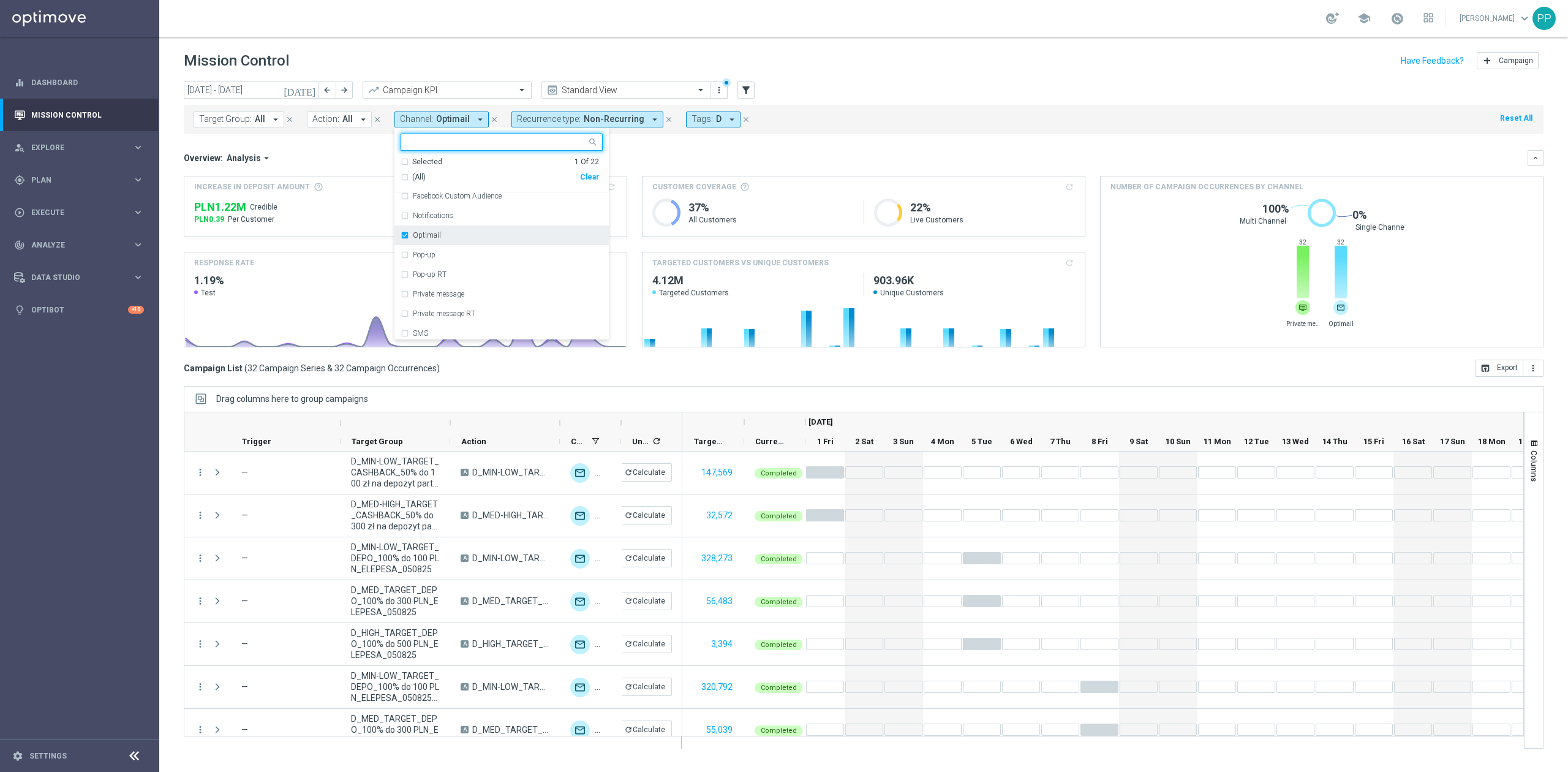
click at [439, 233] on div "Optimail" at bounding box center [507, 235] width 190 height 8
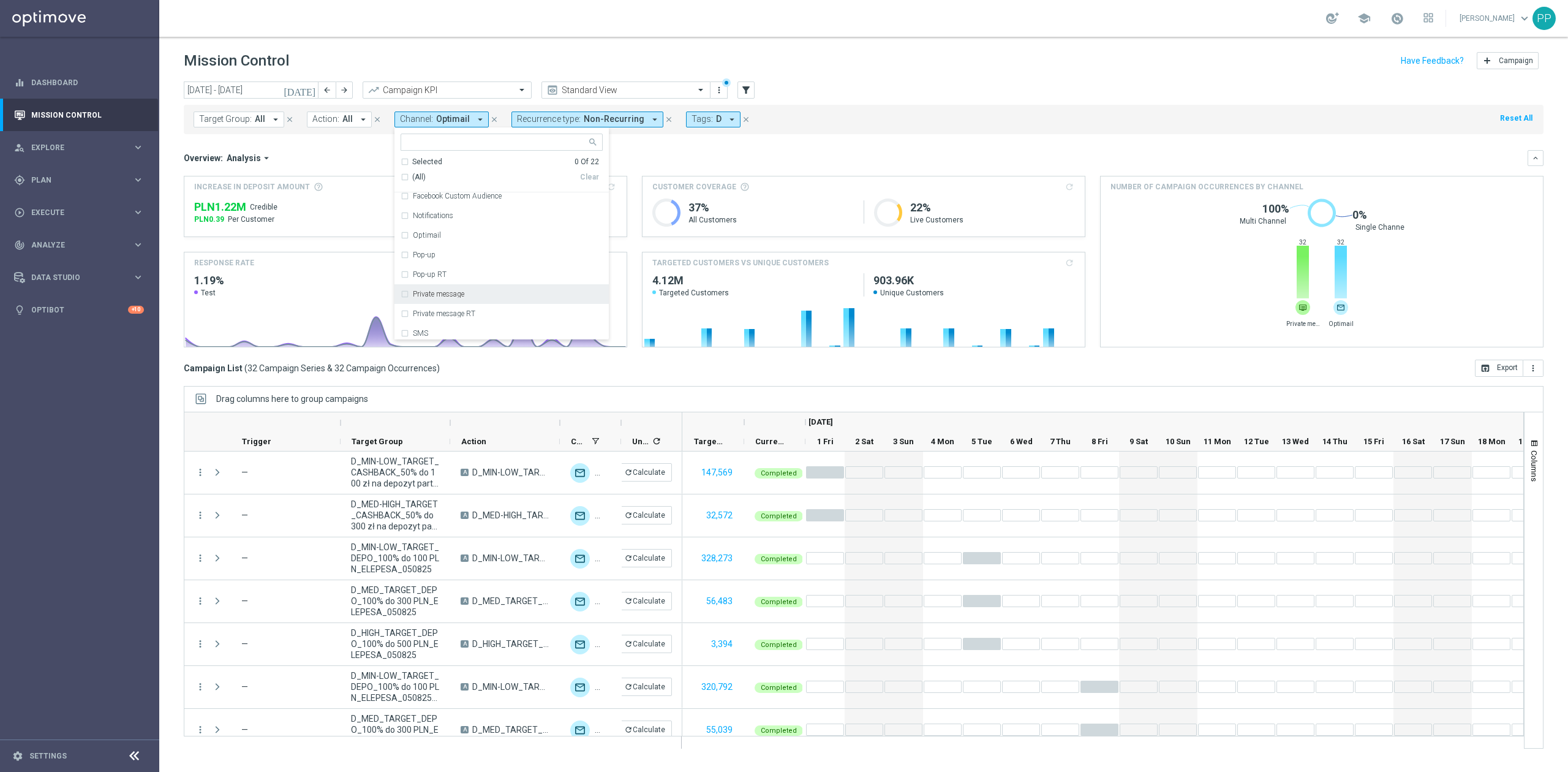
click at [452, 292] on label "Private message" at bounding box center [438, 294] width 51 height 8
click at [655, 161] on div "Overview: Analysis arrow_drop_down" at bounding box center [855, 158] width 1344 height 11
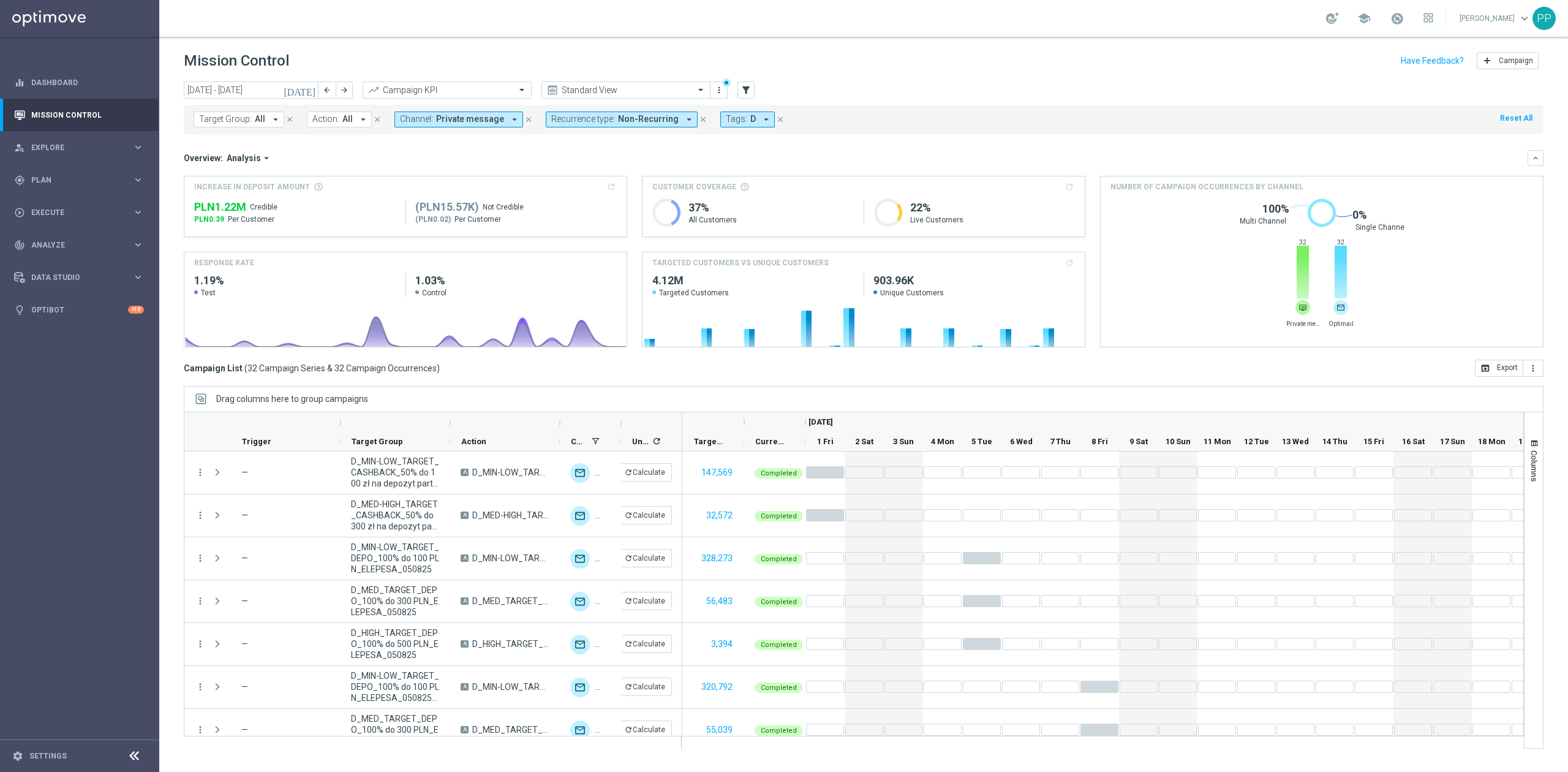
click at [449, 117] on span "Private message" at bounding box center [470, 119] width 68 height 10
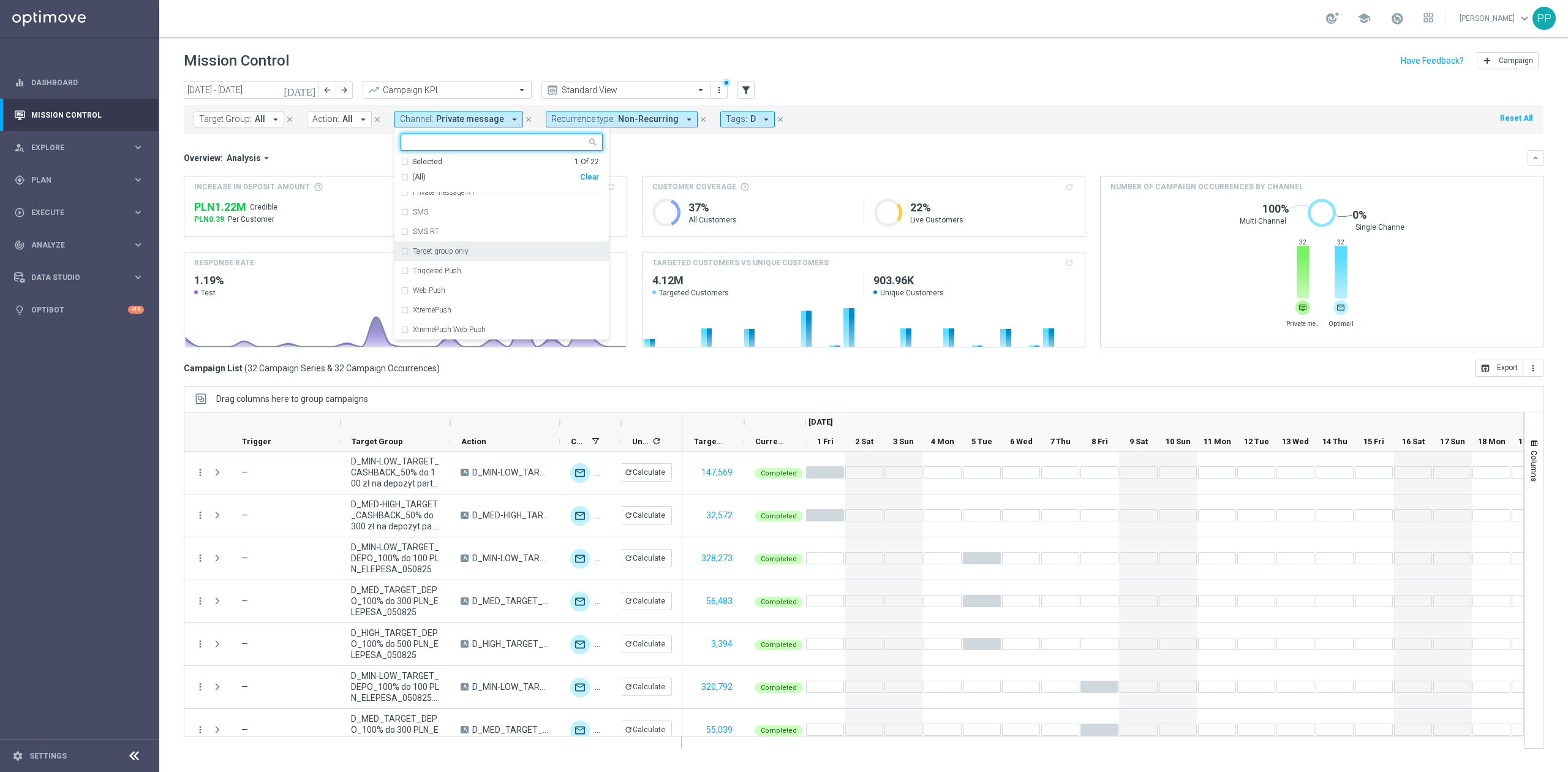
scroll to position [202, 0]
click at [444, 251] on label "Private message" at bounding box center [438, 255] width 51 height 8
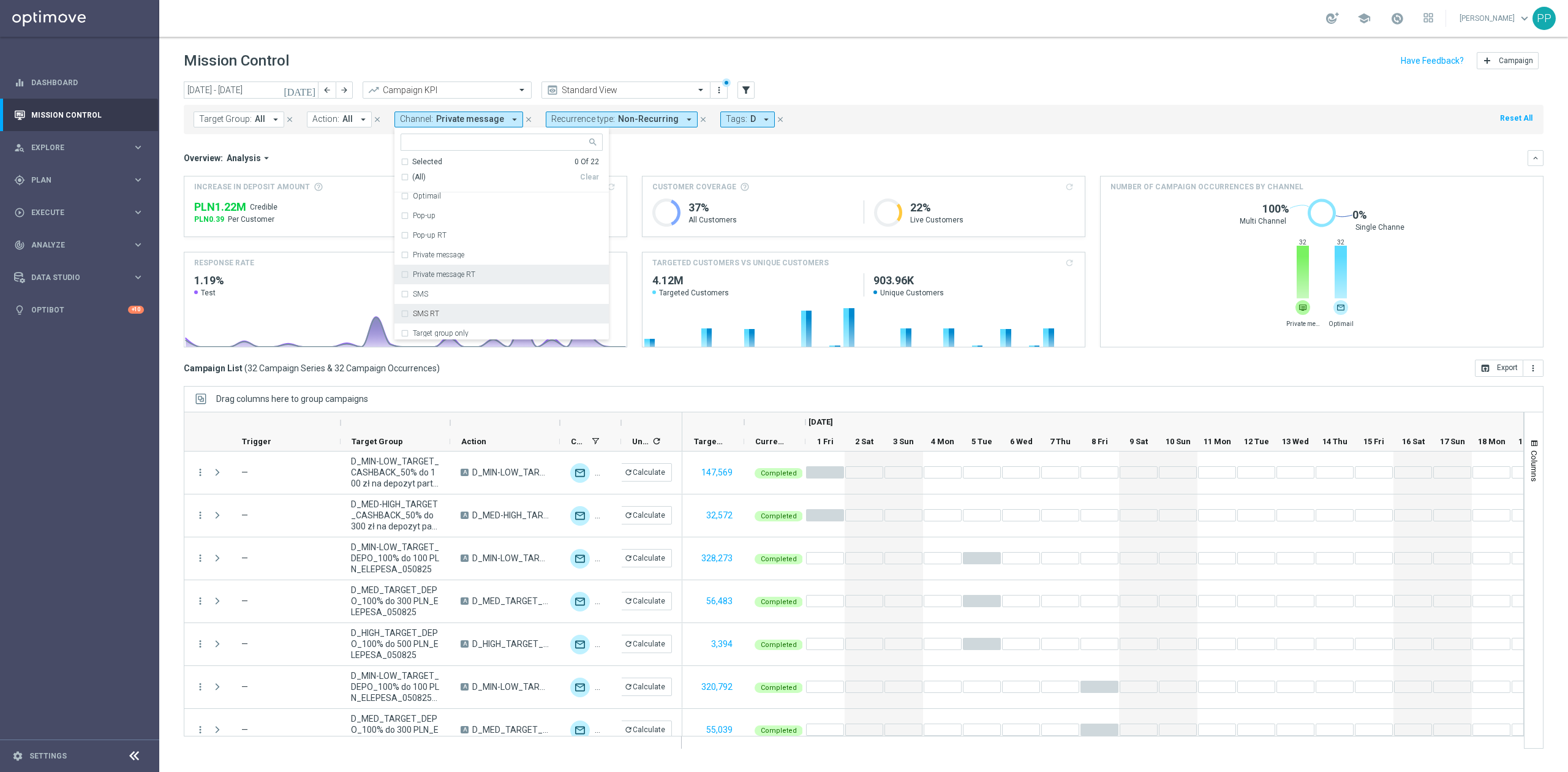
scroll to position [284, 0]
click at [439, 310] on label "XtremePush" at bounding box center [432, 310] width 38 height 8
click at [956, 138] on mini-dashboard "Overview: Analysis arrow_drop_down keyboard_arrow_down Increase In Deposit Amou…" at bounding box center [864, 247] width 1359 height 225
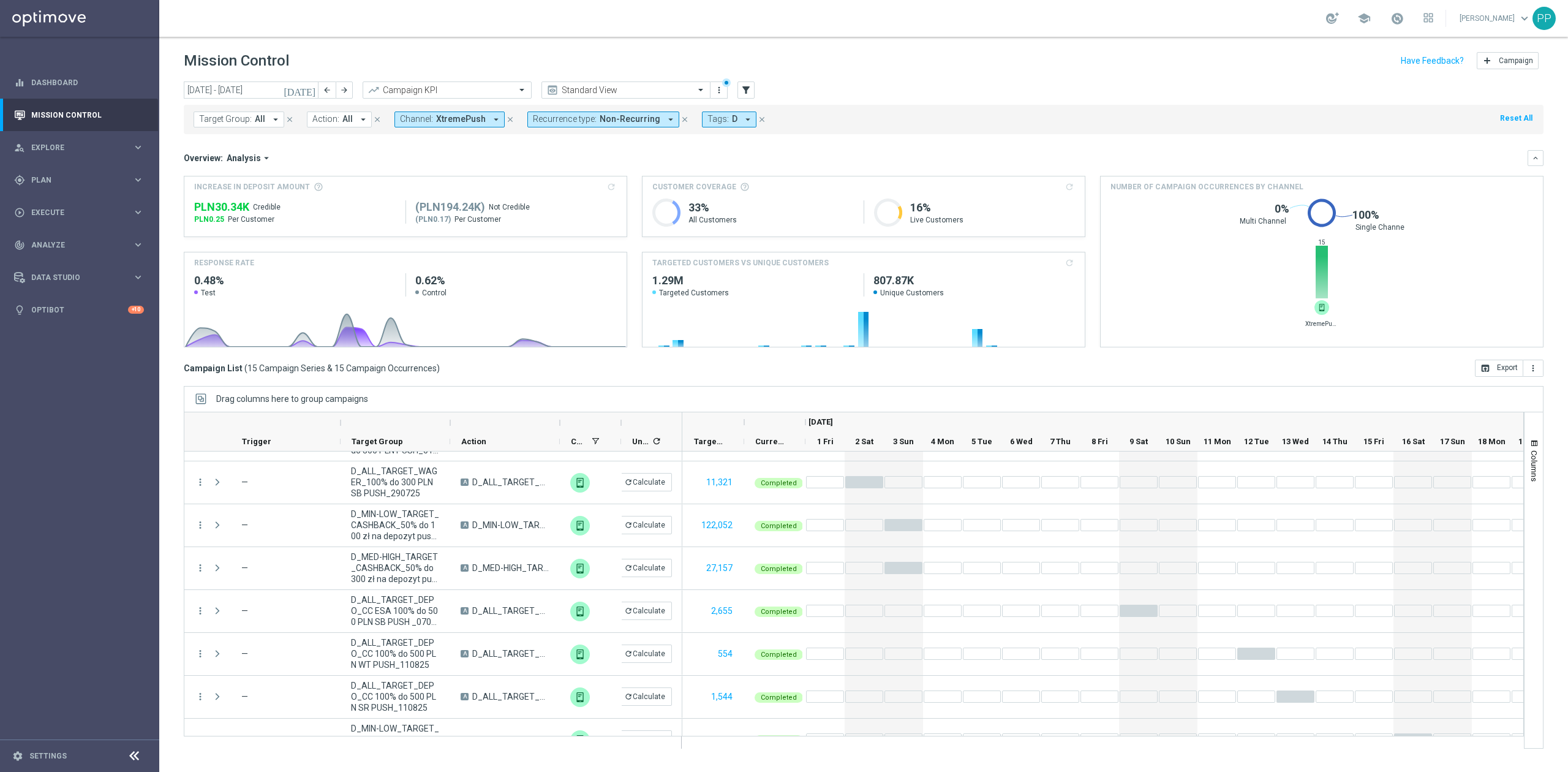
scroll to position [0, 0]
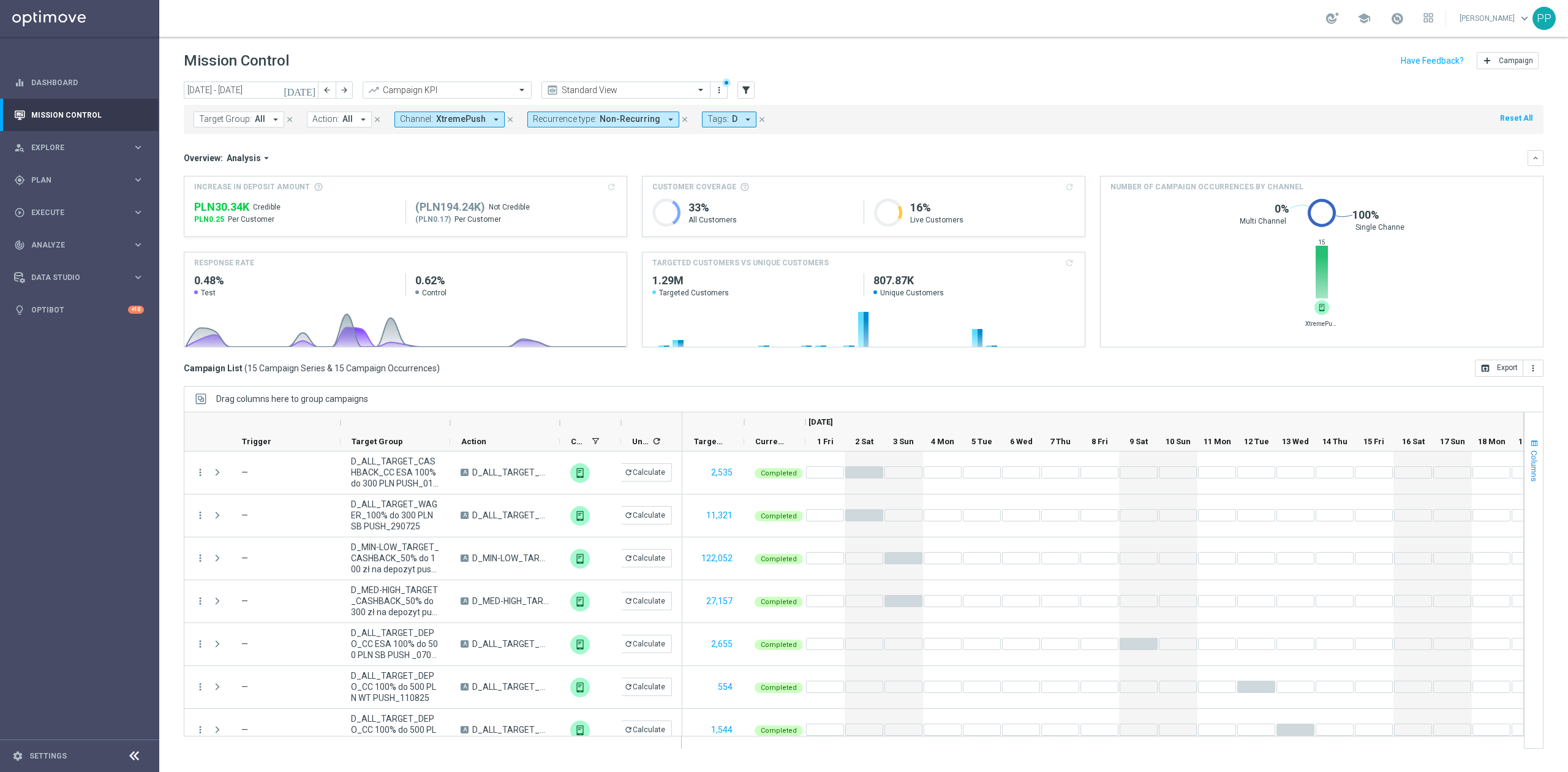
click at [1527, 456] on button "Columns" at bounding box center [1533, 460] width 19 height 66
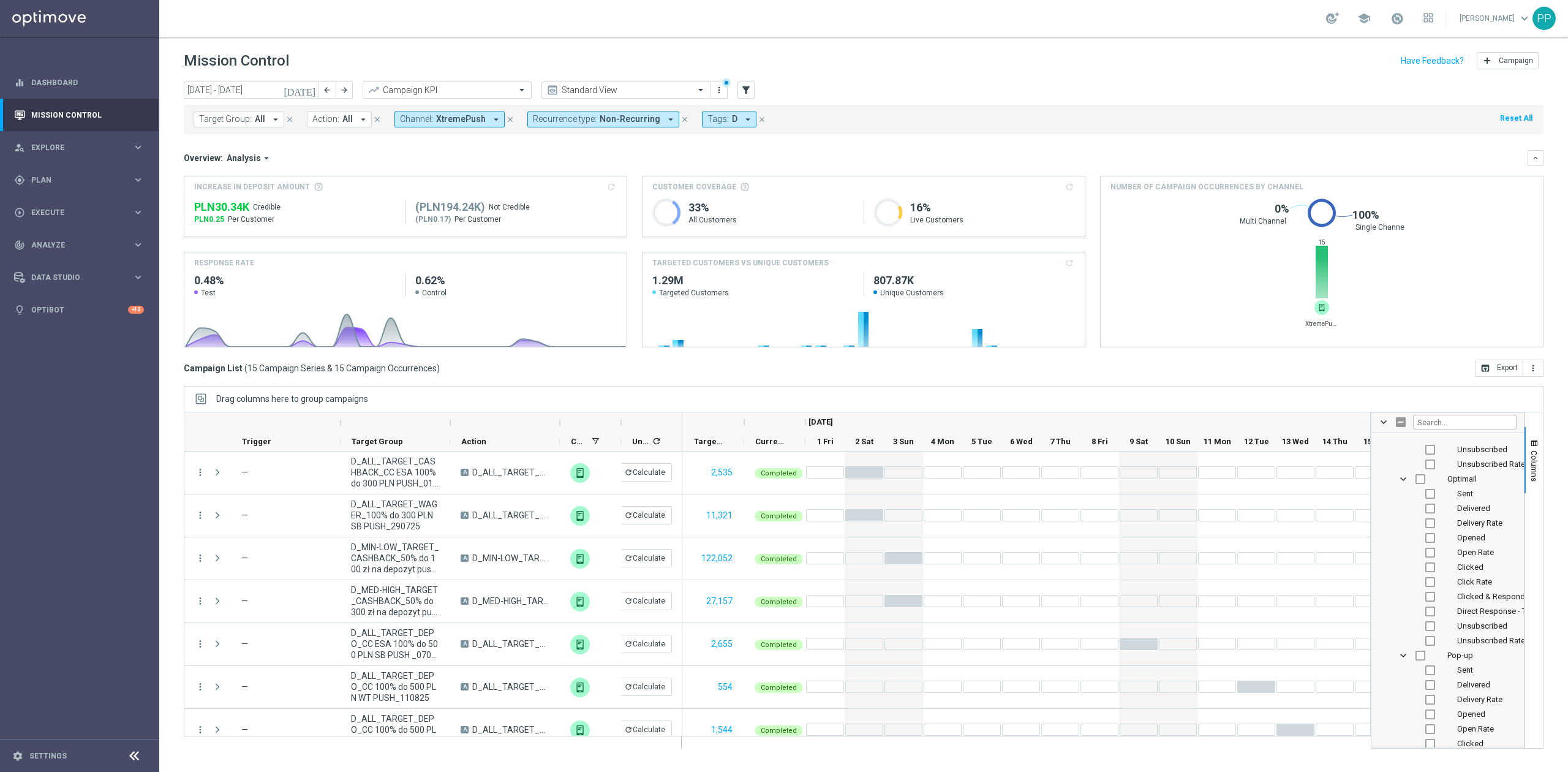
scroll to position [1797, 0]
click at [1473, 505] on div "Delivered" at bounding box center [1456, 499] width 121 height 14
click at [1431, 503] on input "Press SPACE to toggle visibility (hidden)" at bounding box center [1430, 499] width 10 height 10
checkbox input "true"
checkbox input "false"
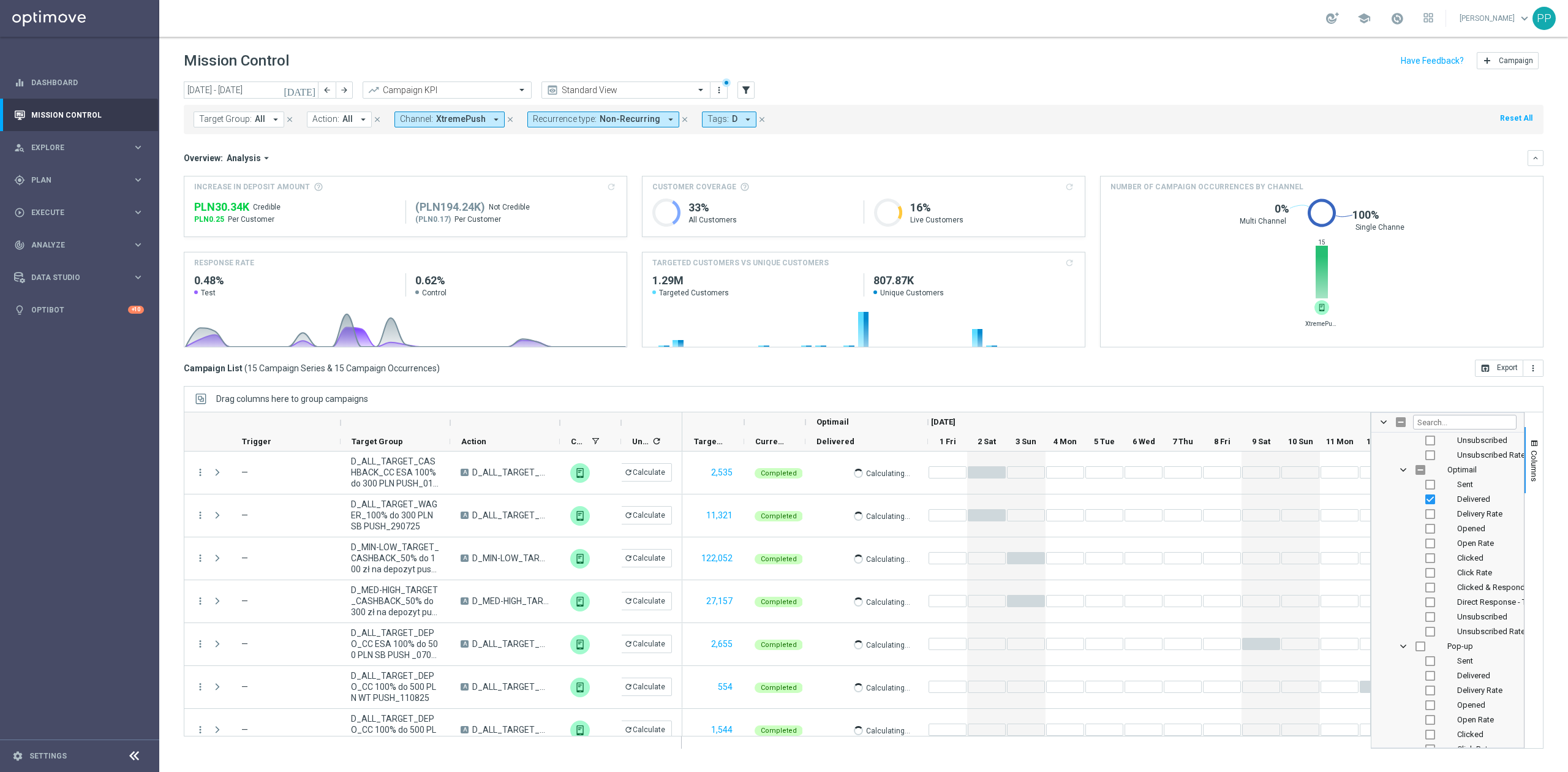
click at [1306, 389] on div "Drag columns here to group campaigns" at bounding box center [864, 398] width 1359 height 25
click at [469, 119] on span "XtremePush" at bounding box center [461, 119] width 49 height 10
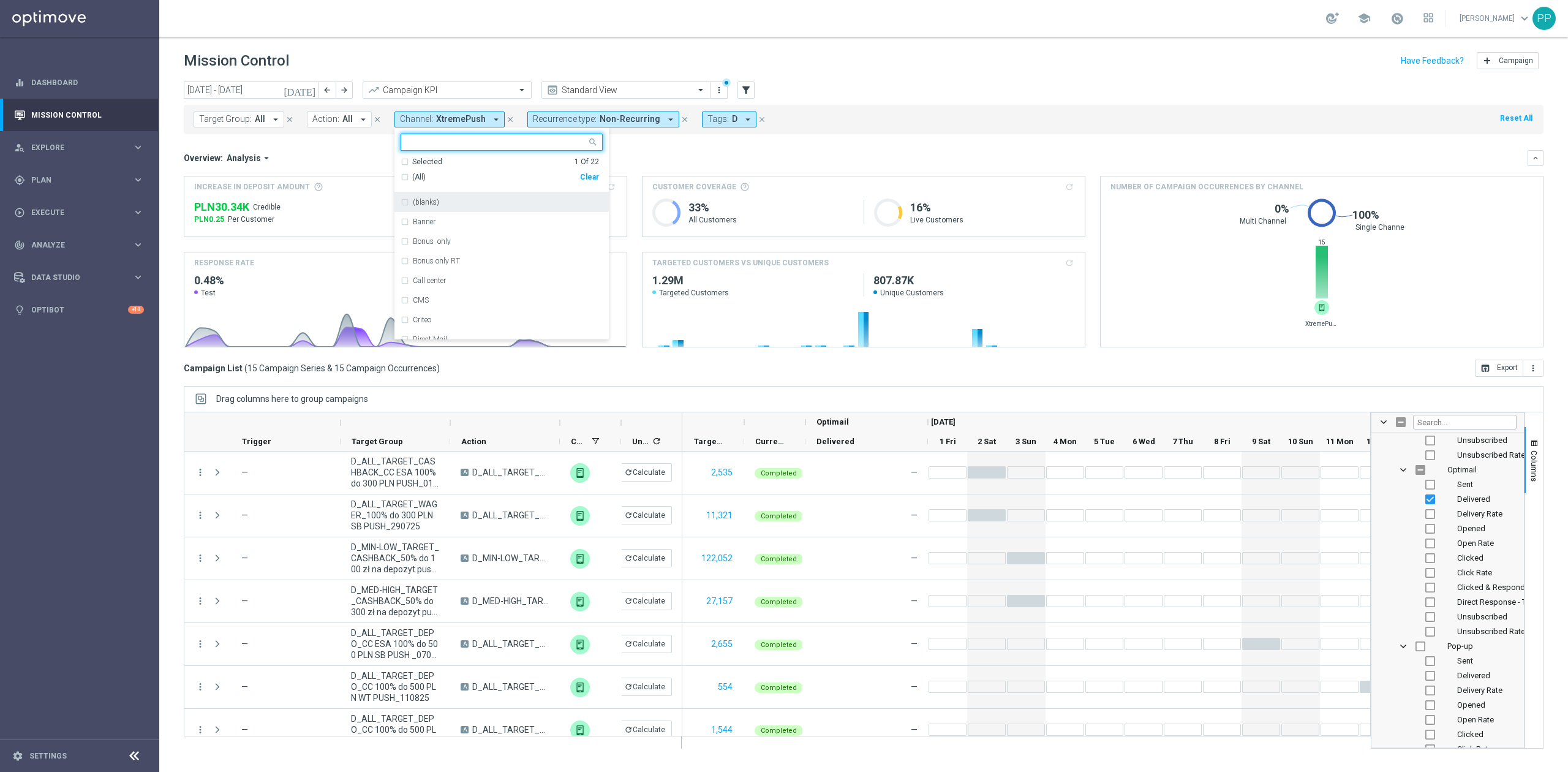
click at [806, 160] on div "Overview: Analysis arrow_drop_down" at bounding box center [855, 158] width 1344 height 11
click at [452, 117] on span "XtremePush" at bounding box center [461, 119] width 49 height 10
click at [446, 309] on label "XtremePush" at bounding box center [432, 310] width 38 height 8
click at [431, 212] on div "SMS" at bounding box center [507, 212] width 190 height 8
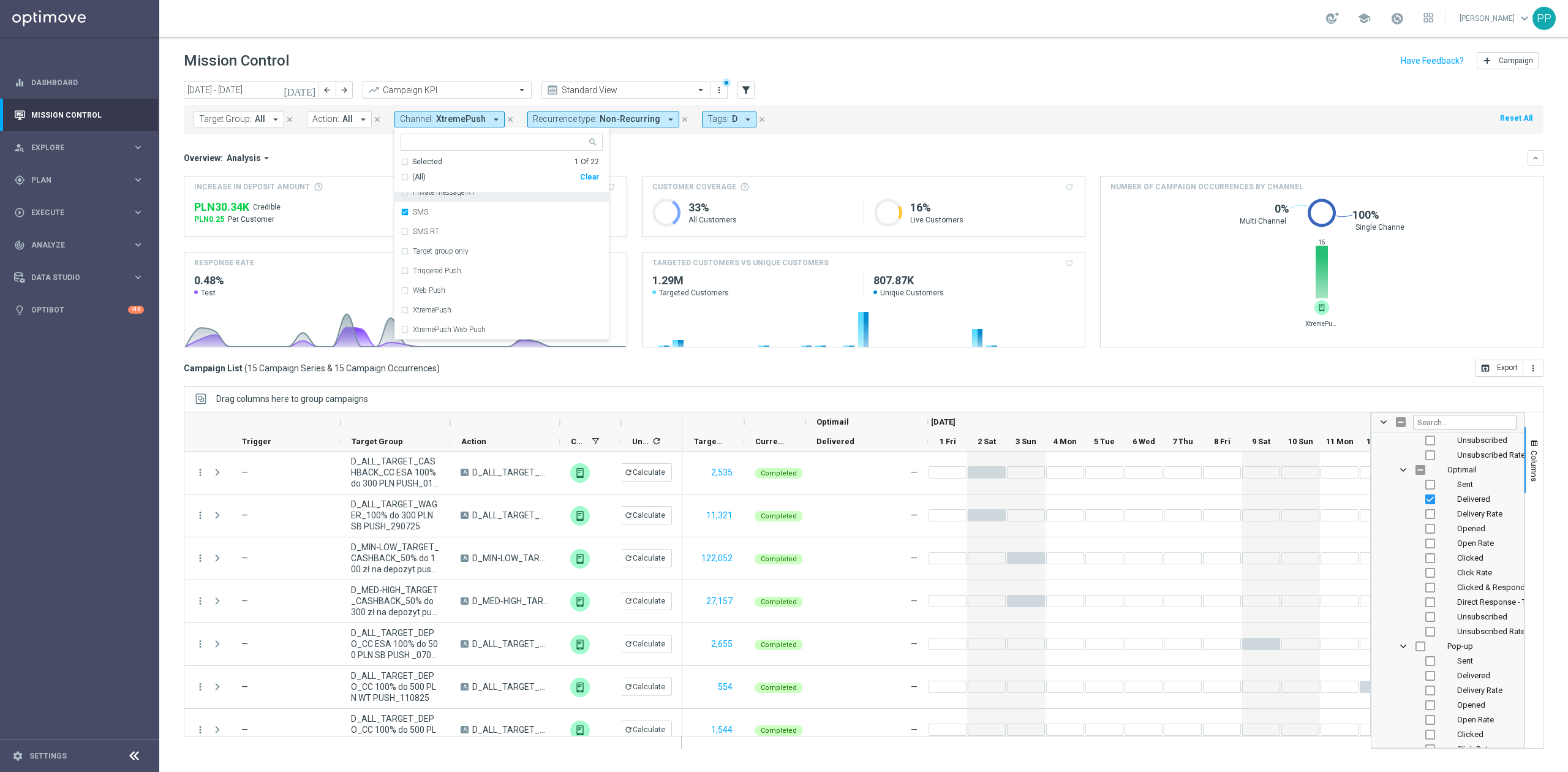
click at [641, 148] on mini-dashboard "Overview: Analysis arrow_drop_down keyboard_arrow_down Increase In Deposit Amou…" at bounding box center [864, 247] width 1359 height 225
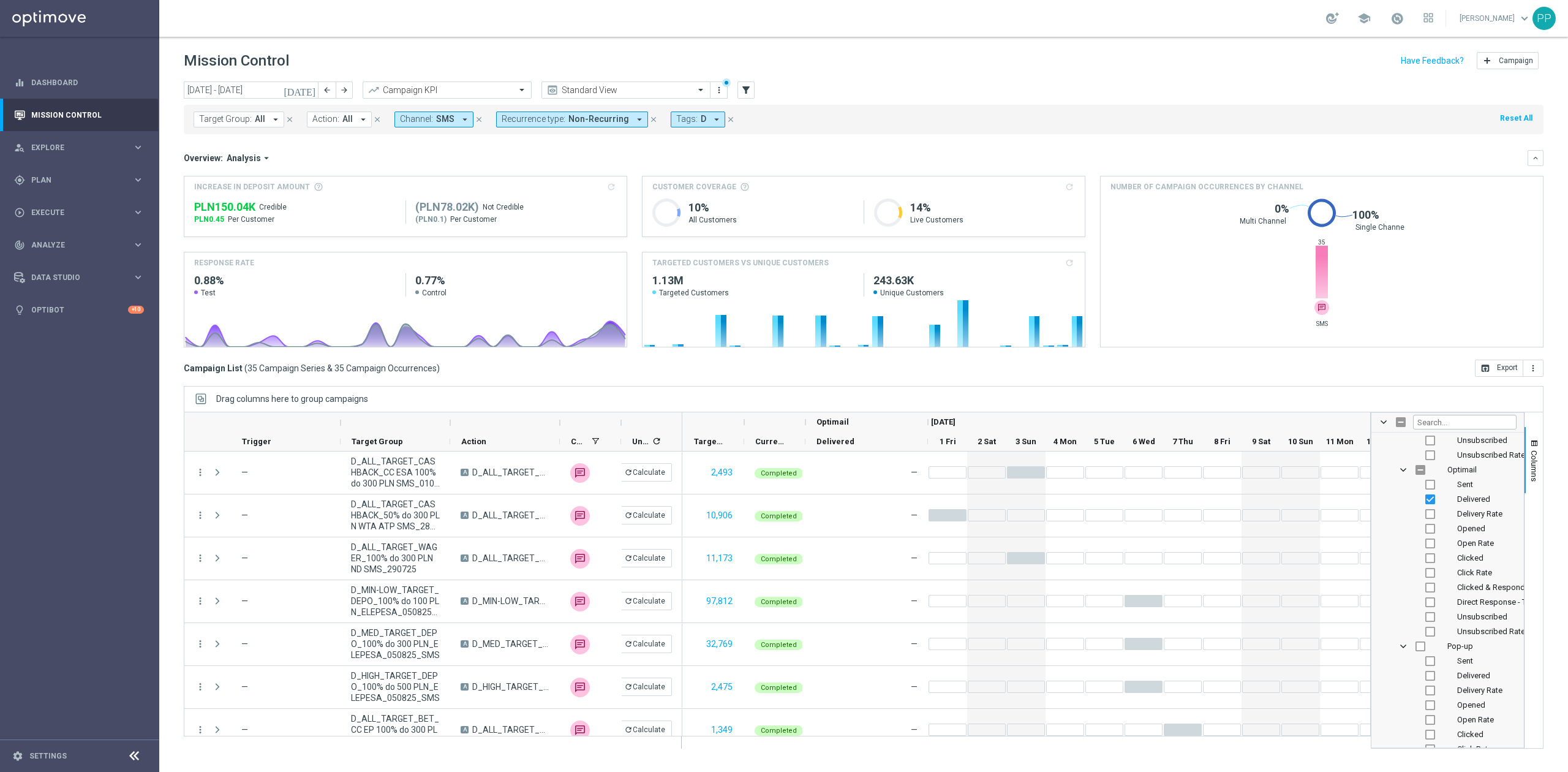
click at [454, 117] on button "Channel: SMS arrow_drop_down" at bounding box center [433, 119] width 79 height 16
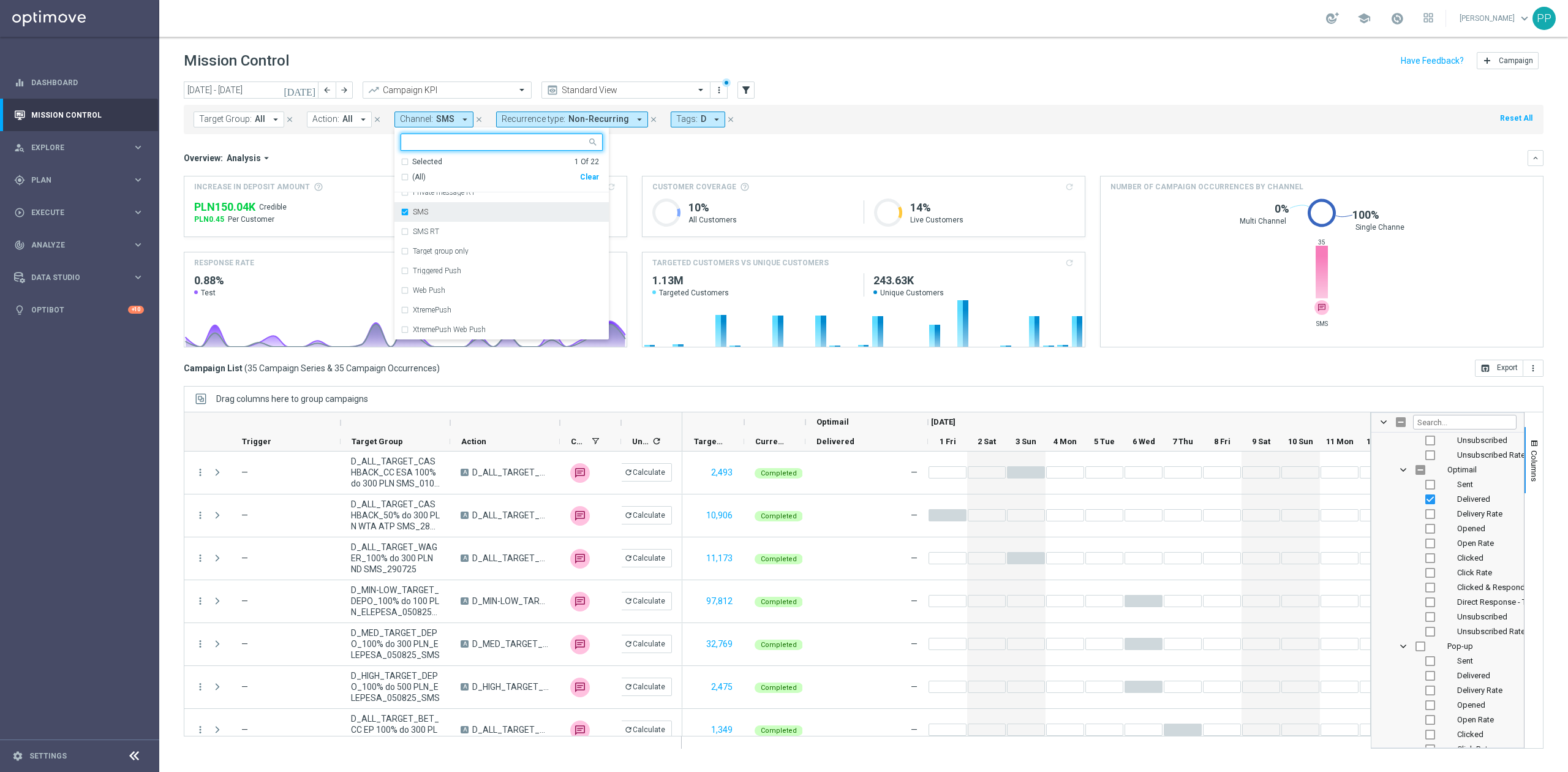
click at [441, 216] on div "SMS" at bounding box center [507, 212] width 190 height 8
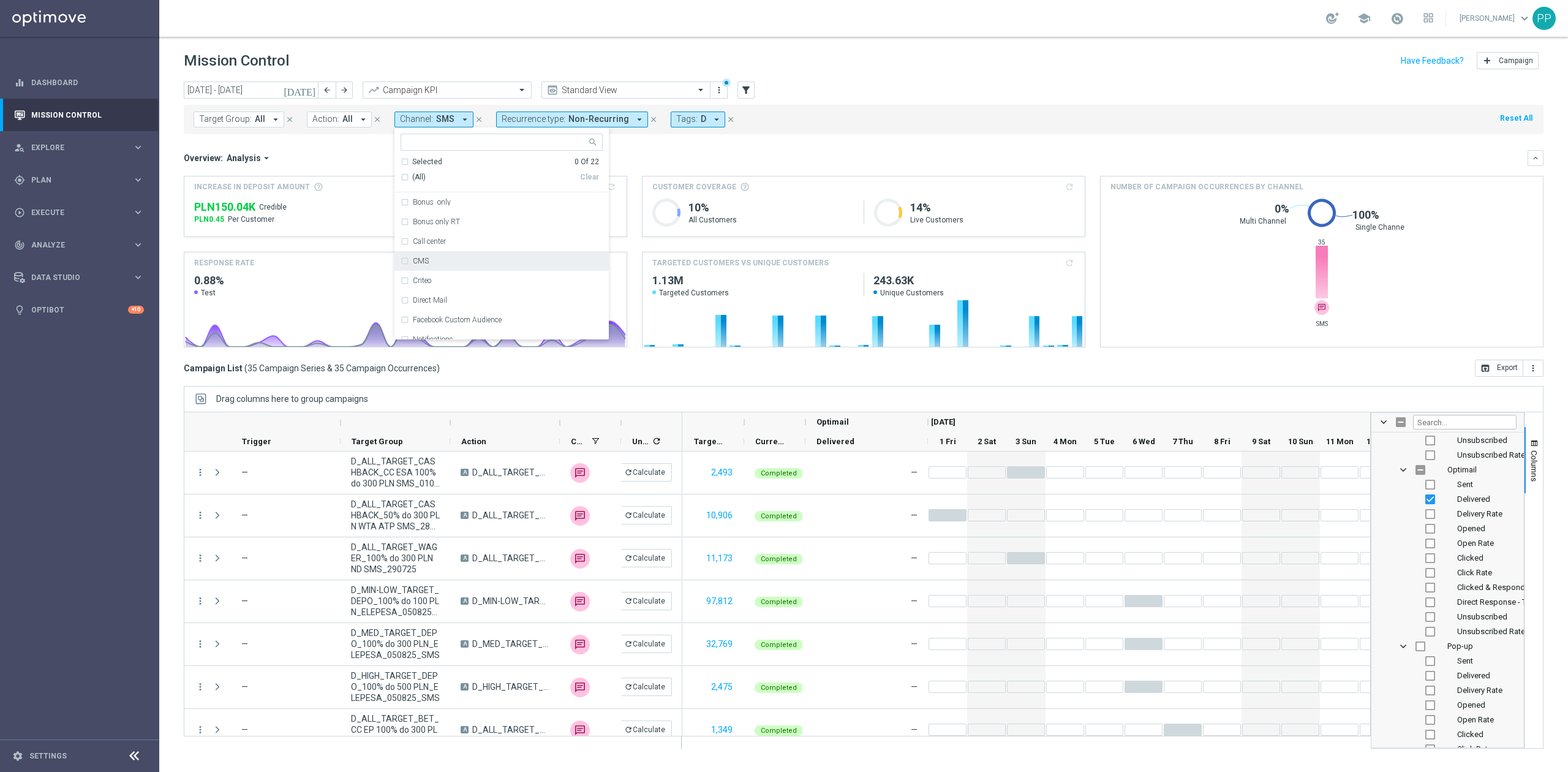
scroll to position [0, 0]
click at [456, 282] on div "Call center" at bounding box center [507, 280] width 190 height 8
click at [661, 152] on div "Overview: Analysis arrow_drop_down" at bounding box center [855, 158] width 1344 height 11
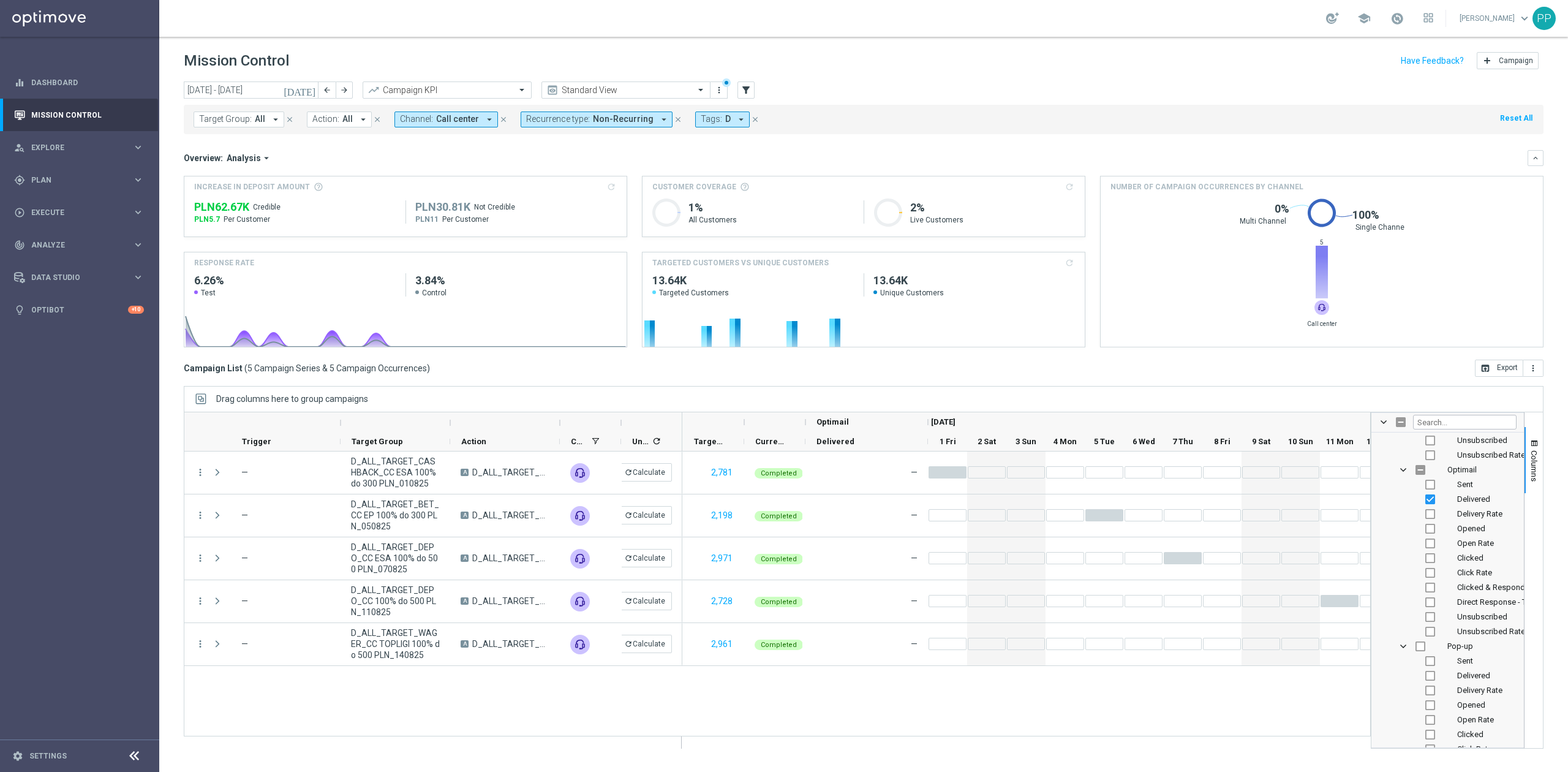
click at [468, 115] on span "Call center" at bounding box center [457, 119] width 43 height 10
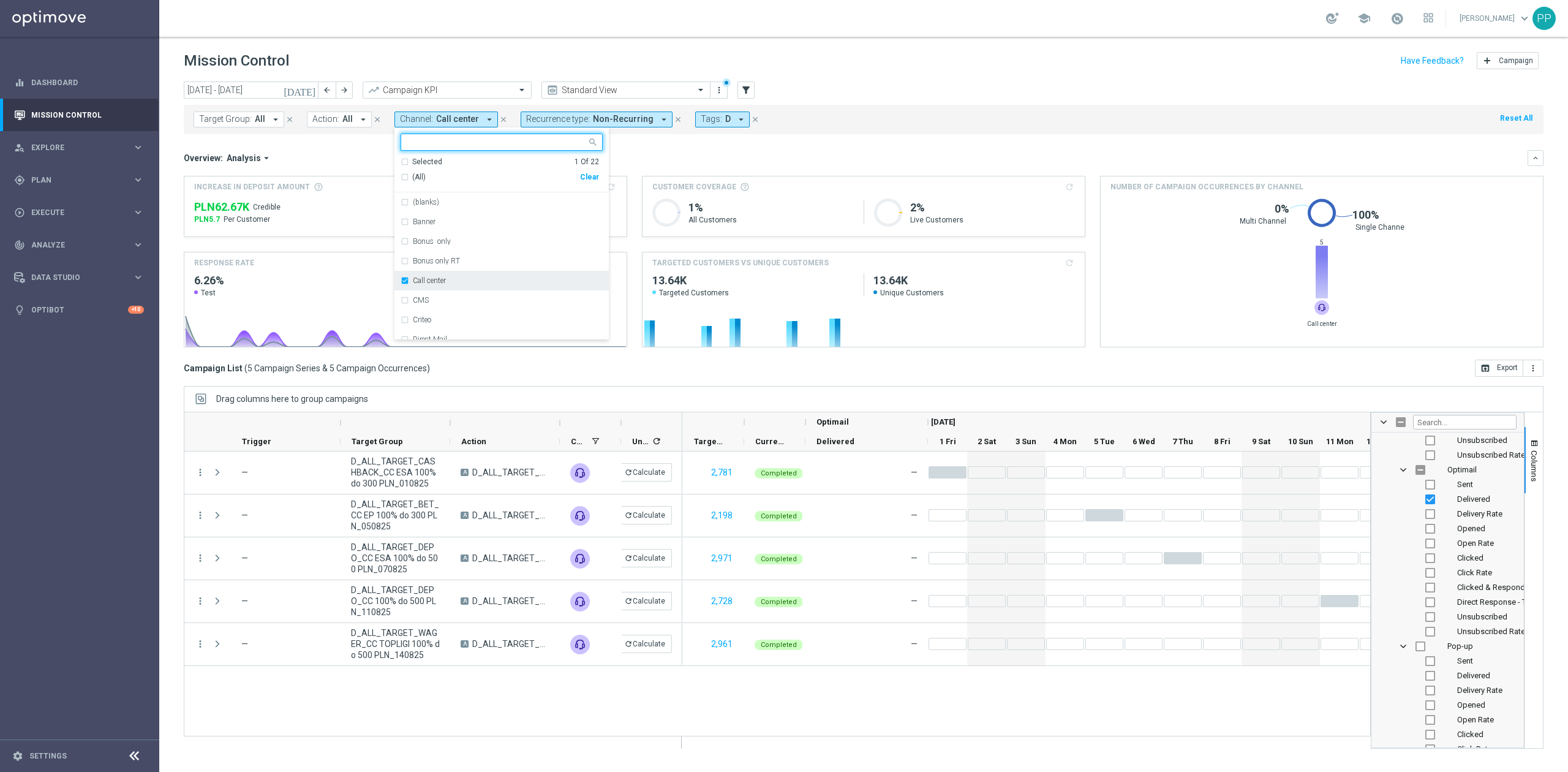
click at [432, 275] on div "Call center" at bounding box center [501, 280] width 202 height 20
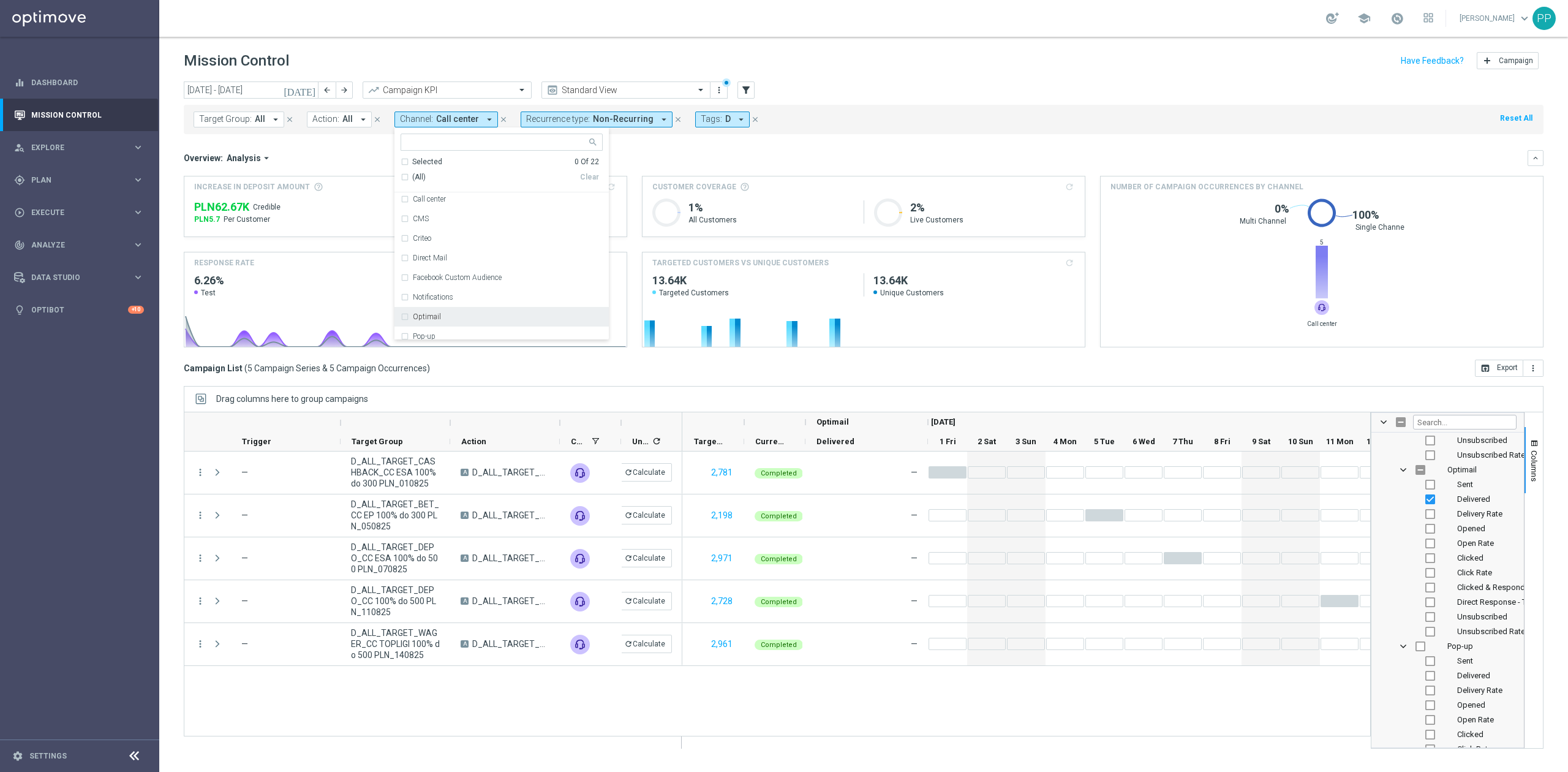
click at [443, 309] on div "Optimail" at bounding box center [501, 317] width 202 height 20
click at [363, 161] on div "Overview: Analysis arrow_drop_down" at bounding box center [855, 158] width 1344 height 11
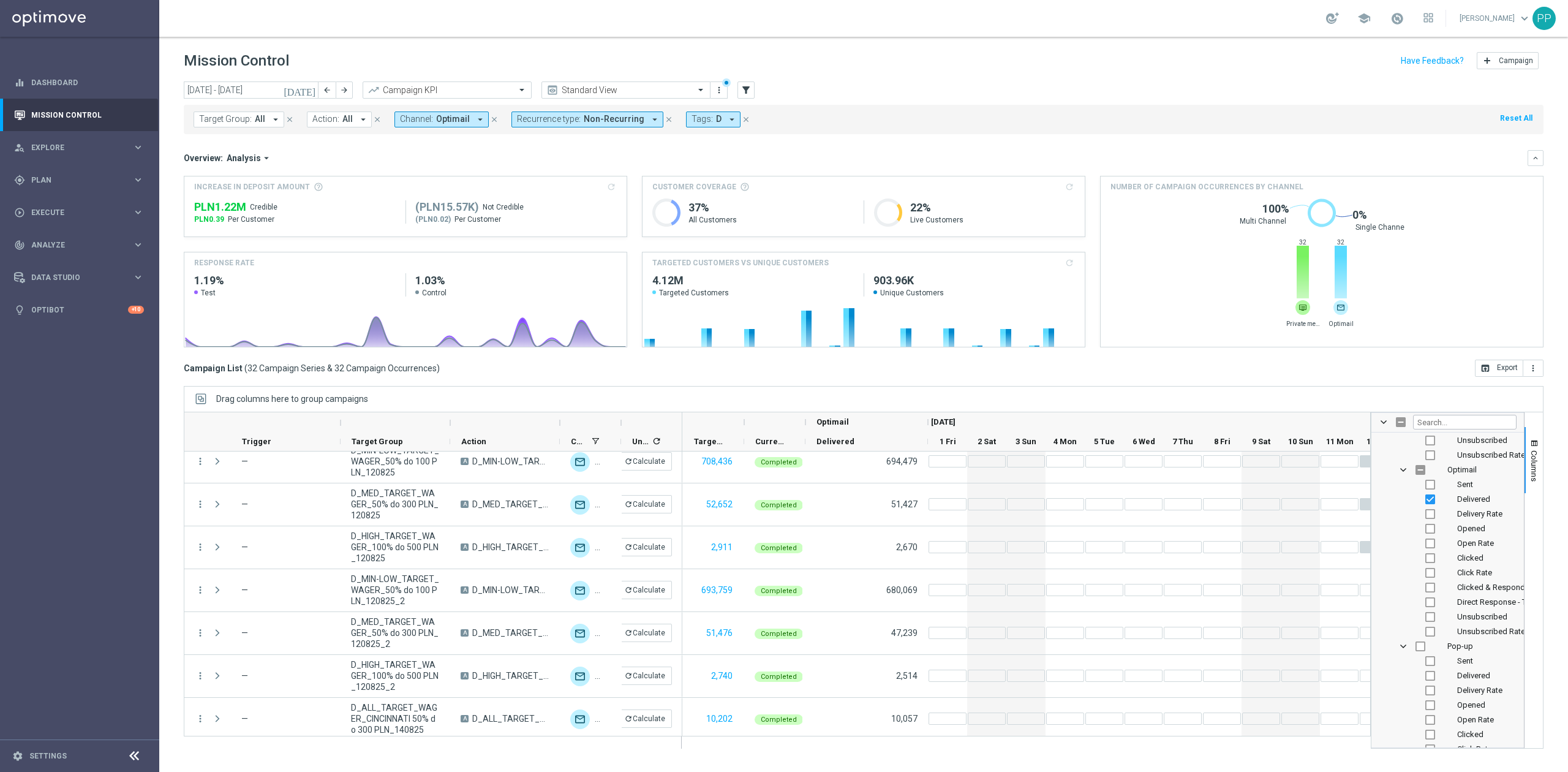
scroll to position [0, 0]
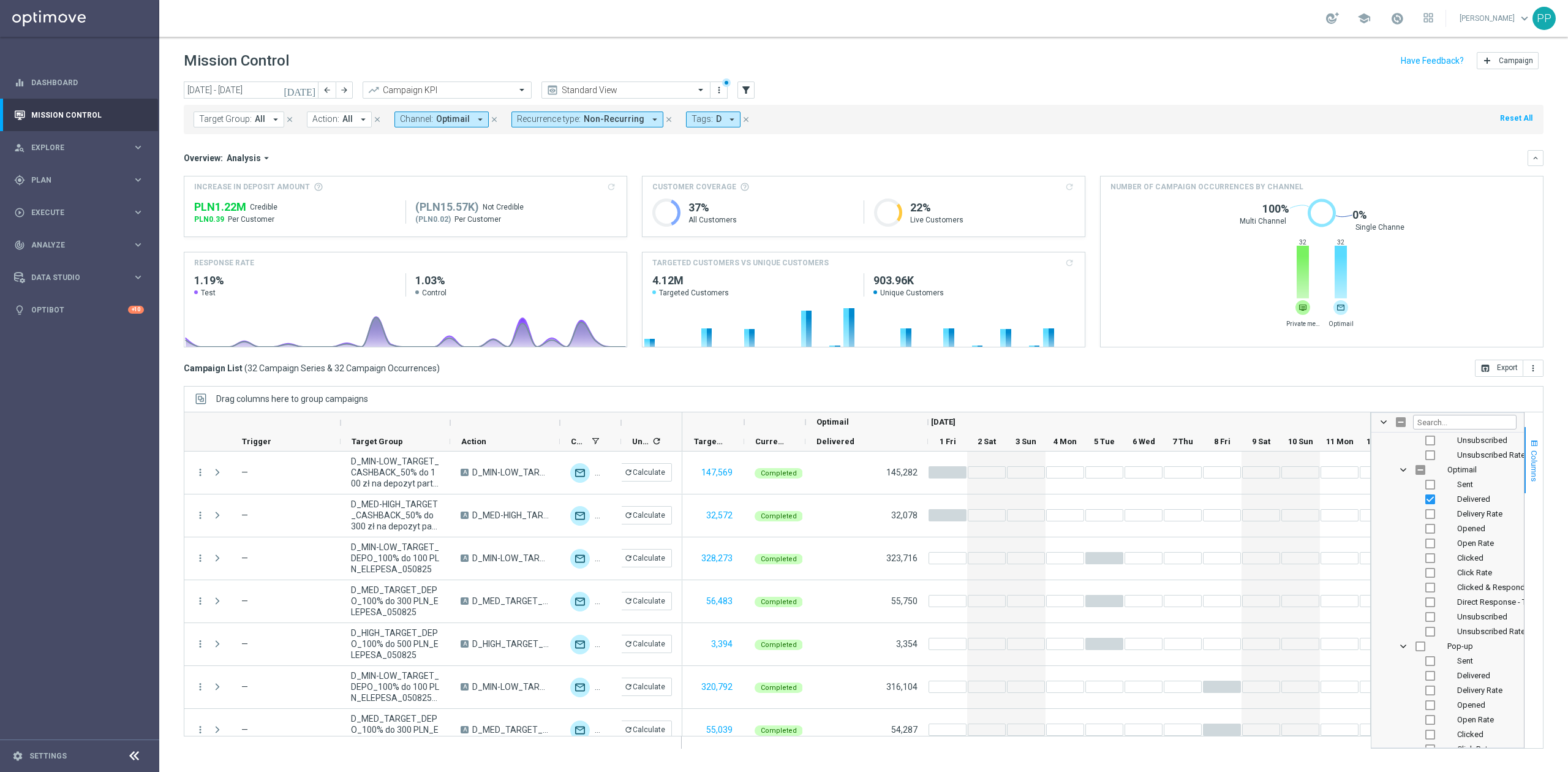
click at [1541, 447] on button "Columns" at bounding box center [1533, 460] width 19 height 66
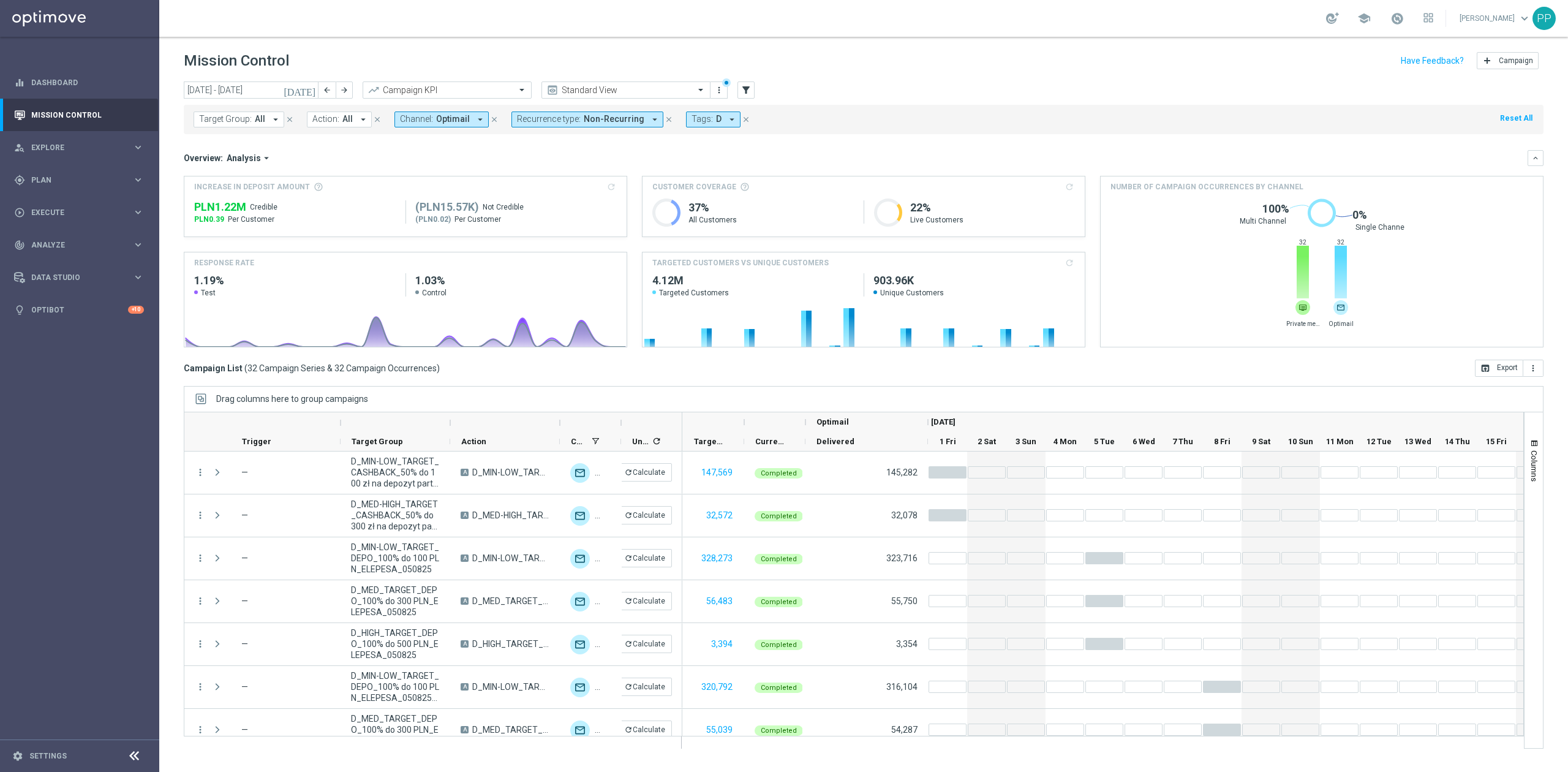
click at [1363, 400] on div "Drag columns here to group campaigns" at bounding box center [864, 398] width 1359 height 25
click at [746, 164] on div "Overview: Analysis arrow_drop_down keyboard_arrow_down" at bounding box center [864, 158] width 1359 height 16
click at [700, 376] on div "Campaign List ( 32 Campaign Series & 32 Campaign Occurrences ) open_in_browser …" at bounding box center [864, 368] width 1359 height 17
click at [704, 116] on button "Tags: D arrow_drop_down" at bounding box center [713, 119] width 54 height 16
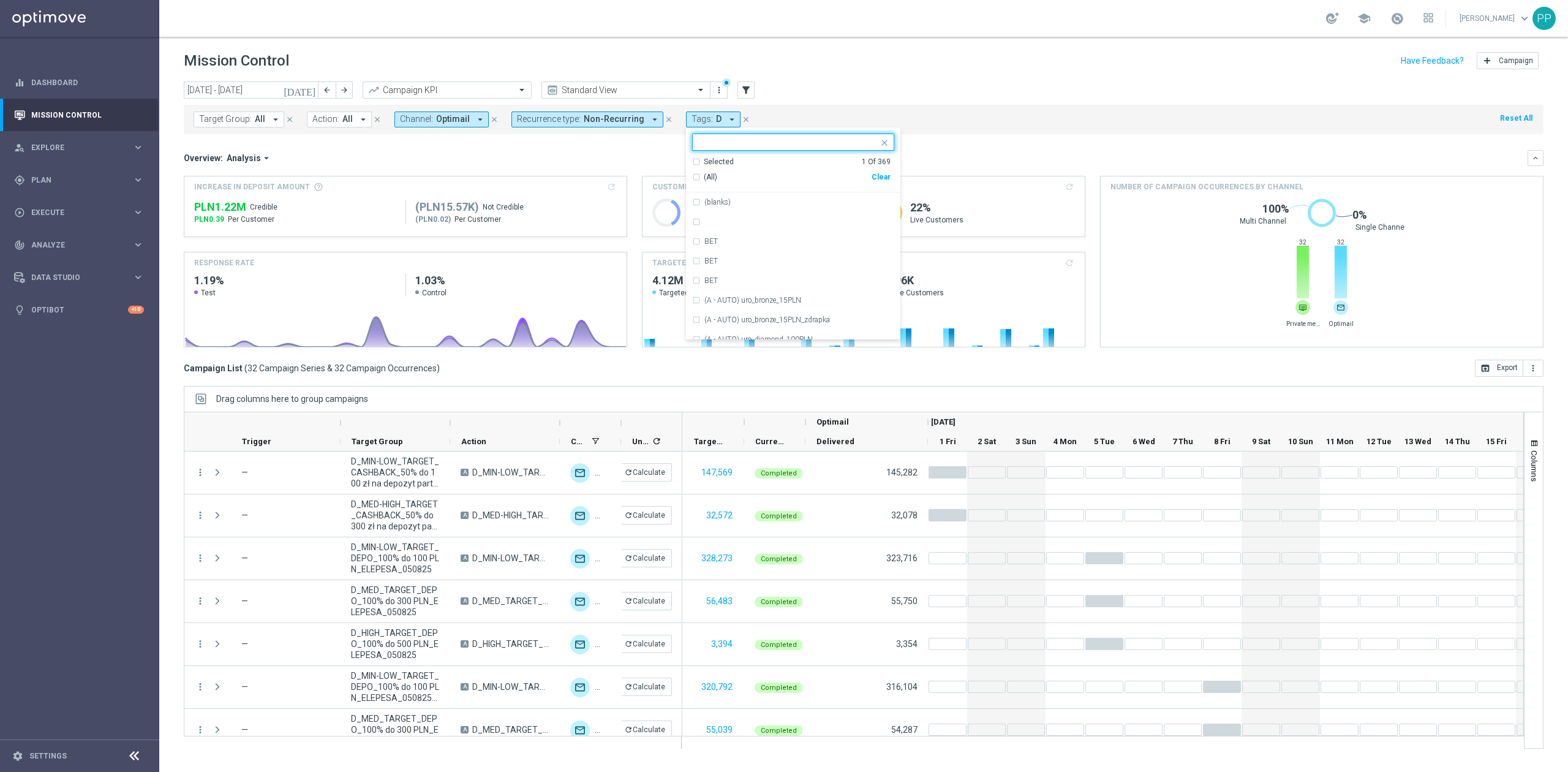
click at [0, 0] on div "Clear" at bounding box center [0, 0] width 0 height 0
click at [735, 148] on input "text" at bounding box center [788, 142] width 179 height 10
click at [737, 216] on div "REA" at bounding box center [793, 209] width 202 height 20
type input "rea"
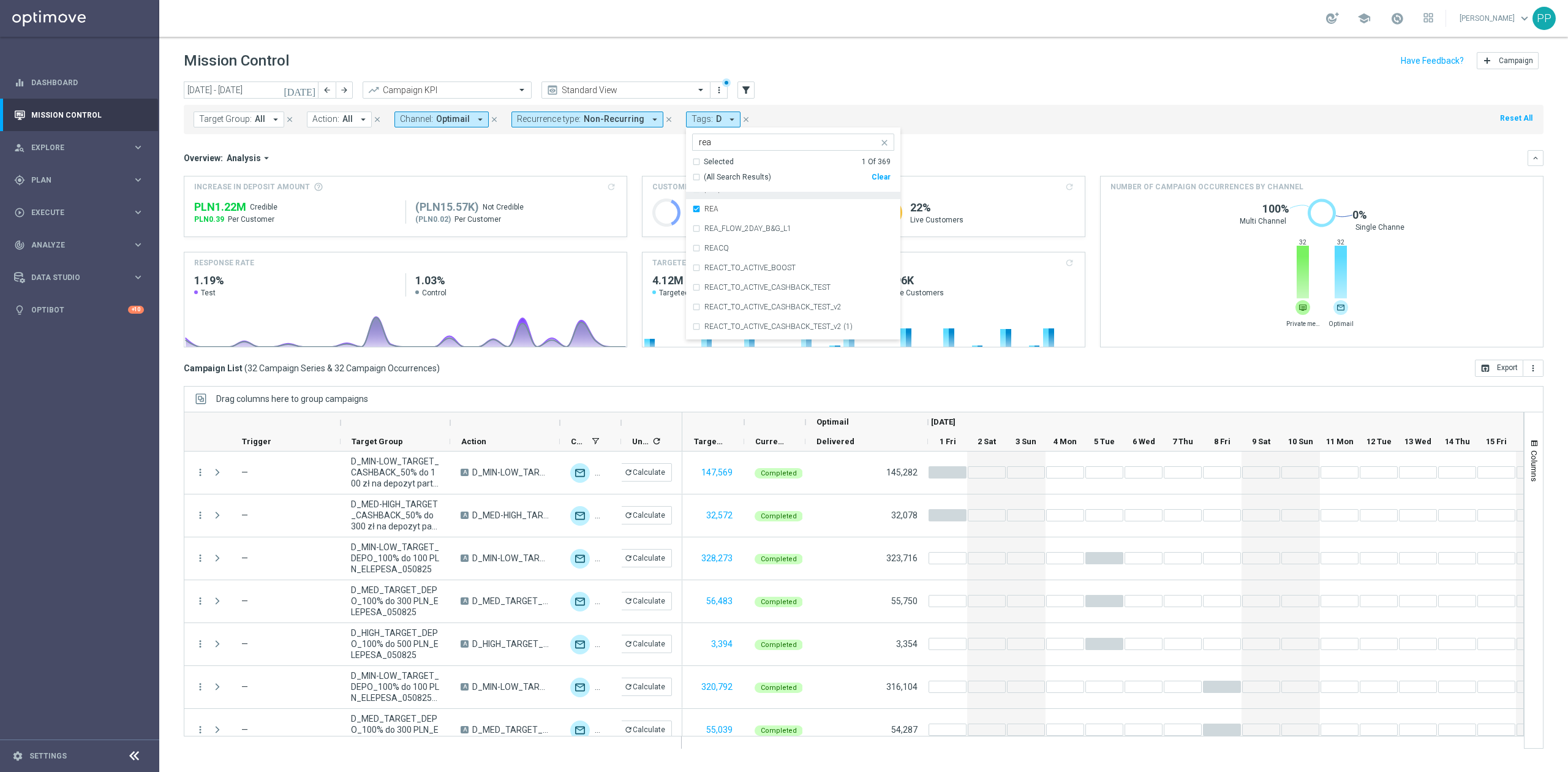
click at [825, 76] on header "Mission Control add Campaign" at bounding box center [864, 59] width 1409 height 45
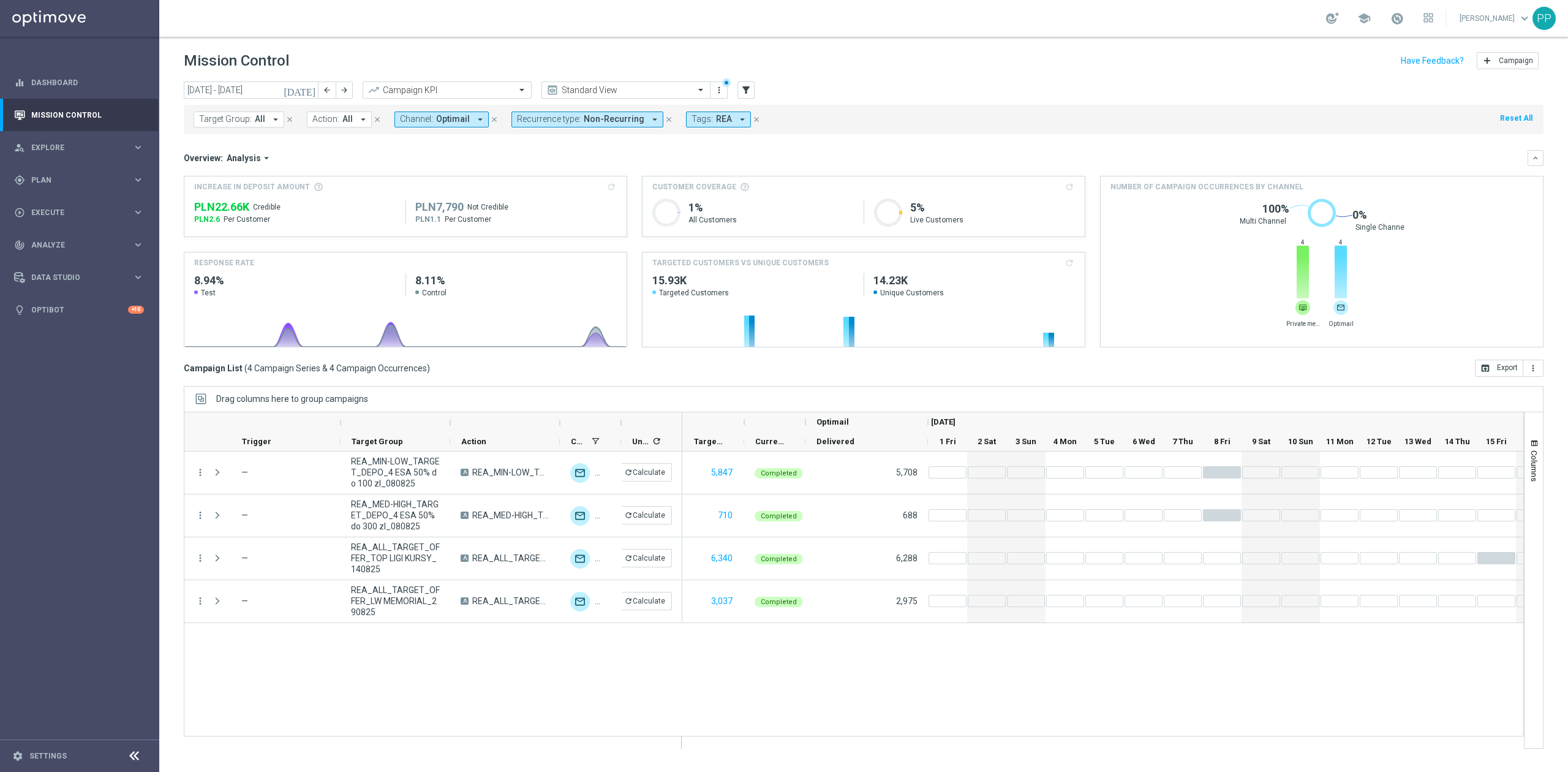
click at [434, 111] on button "Channel: Optimail arrow_drop_down" at bounding box center [441, 119] width 94 height 16
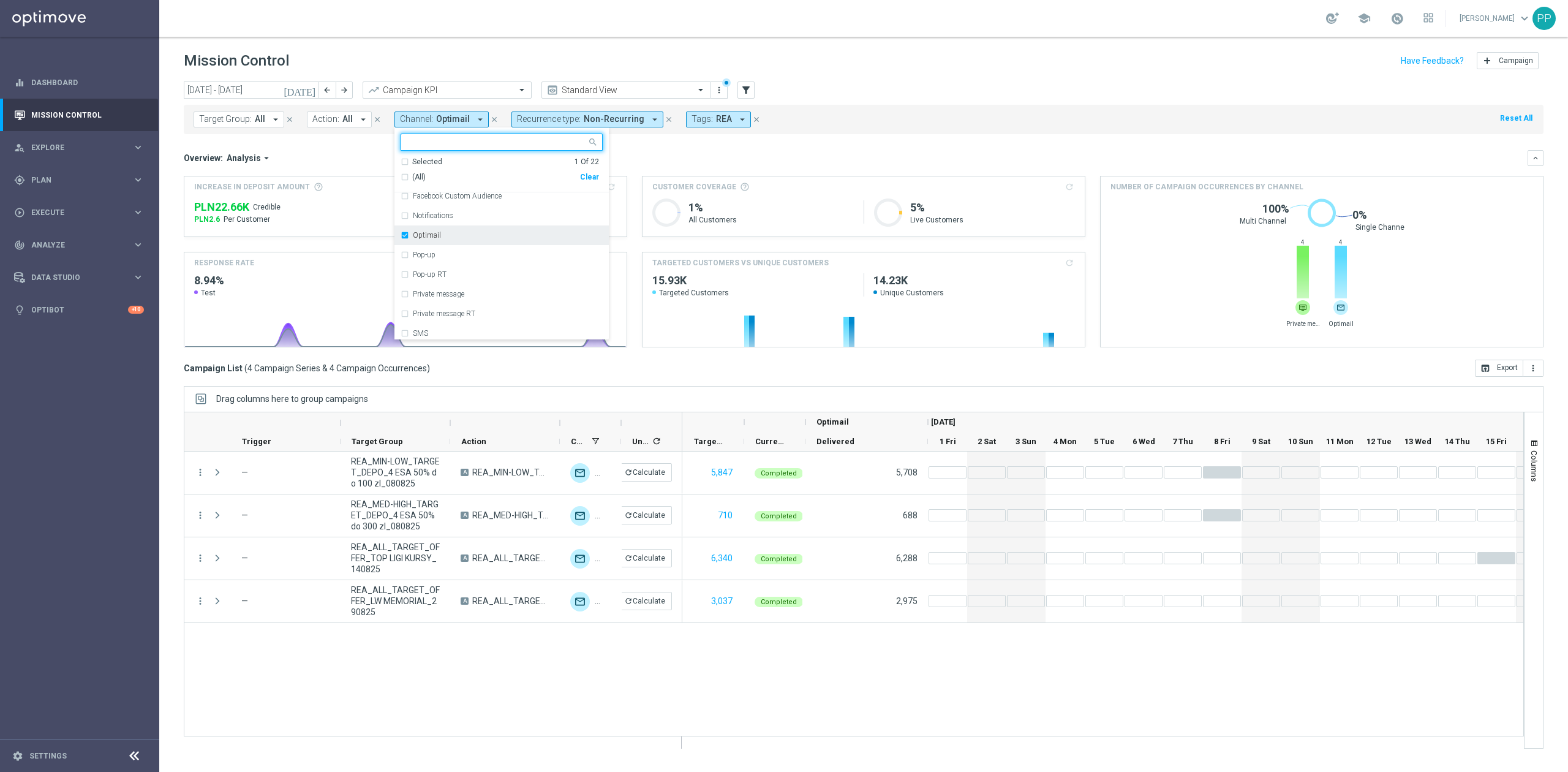
click at [456, 239] on div "Optimail" at bounding box center [507, 235] width 190 height 8
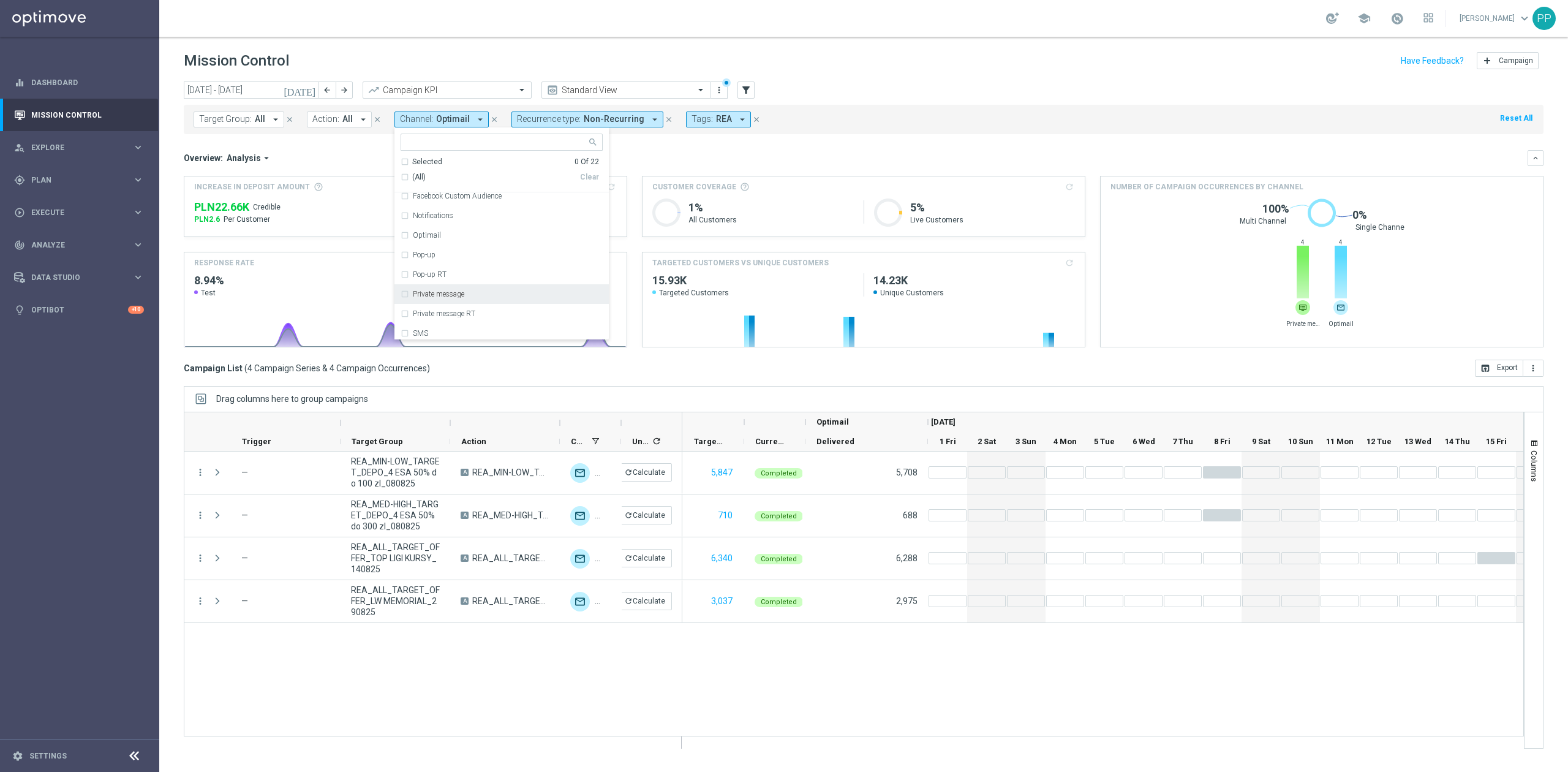
click at [469, 290] on div "Private message" at bounding box center [501, 294] width 202 height 20
click at [625, 160] on div "Overview: Analysis arrow_drop_down" at bounding box center [855, 158] width 1344 height 11
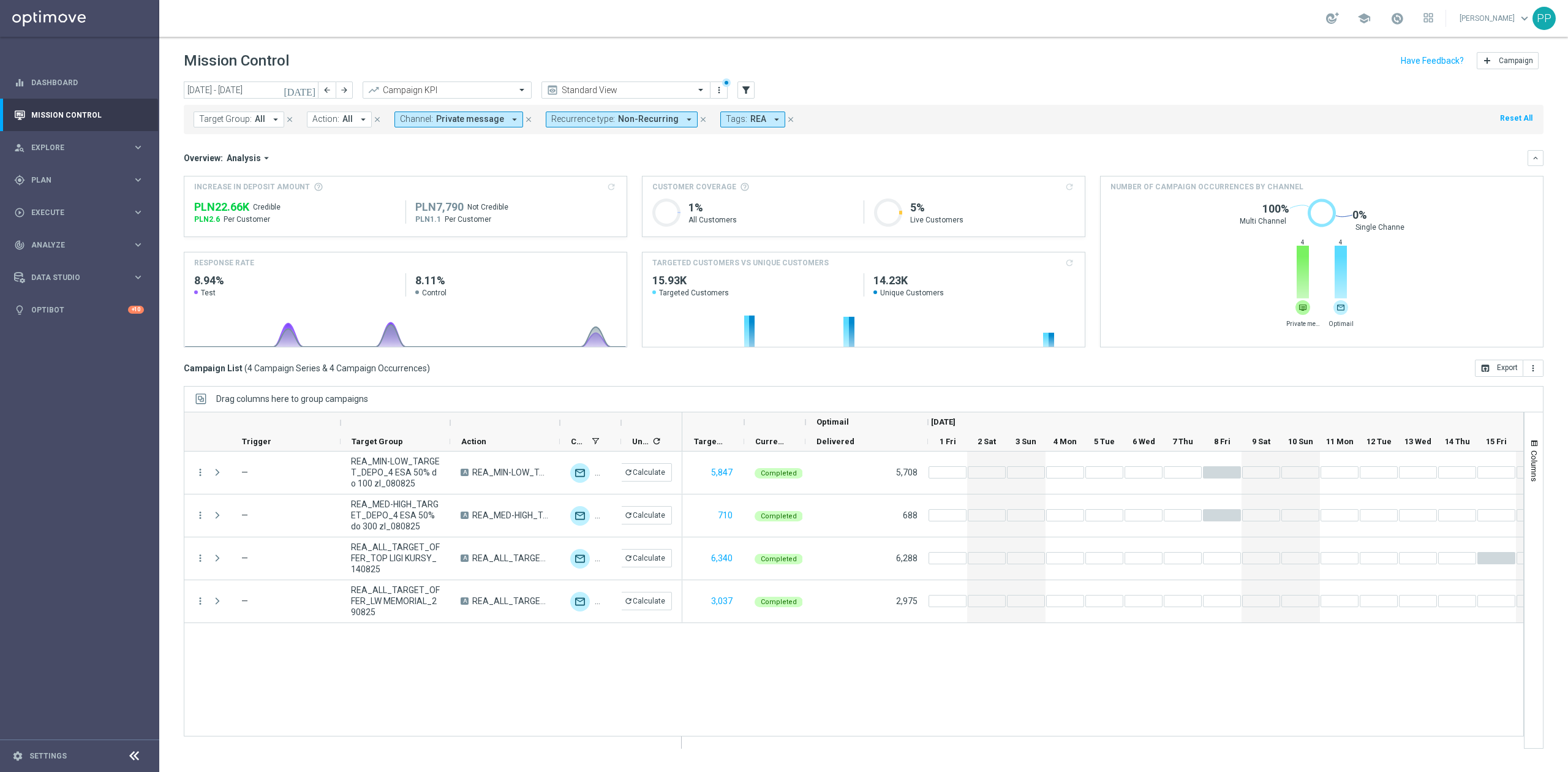
click at [429, 123] on span "Channel:" at bounding box center [416, 119] width 33 height 10
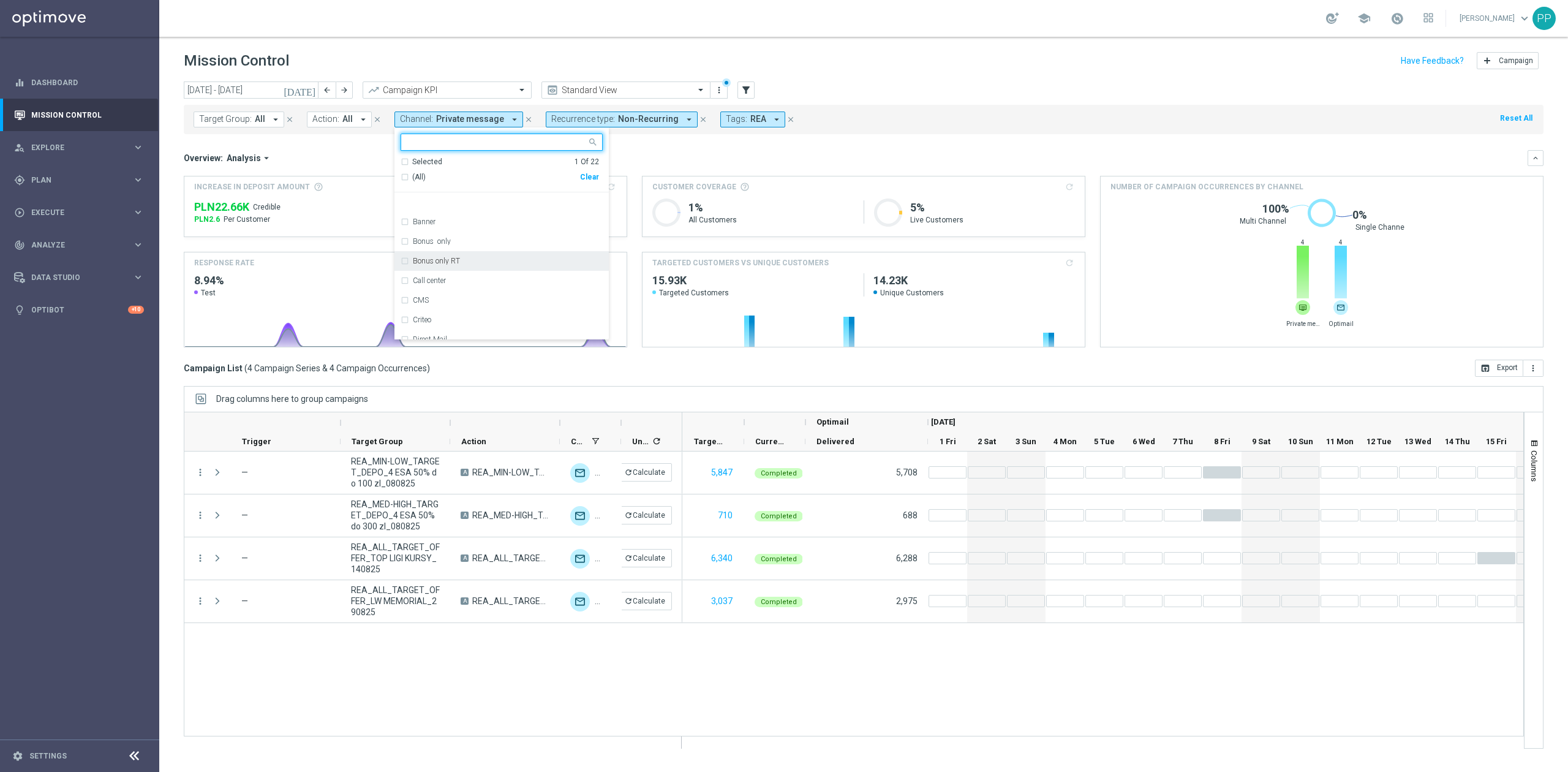
scroll to position [245, 0]
click at [441, 218] on div "Private message" at bounding box center [501, 212] width 202 height 20
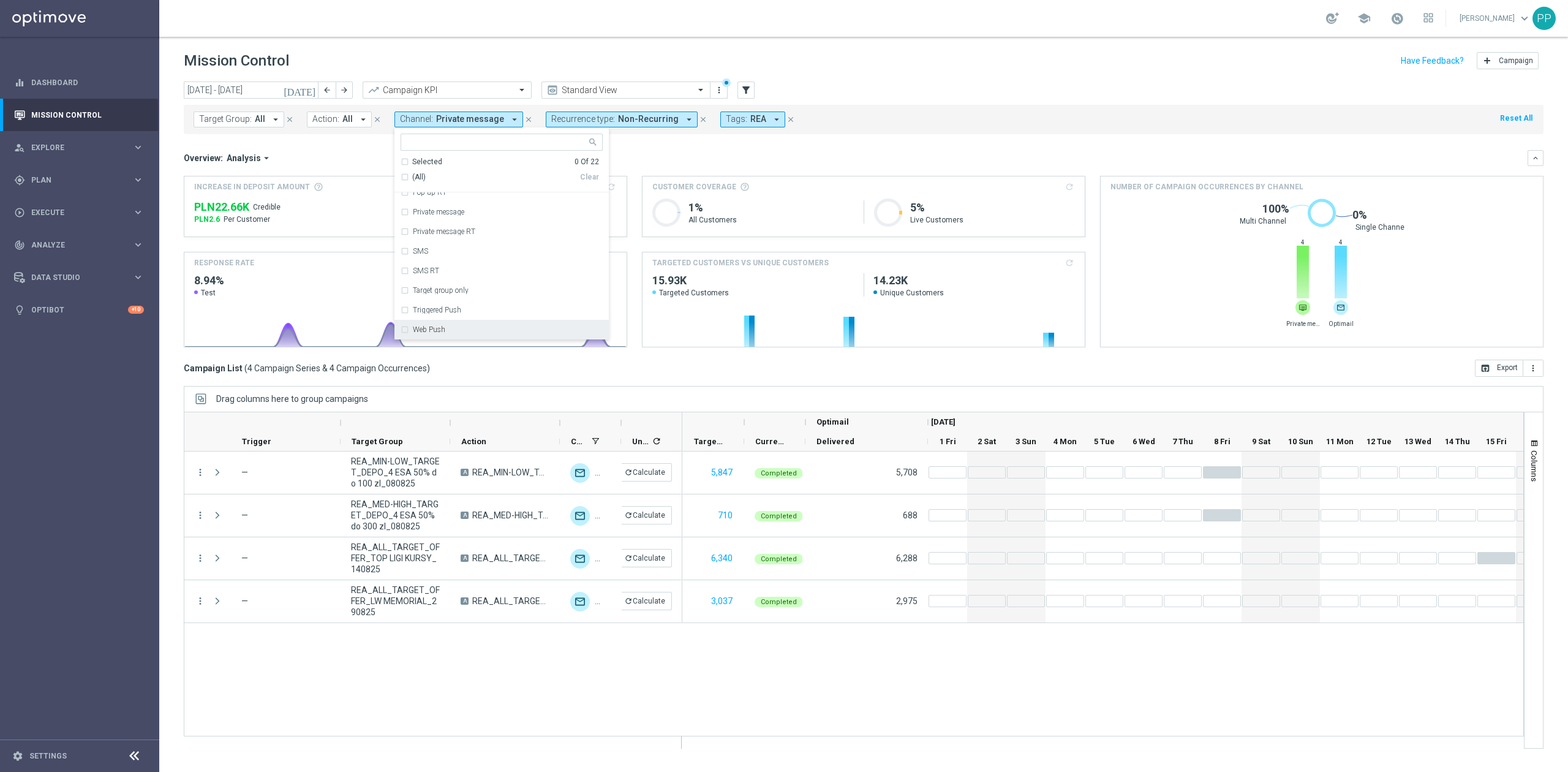
scroll to position [284, 0]
click at [472, 312] on div "XtremePush" at bounding box center [507, 310] width 190 height 8
click at [638, 159] on div "Overview: Analysis arrow_drop_down" at bounding box center [855, 158] width 1344 height 11
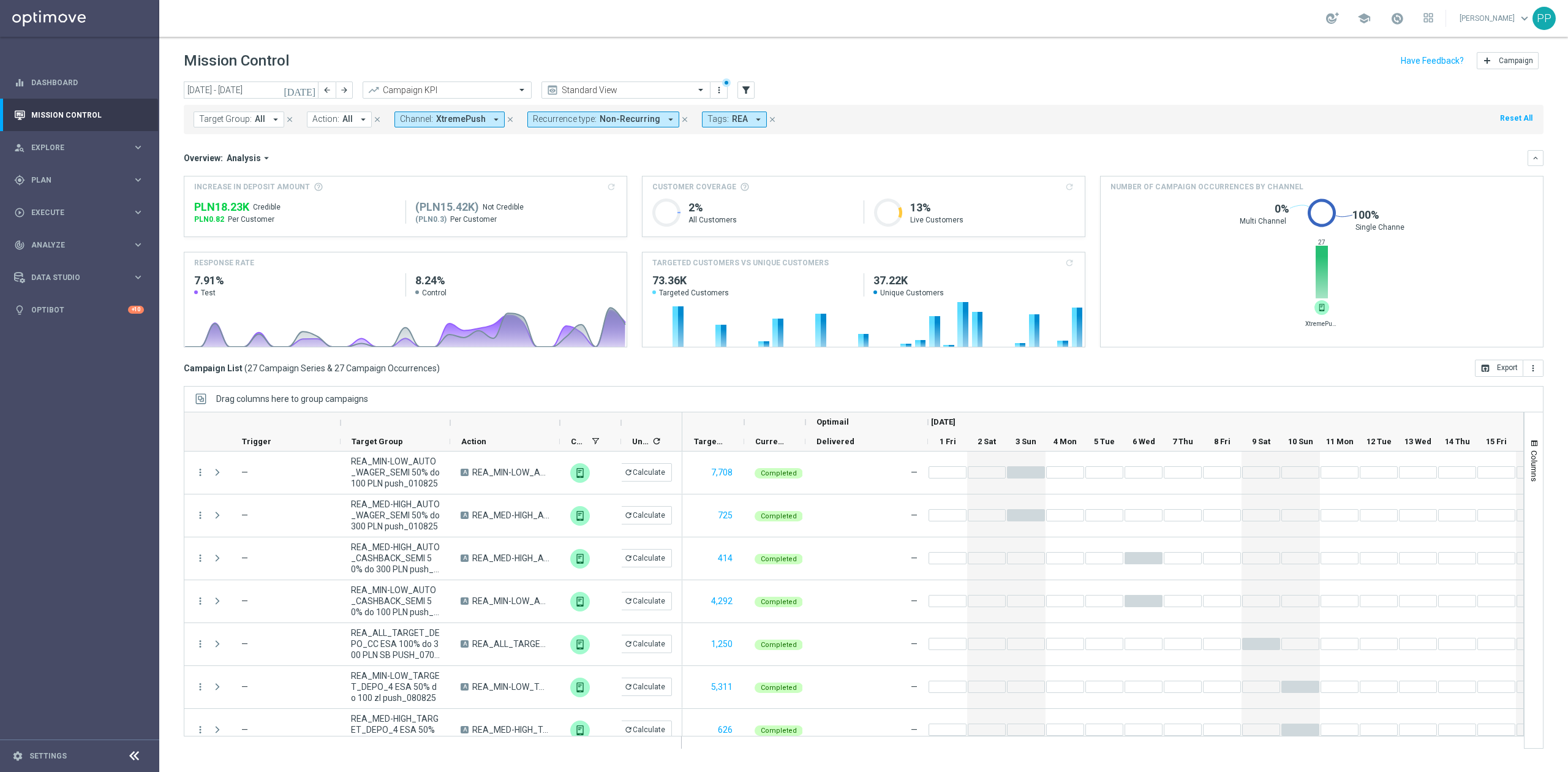
click at [461, 119] on span "XtremePush" at bounding box center [461, 119] width 49 height 10
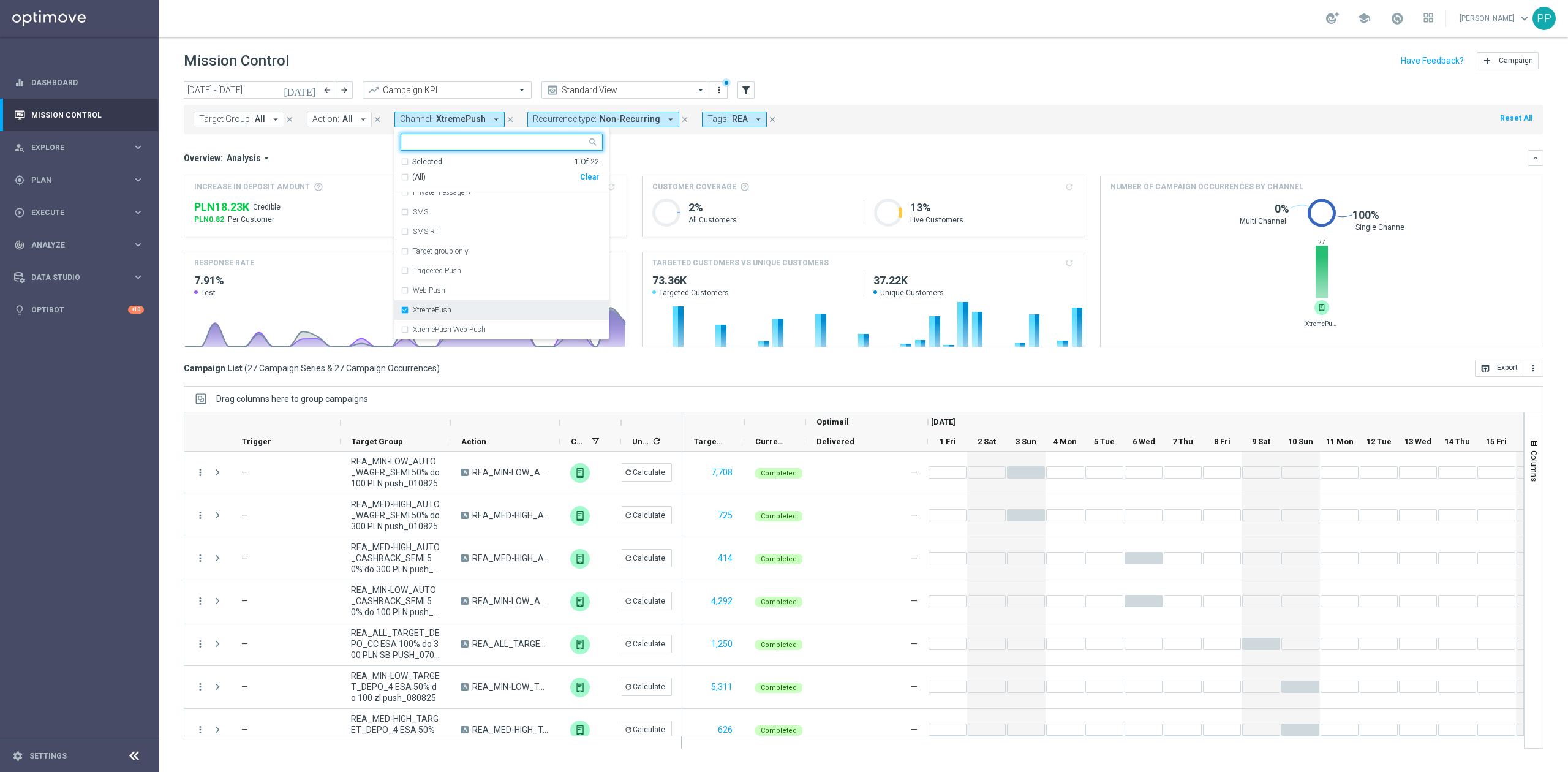
click at [434, 309] on label "XtremePush" at bounding box center [432, 310] width 38 height 8
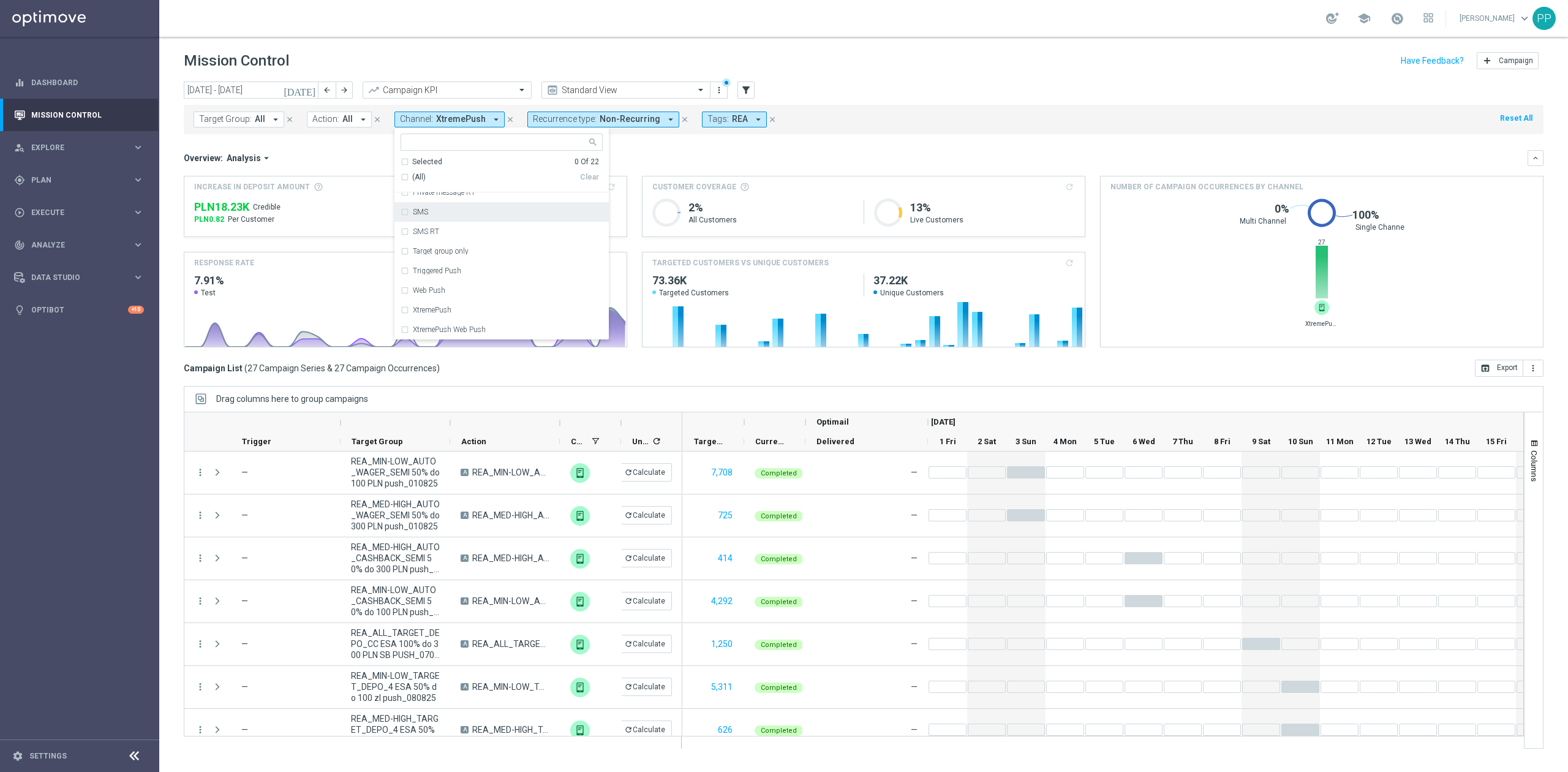
click at [424, 216] on label "SMS" at bounding box center [420, 212] width 15 height 8
click at [655, 157] on div "Overview: Analysis arrow_drop_down" at bounding box center [855, 158] width 1344 height 11
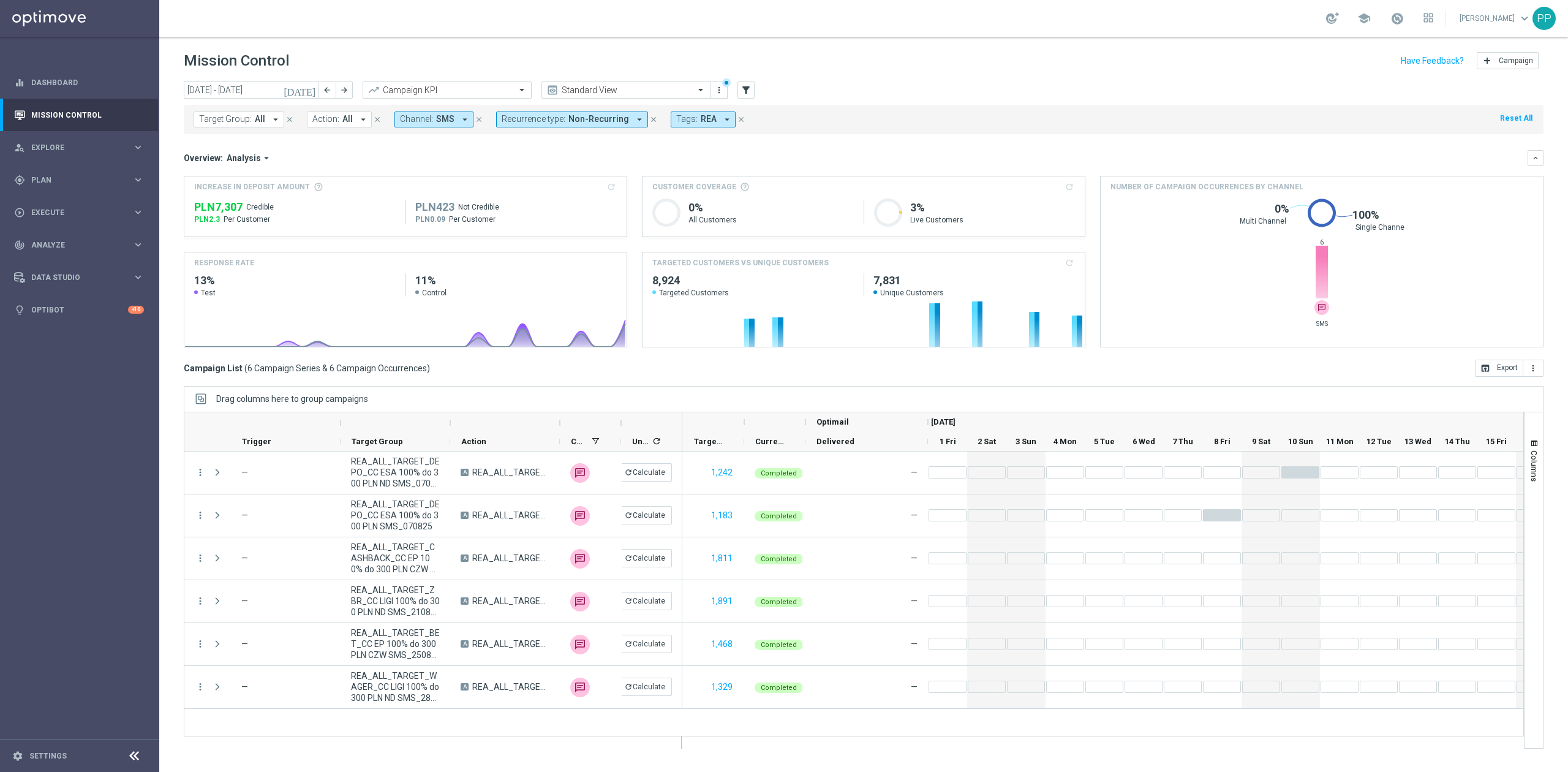
click at [439, 118] on span "SMS" at bounding box center [445, 119] width 19 height 10
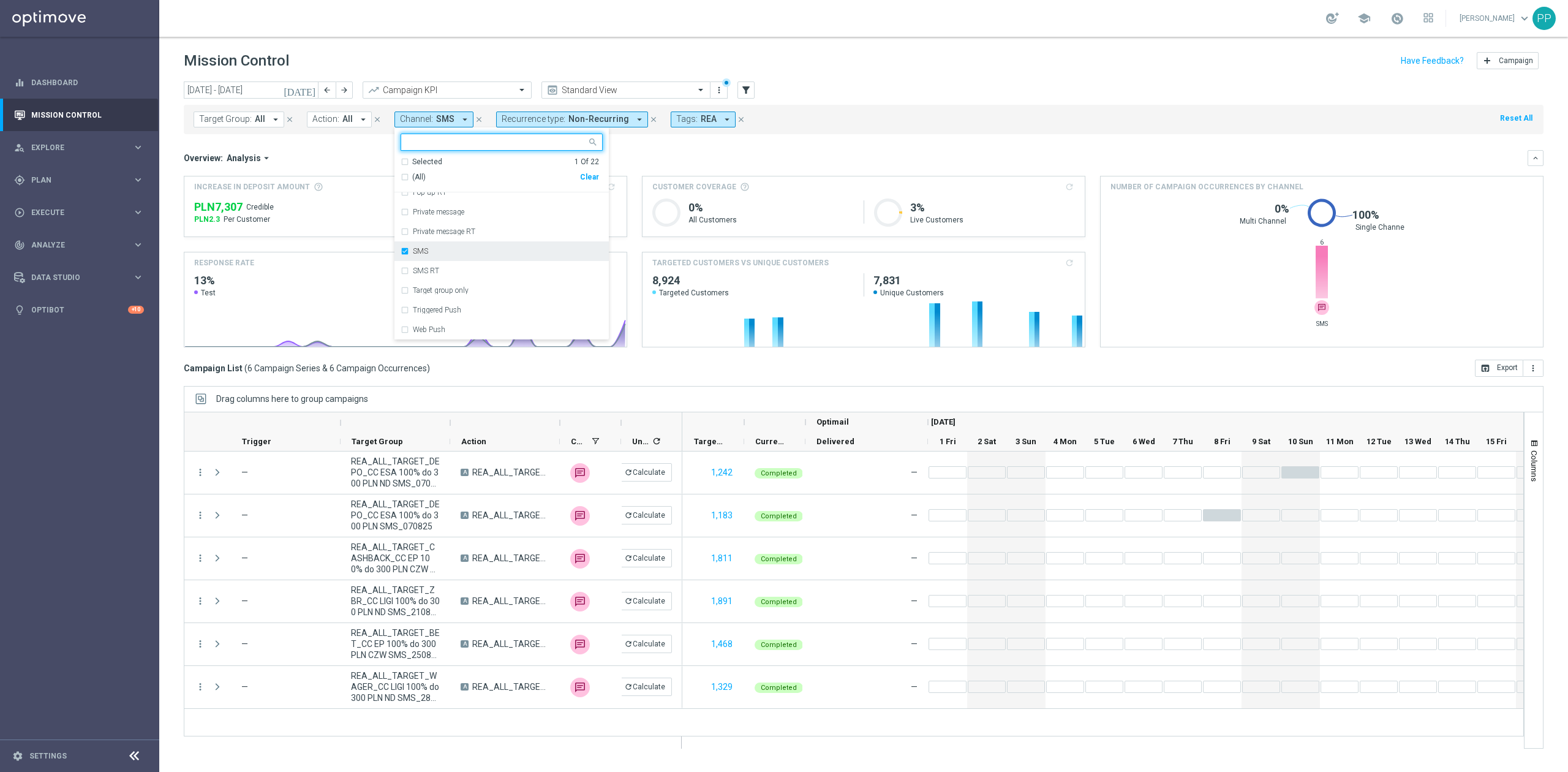
click at [451, 253] on div "SMS" at bounding box center [507, 251] width 190 height 8
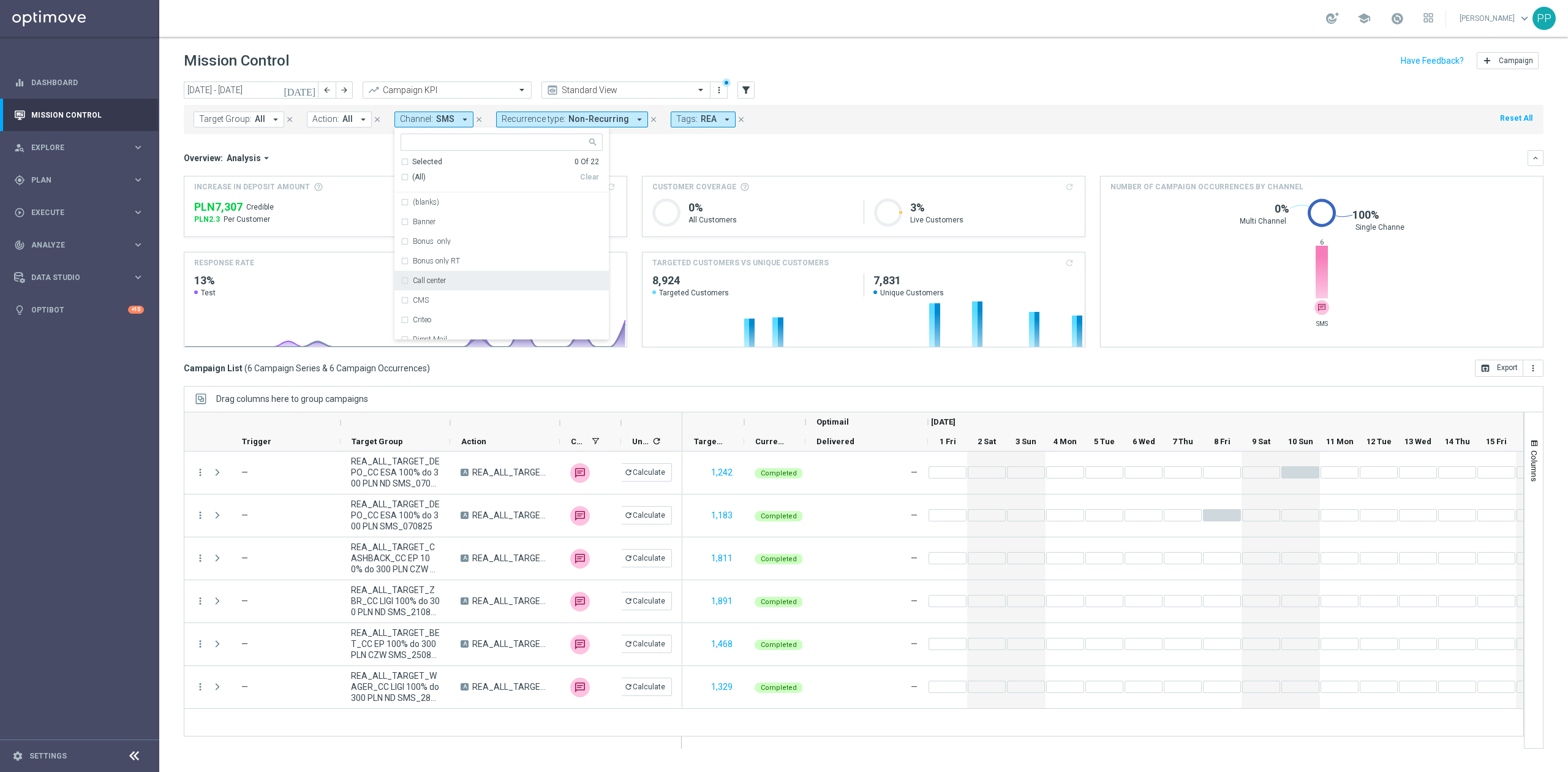
click at [467, 282] on div "Call center" at bounding box center [507, 280] width 190 height 8
click at [632, 163] on div "Overview: Analysis arrow_drop_down" at bounding box center [855, 158] width 1344 height 11
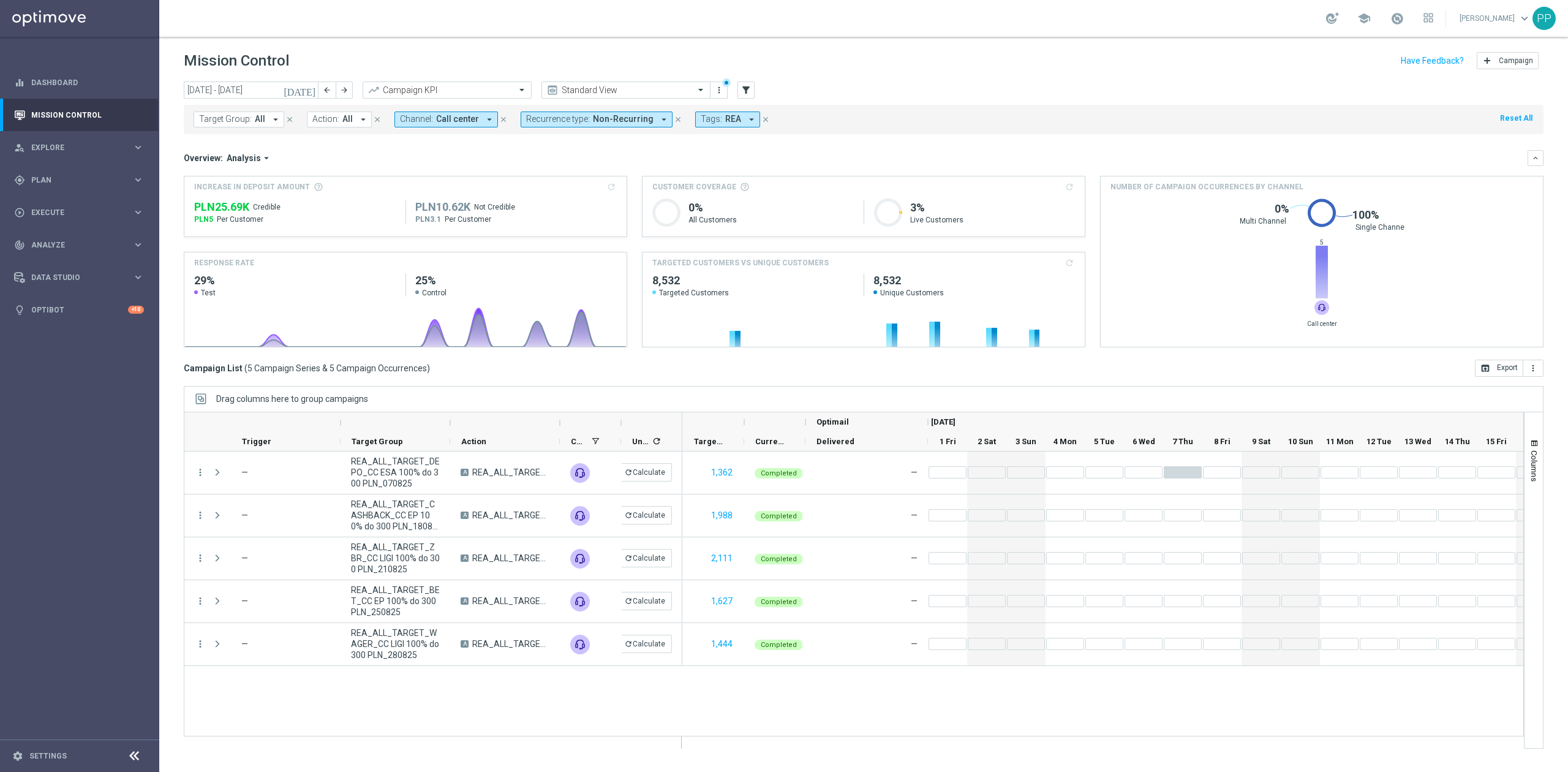
click at [596, 119] on span "Non-Recurring" at bounding box center [623, 119] width 60 height 10
click at [575, 197] on div "Non-Recurring" at bounding box center [570, 192] width 88 height 20
click at [569, 206] on div "Recurring" at bounding box center [570, 212] width 88 height 20
click at [459, 164] on div "Overview: Analysis arrow_drop_down keyboard_arrow_down" at bounding box center [864, 158] width 1359 height 16
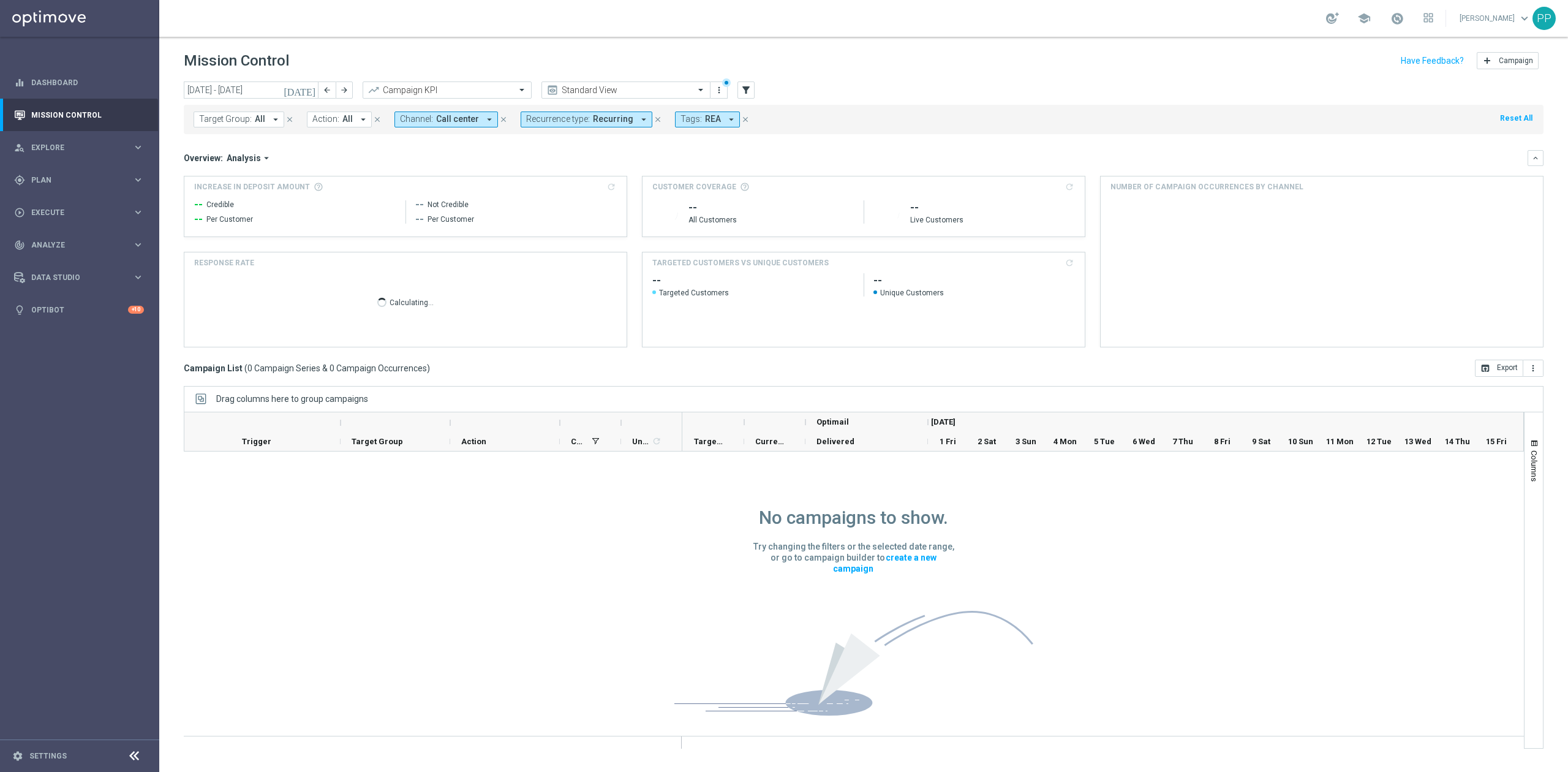
click at [451, 116] on span "Call center" at bounding box center [457, 119] width 43 height 10
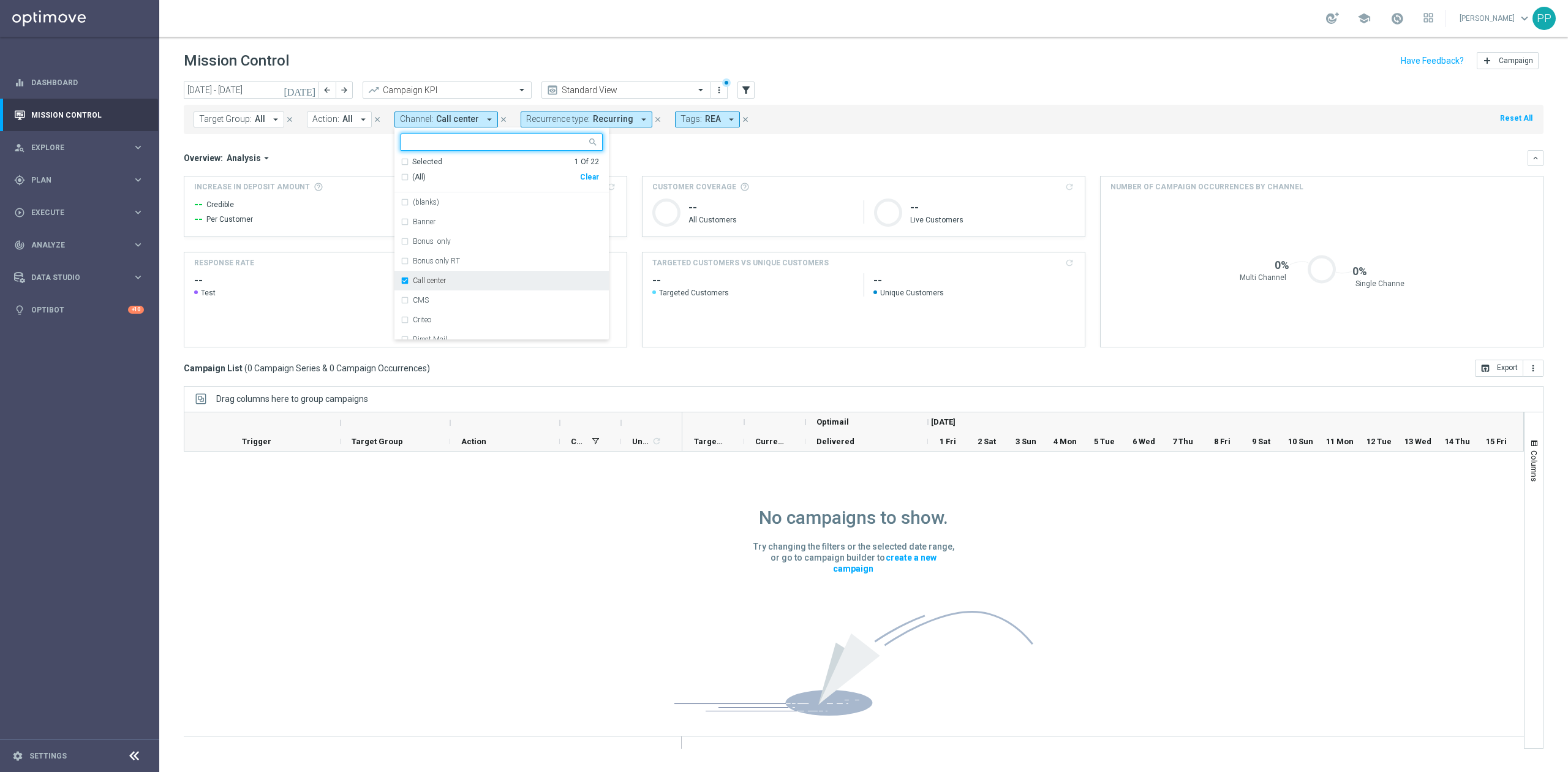
click at [444, 282] on label "Call center" at bounding box center [429, 280] width 33 height 8
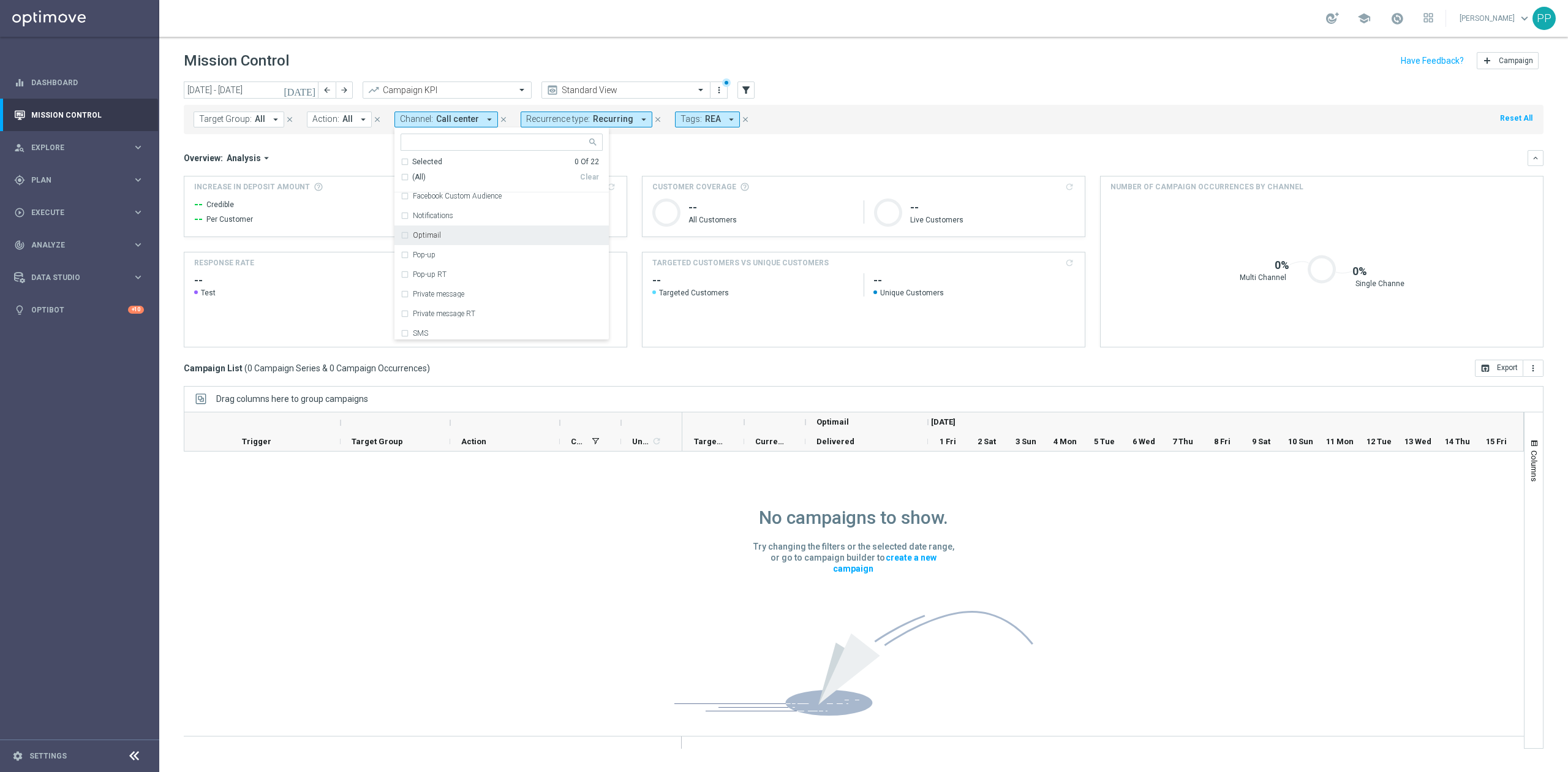
click at [451, 231] on div "Optimail" at bounding box center [507, 235] width 190 height 8
click at [641, 155] on div "Overview: Analysis arrow_drop_down" at bounding box center [855, 158] width 1344 height 11
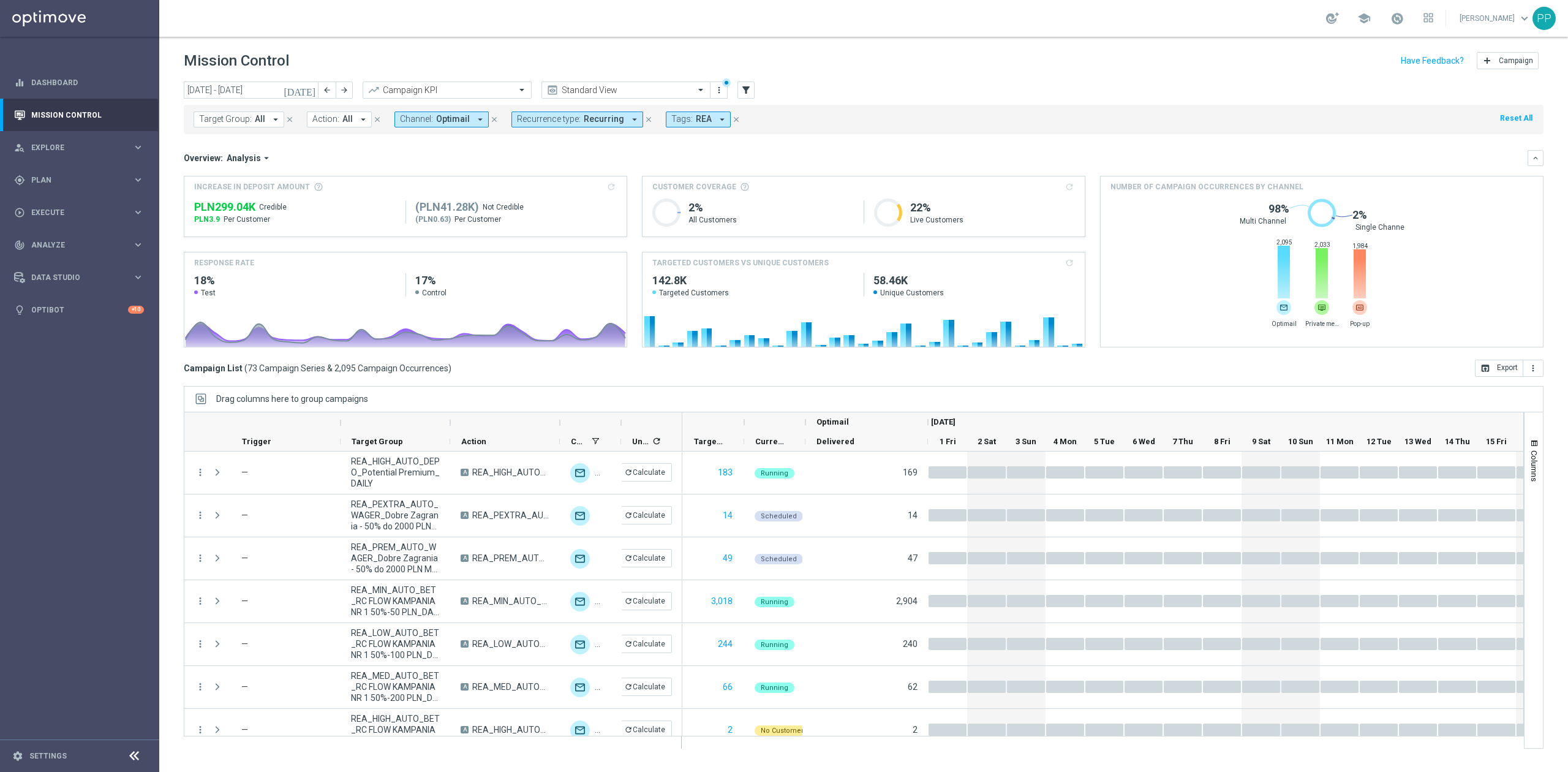
click at [446, 126] on button "Channel: Optimail arrow_drop_down" at bounding box center [441, 119] width 94 height 16
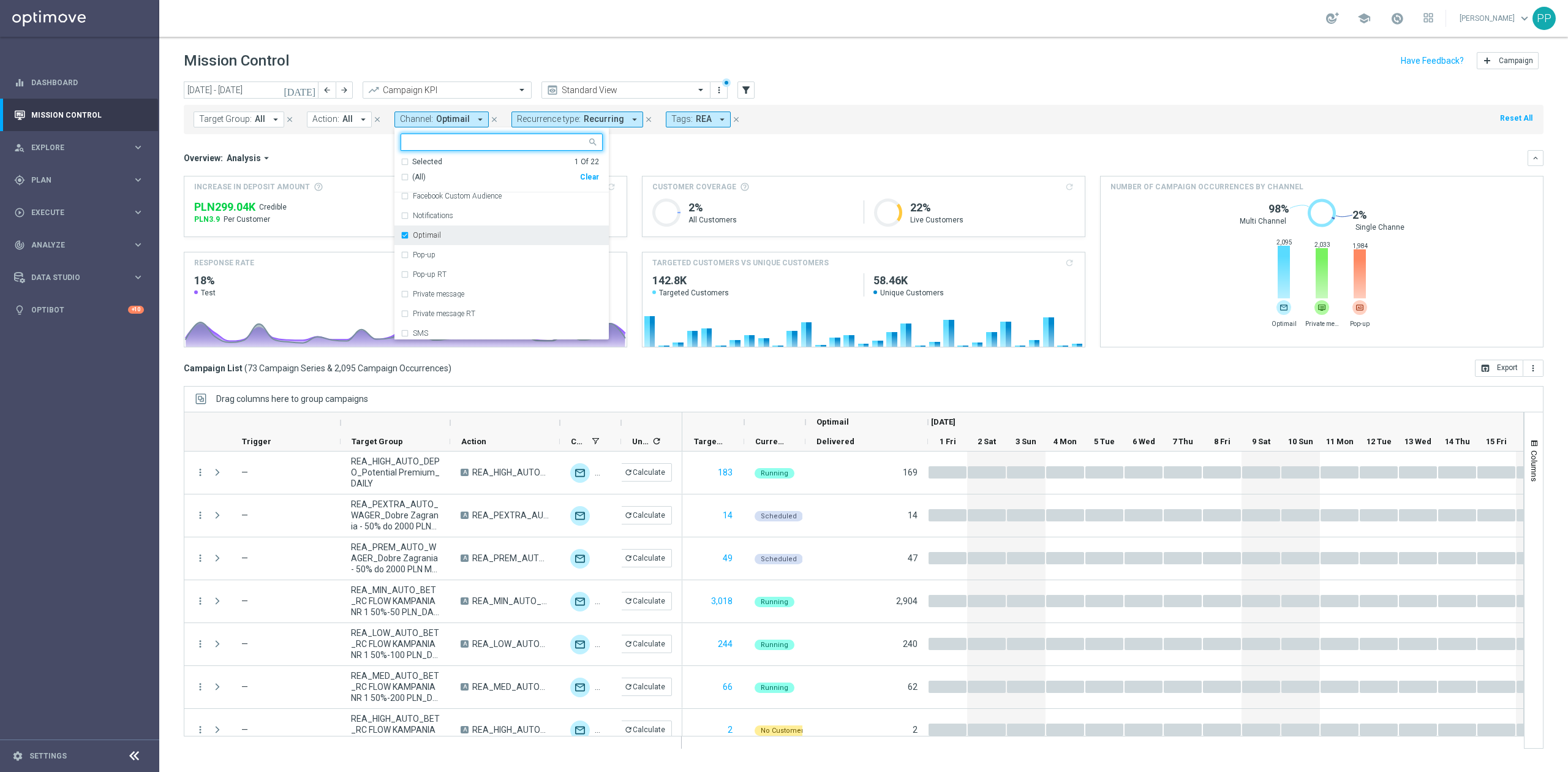
click at [414, 239] on label "Optimail" at bounding box center [426, 235] width 28 height 8
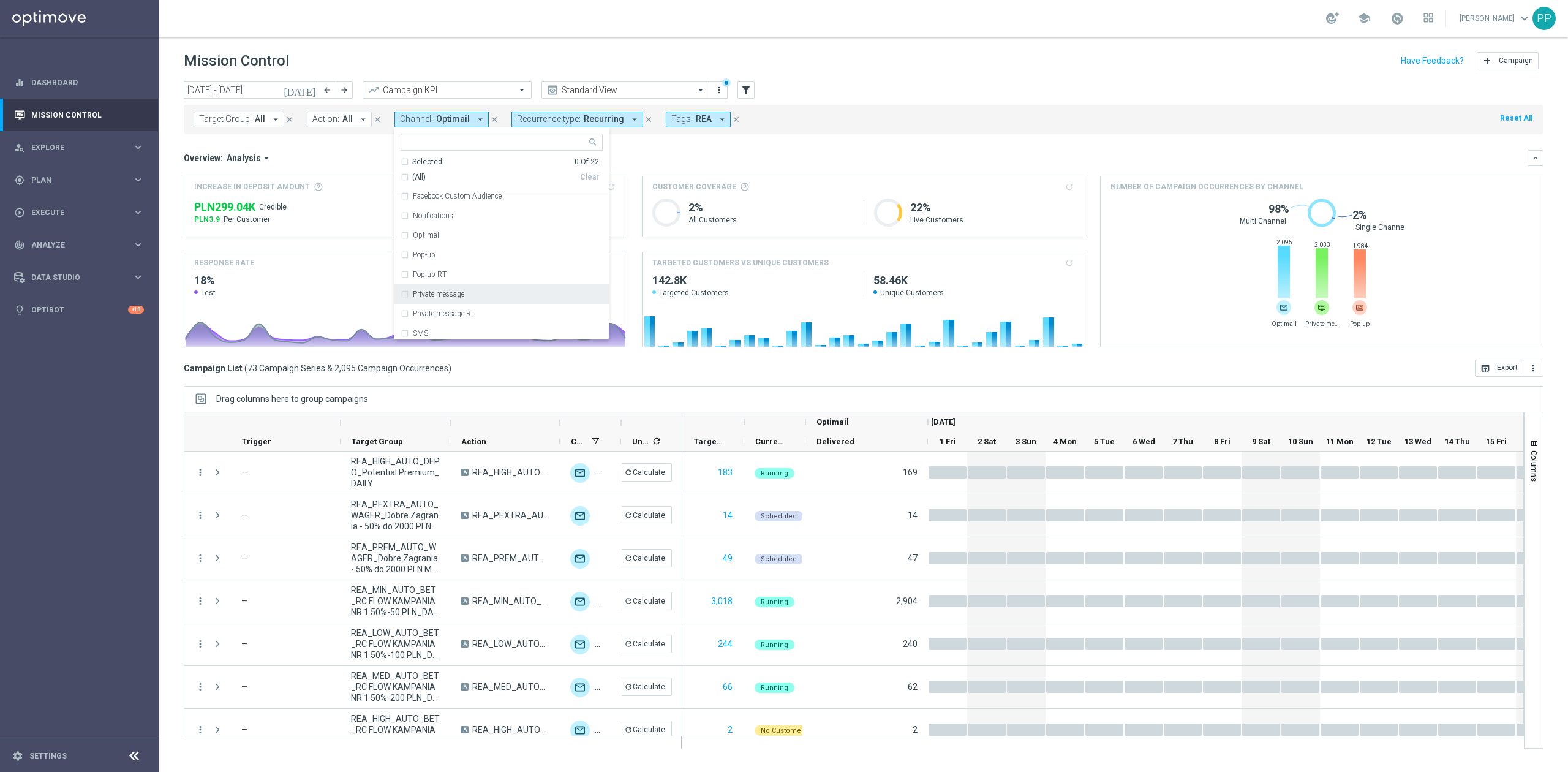
click at [428, 295] on label "Private message" at bounding box center [438, 294] width 51 height 8
click at [660, 153] on div "Overview: Analysis arrow_drop_down" at bounding box center [855, 158] width 1344 height 11
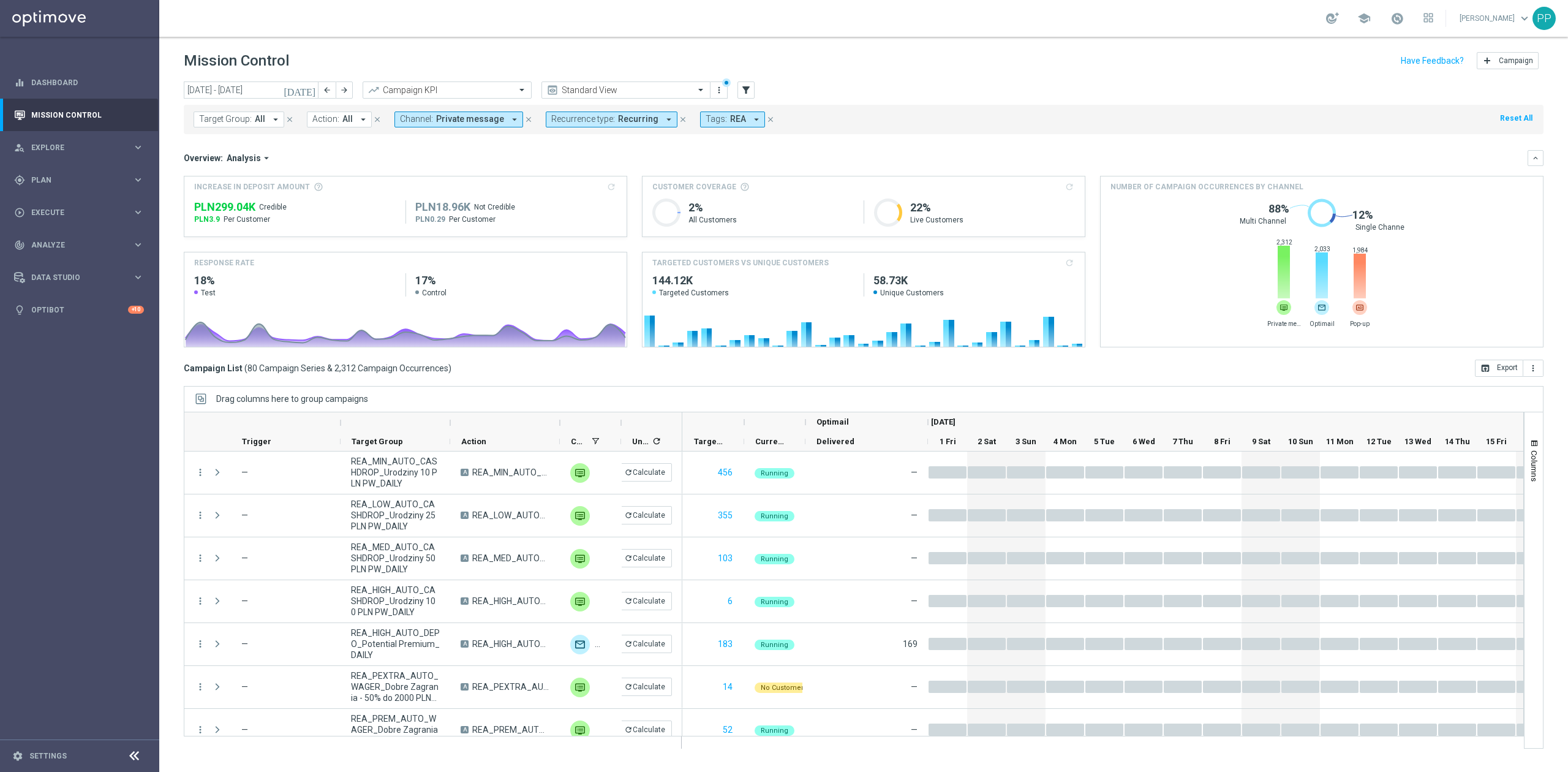
click at [463, 125] on button "Channel: Private message arrow_drop_down" at bounding box center [458, 119] width 128 height 16
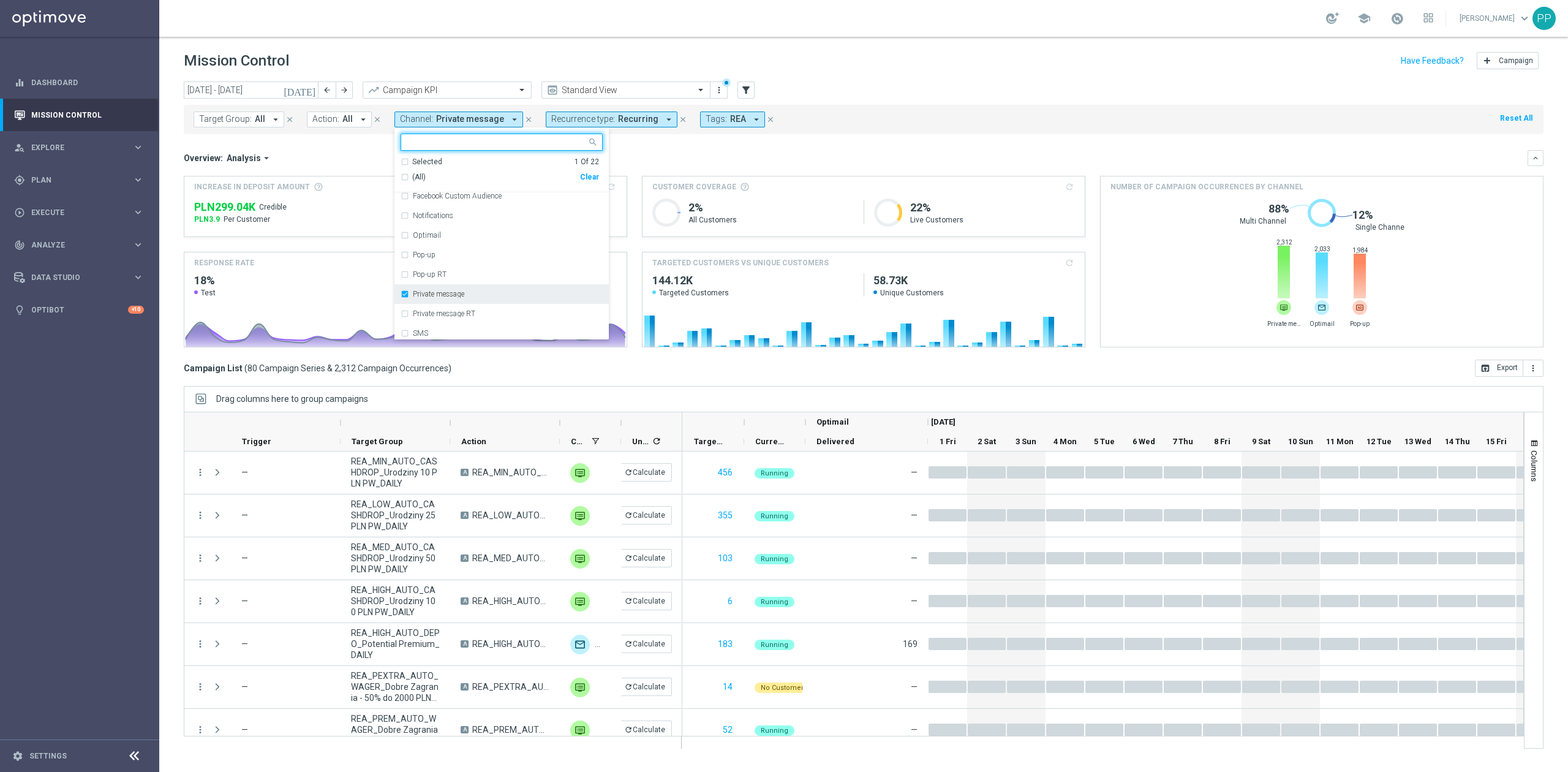
click at [483, 297] on div "Private message" at bounding box center [507, 294] width 190 height 8
click at [478, 314] on div "XtremePush" at bounding box center [507, 310] width 190 height 8
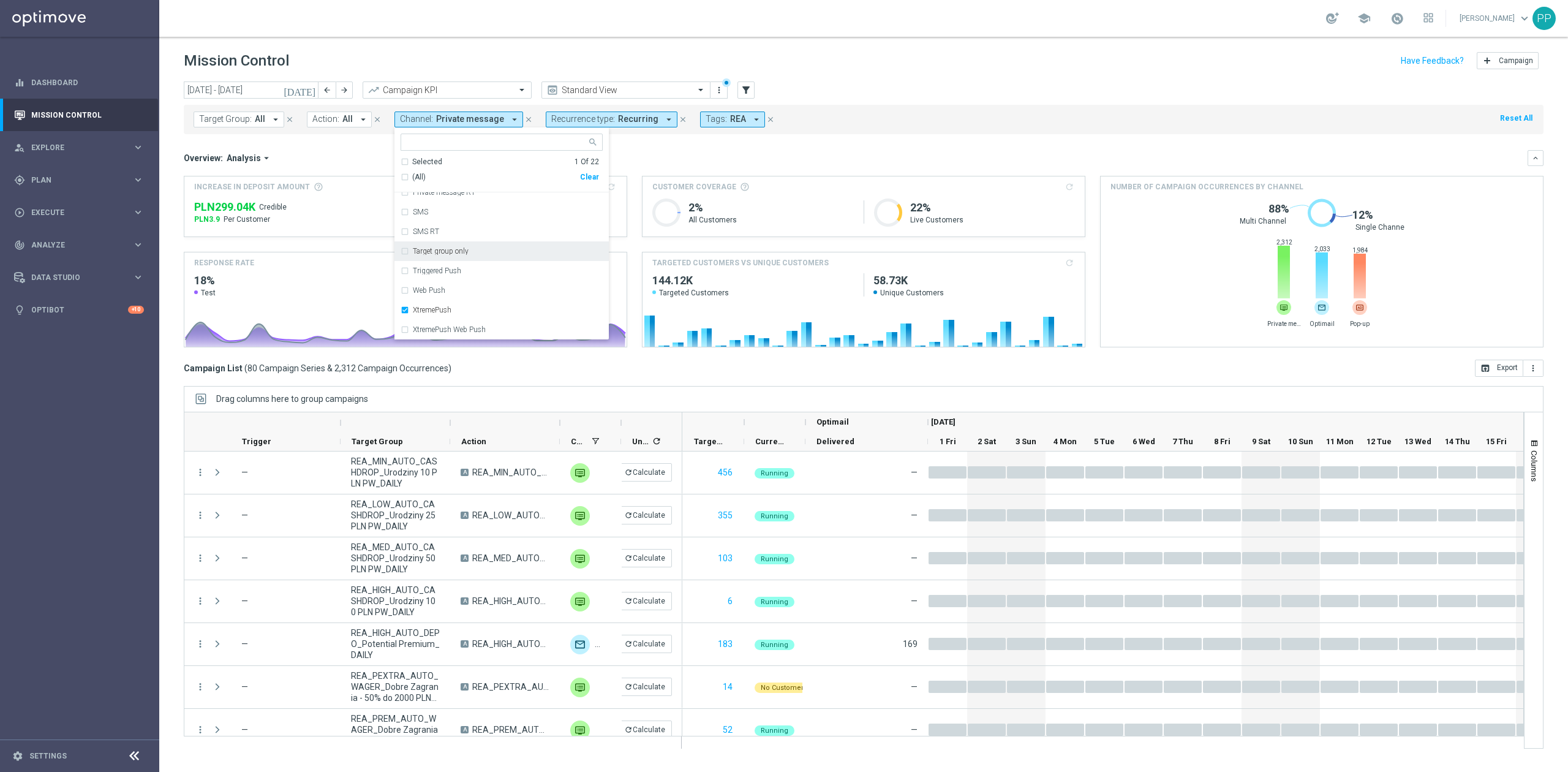
click at [661, 152] on div "Overview: Analysis arrow_drop_down keyboard_arrow_down" at bounding box center [864, 158] width 1359 height 16
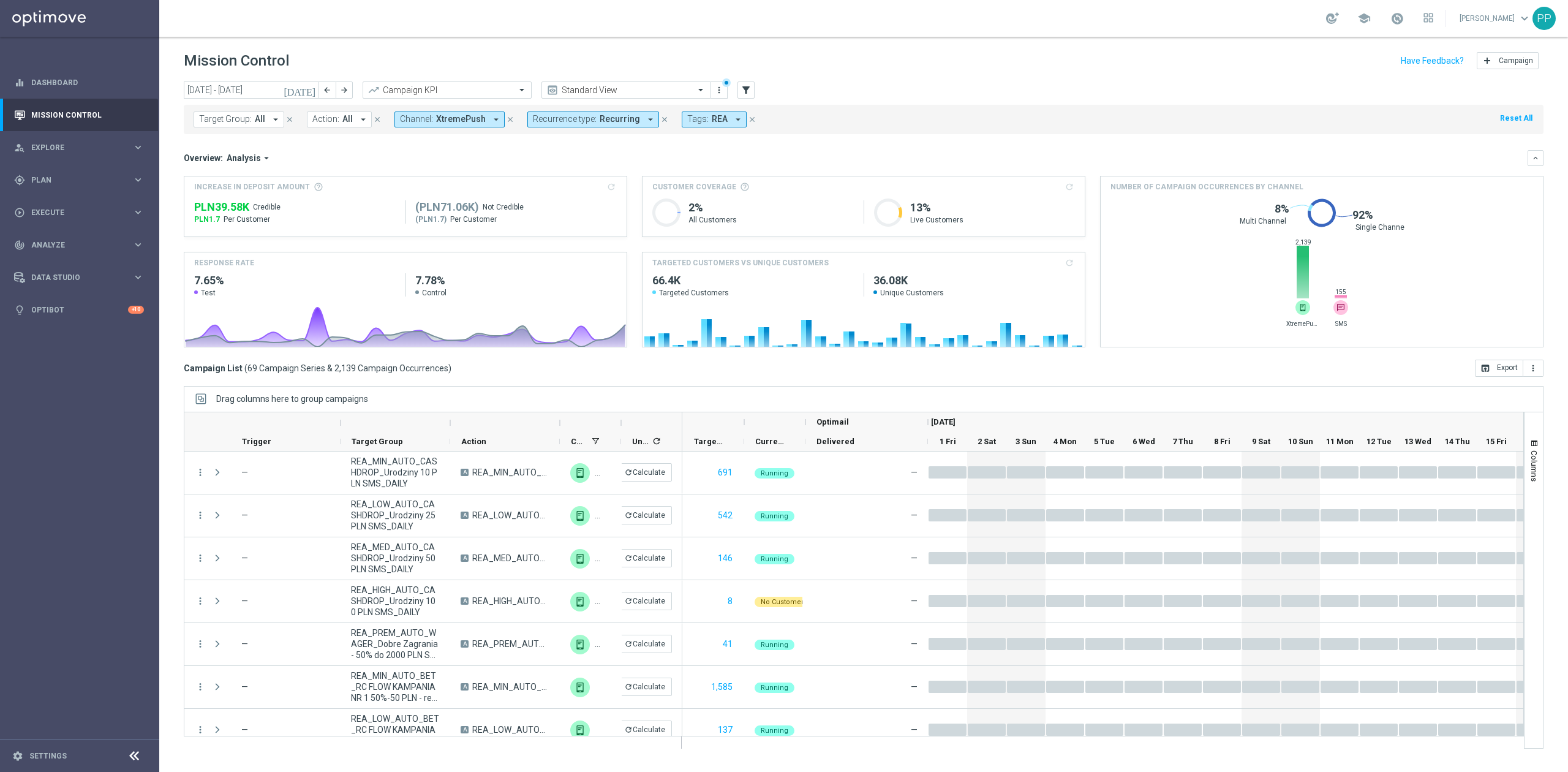
click at [445, 115] on span "XtremePush" at bounding box center [461, 119] width 49 height 10
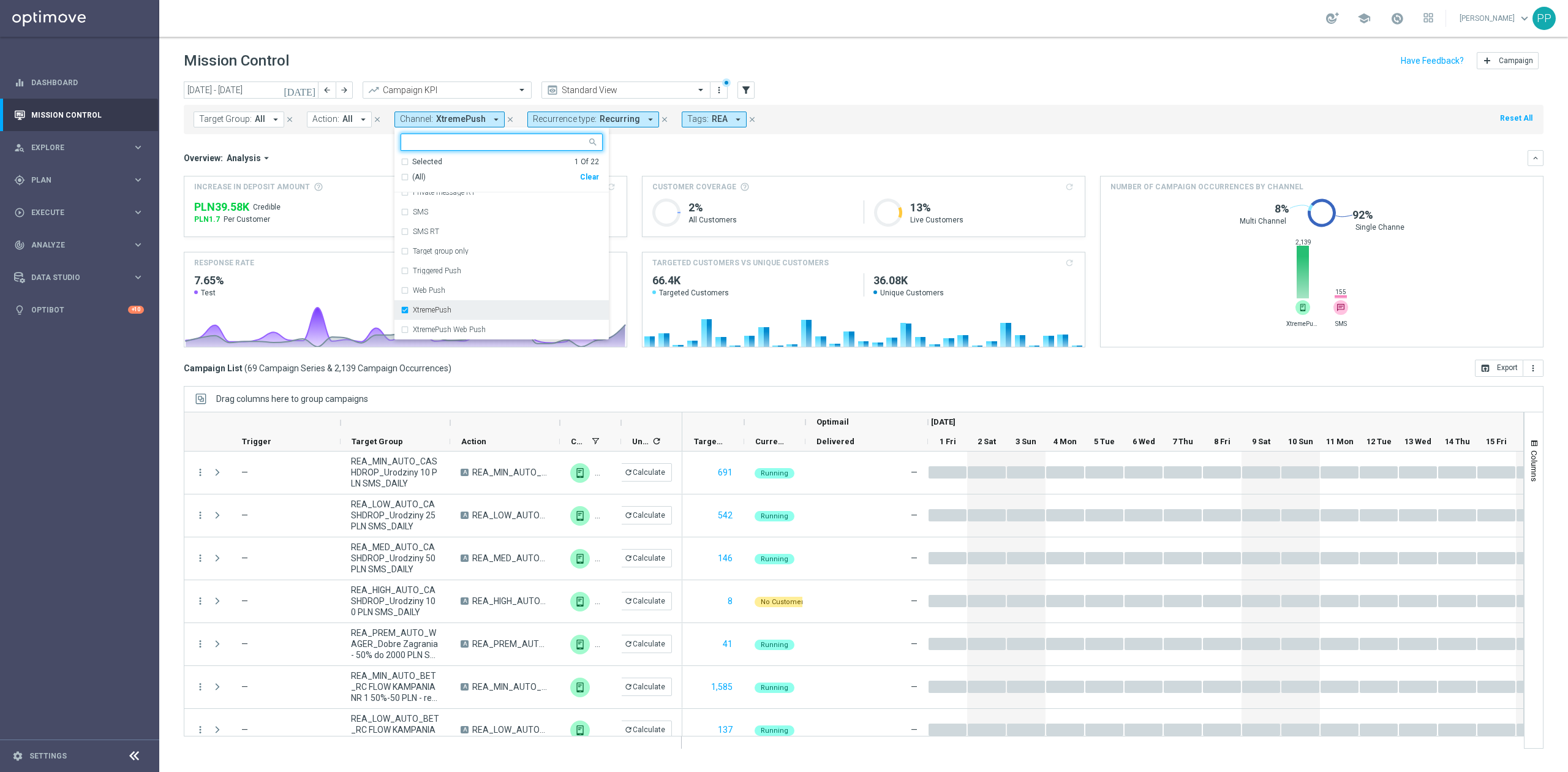
click at [459, 302] on div "XtremePush" at bounding box center [501, 310] width 202 height 20
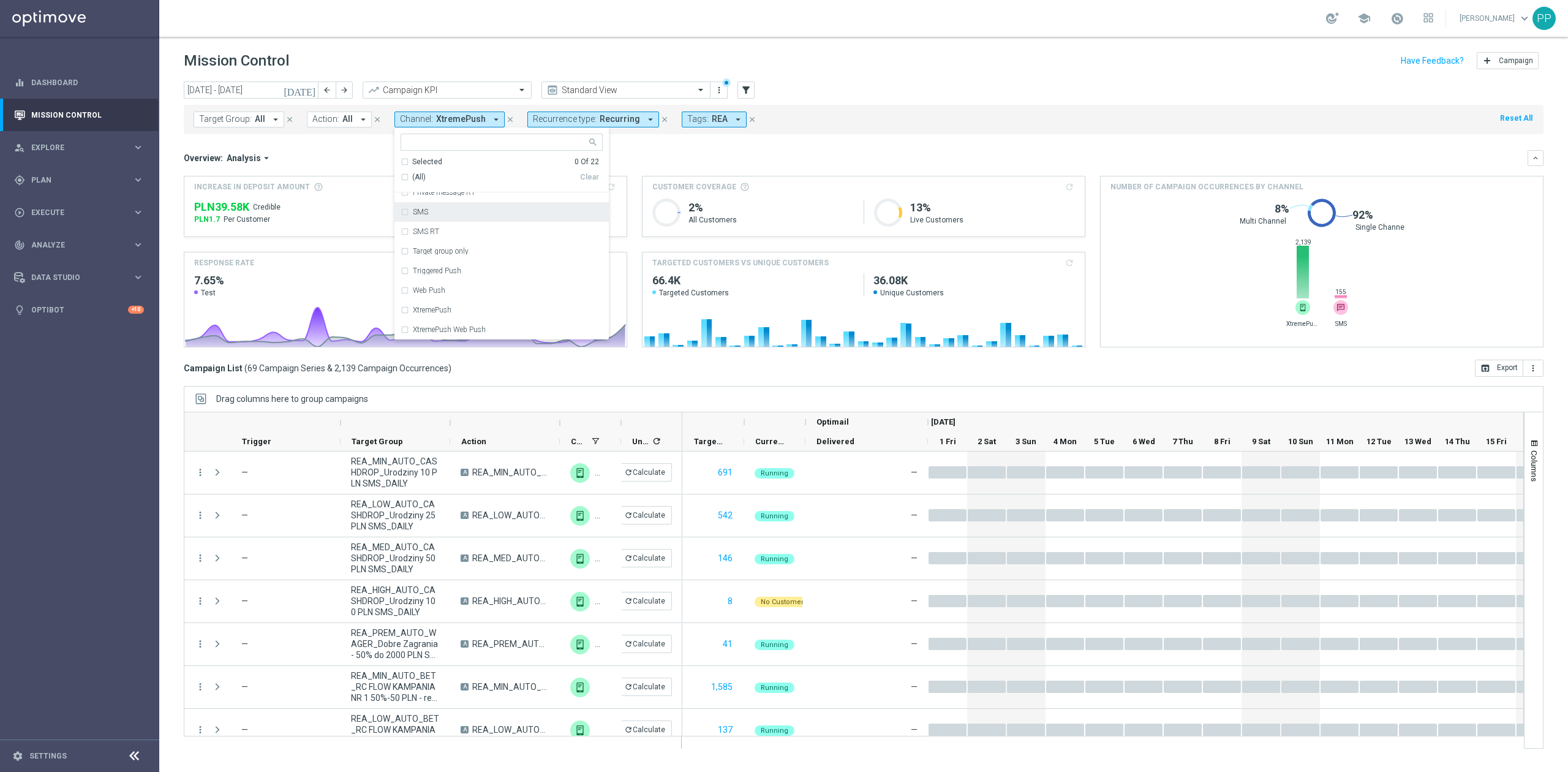
click at [446, 213] on div "SMS" at bounding box center [507, 212] width 190 height 8
click at [625, 159] on div "Overview: Analysis arrow_drop_down" at bounding box center [855, 158] width 1344 height 11
